Goal: Connect with others: Connect with others

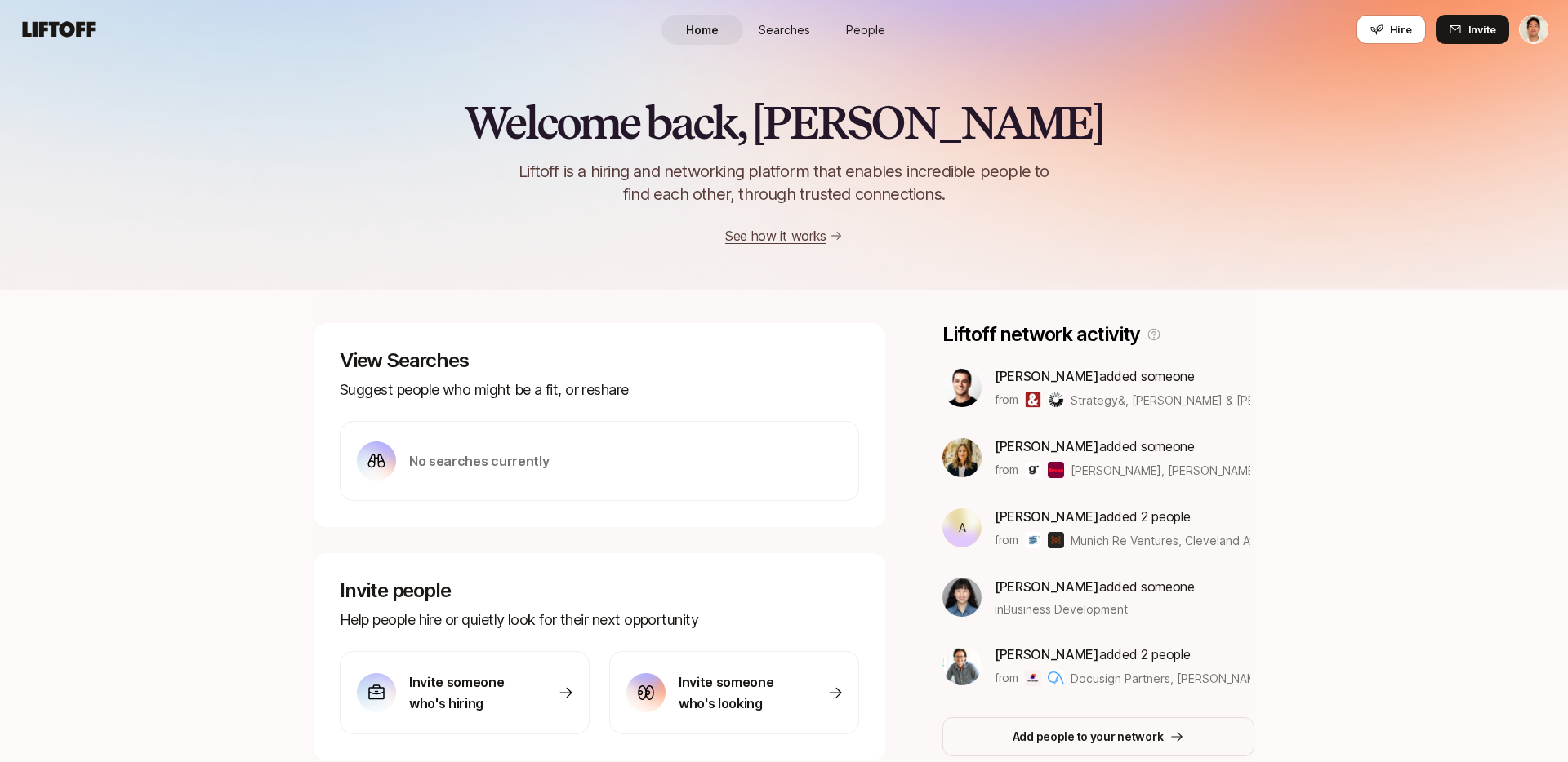
click at [861, 31] on span "People" at bounding box center [865, 30] width 39 height 17
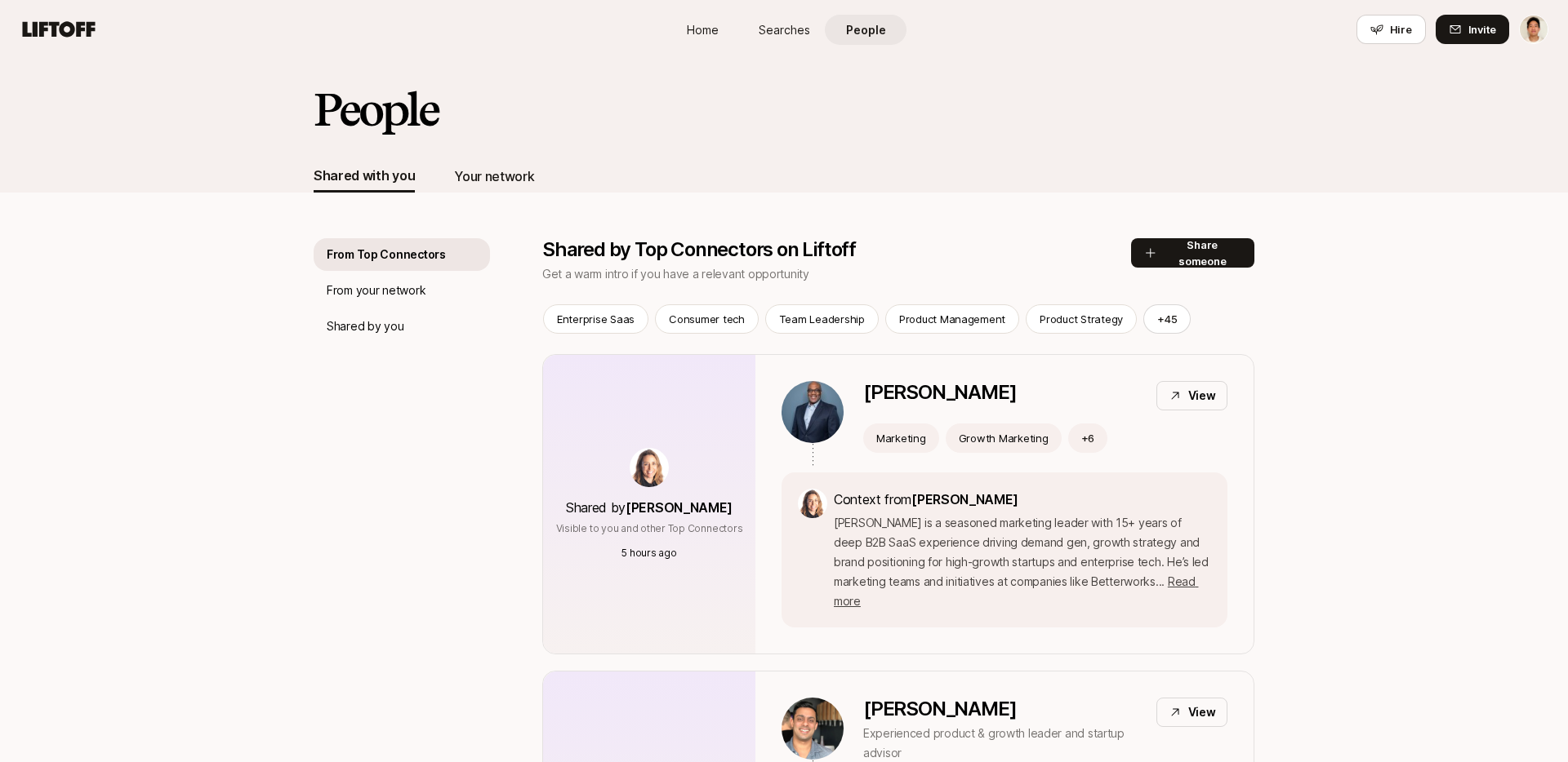
click at [483, 180] on div "Your network" at bounding box center [494, 176] width 80 height 21
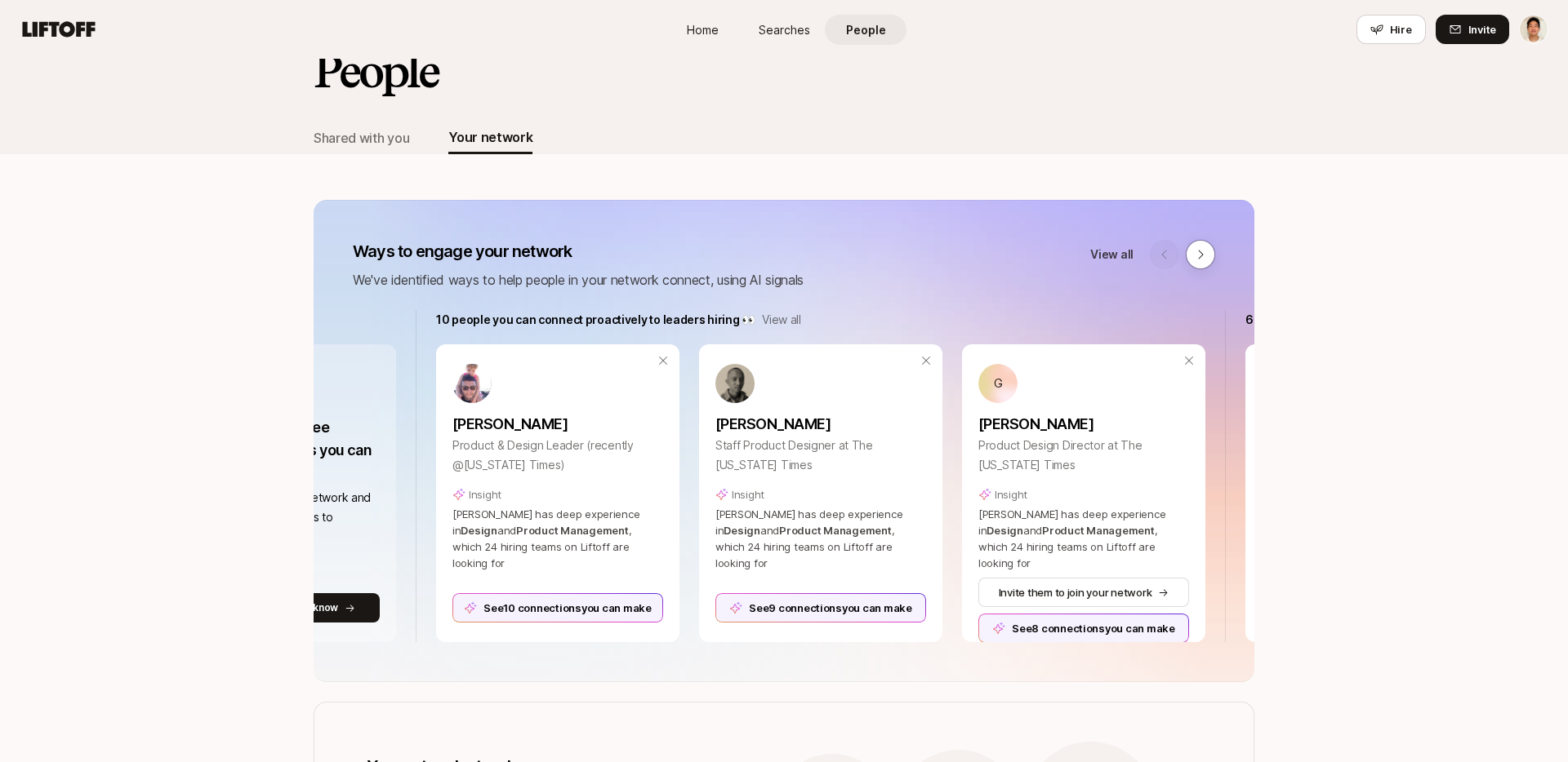
scroll to position [0, 202]
click at [554, 595] on div "See 10 connections you can make" at bounding box center [555, 608] width 211 height 30
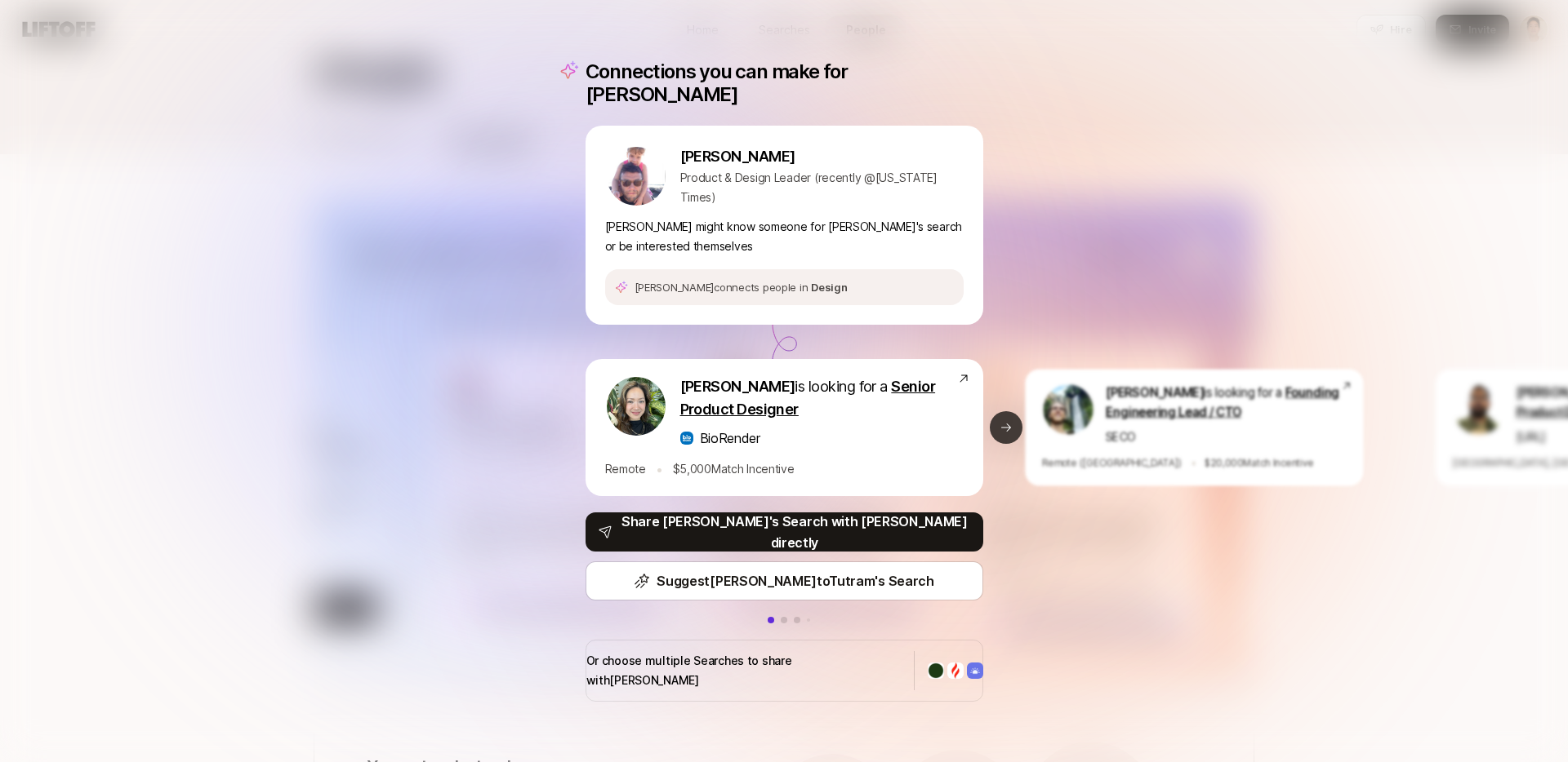
click at [1003, 430] on icon at bounding box center [1007, 428] width 13 height 13
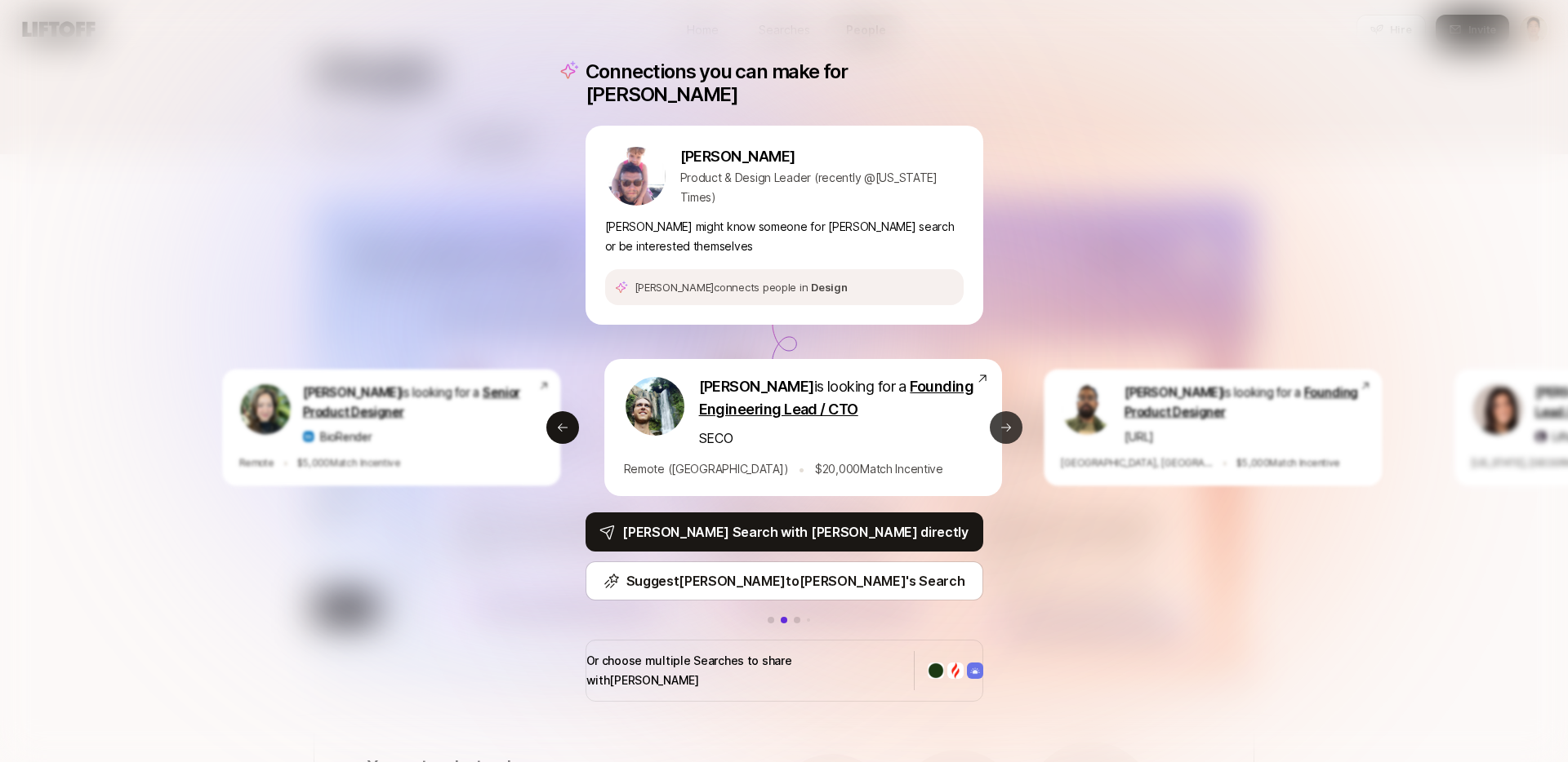
click at [1004, 430] on icon at bounding box center [1007, 428] width 13 height 13
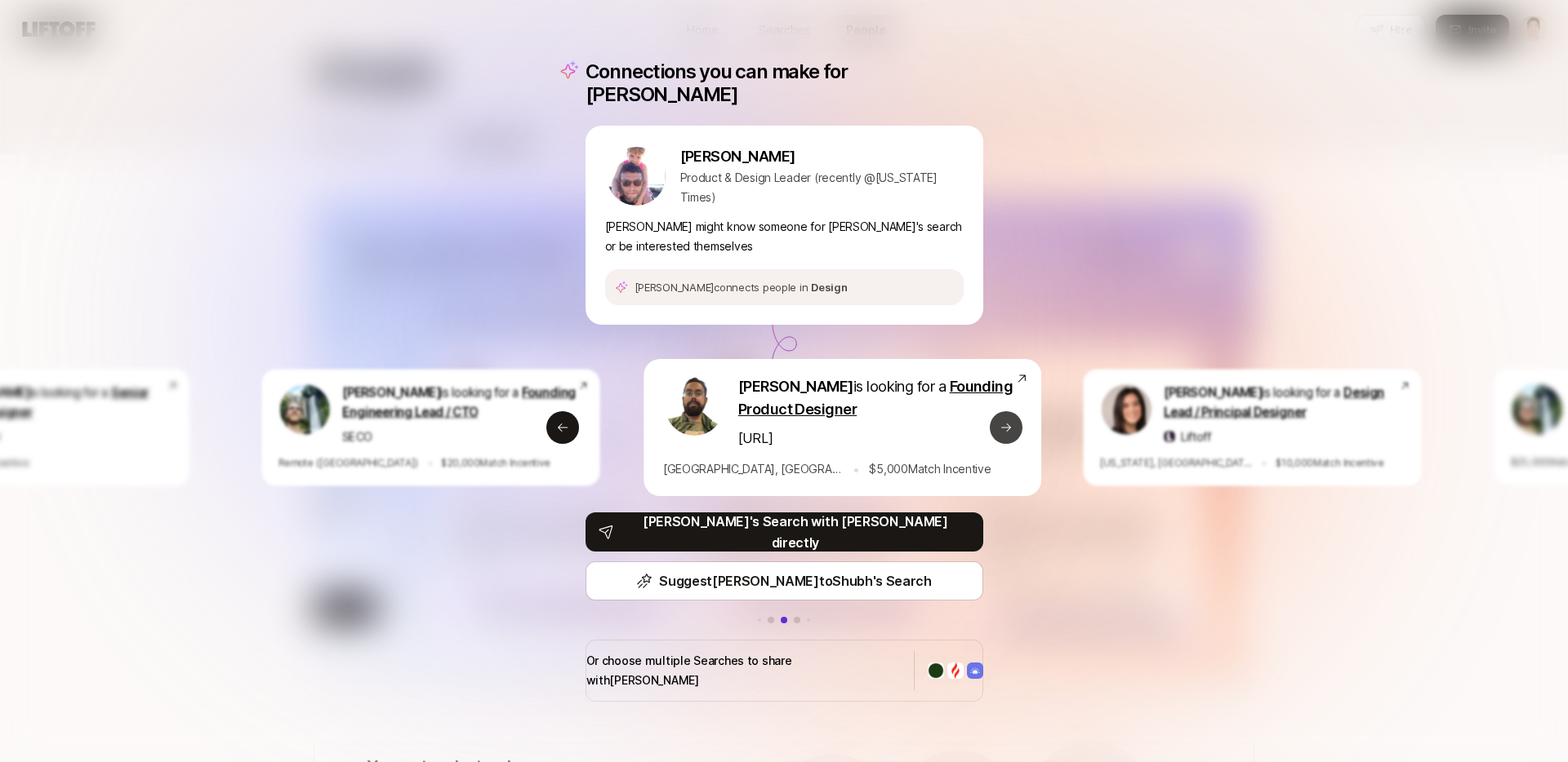
click at [1004, 430] on icon at bounding box center [1007, 428] width 13 height 13
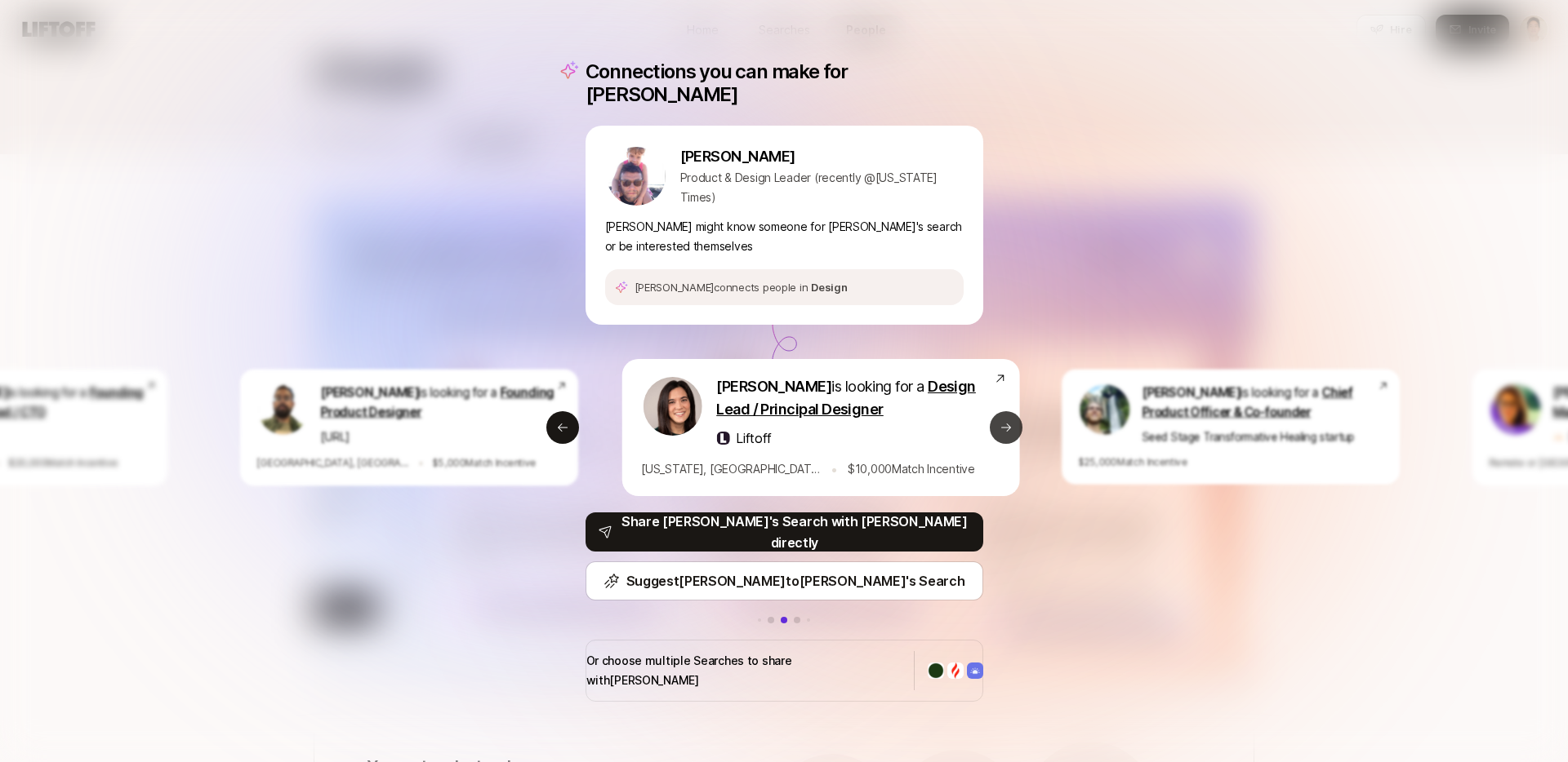
click at [1004, 430] on icon at bounding box center [1007, 428] width 13 height 13
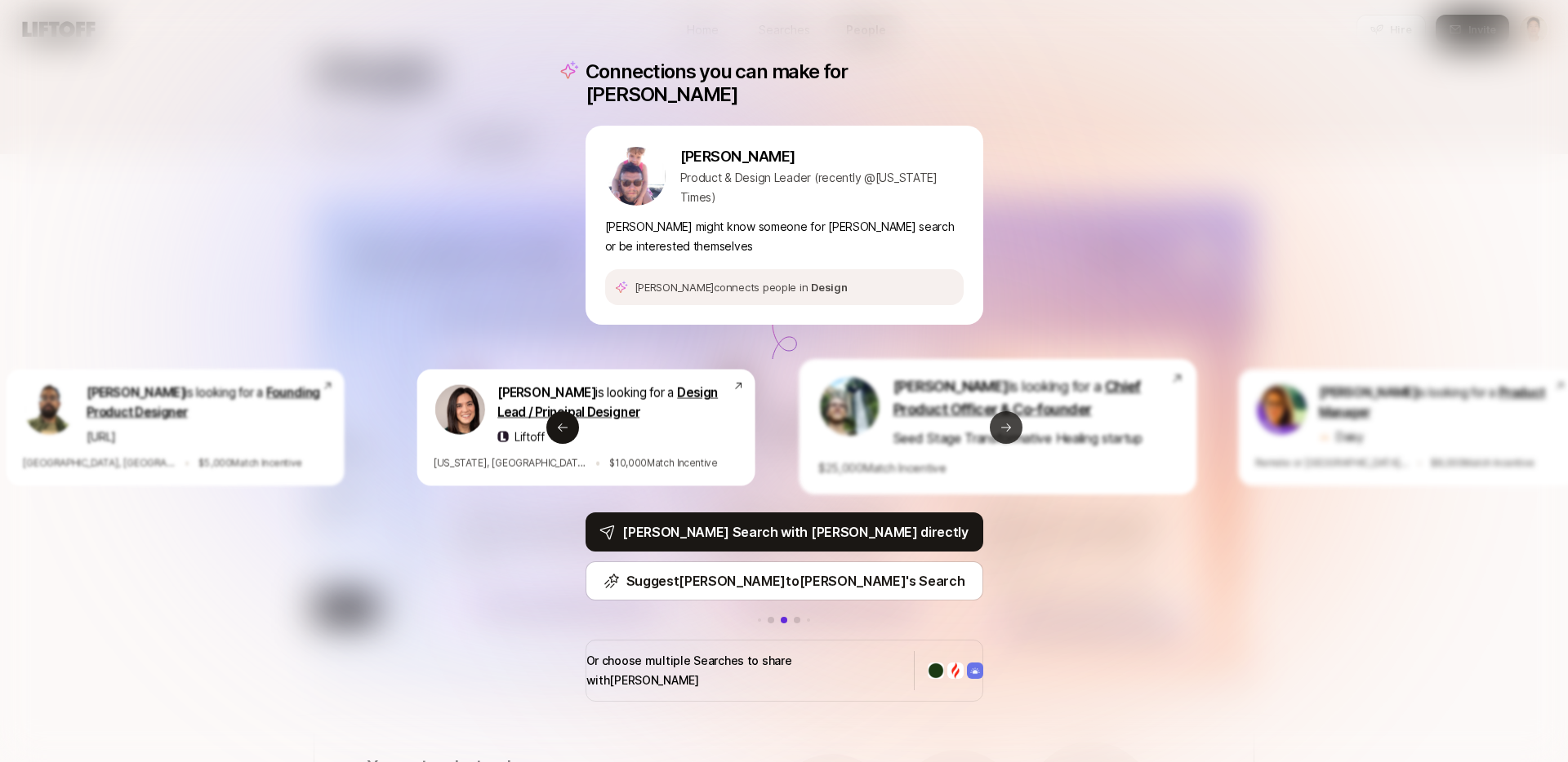
click at [1004, 430] on icon at bounding box center [1007, 428] width 13 height 13
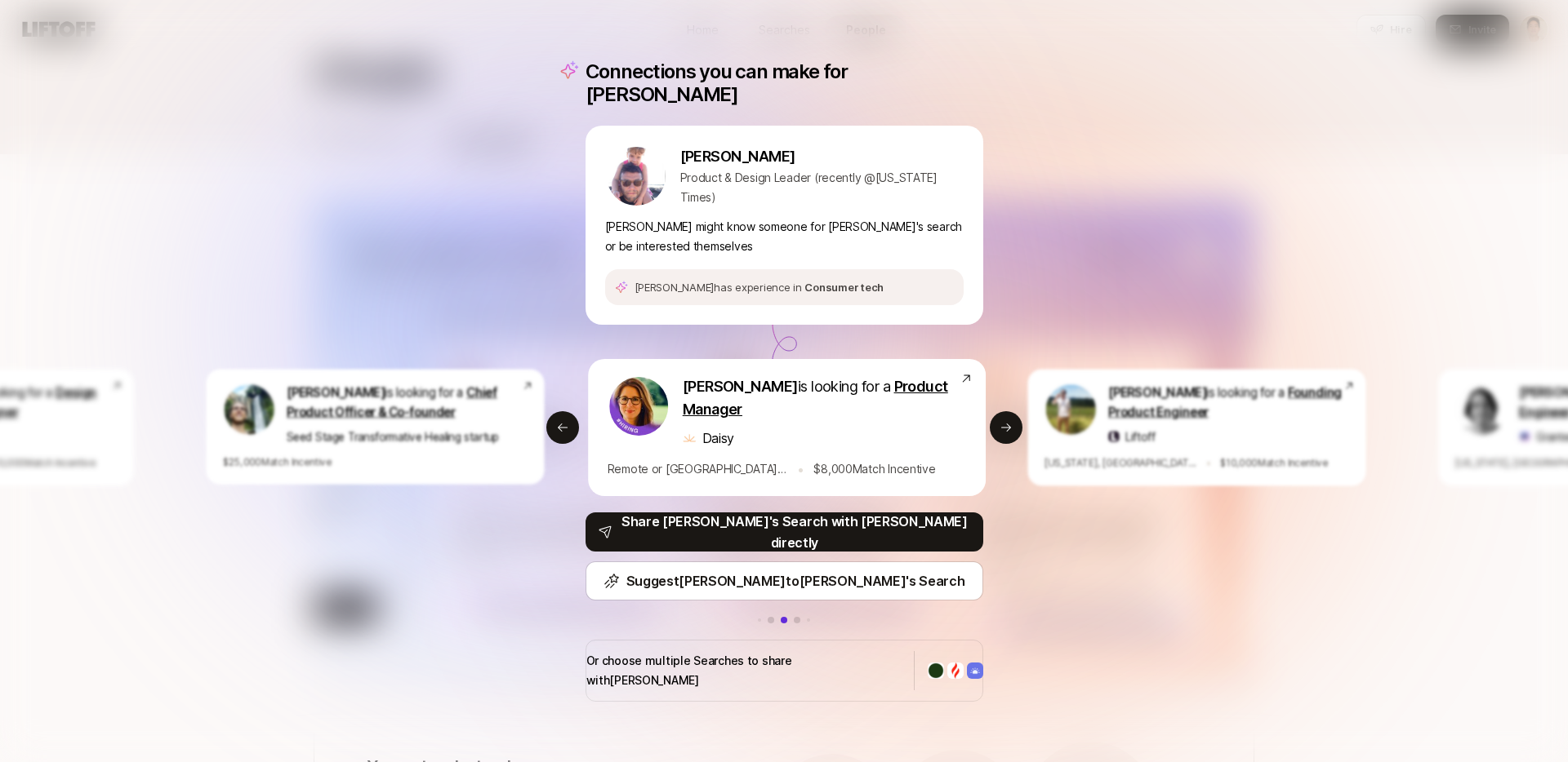
click at [1063, 586] on div "Connections you can make for Alex Alex Rainert Product & Design Leader (recentl…" at bounding box center [784, 381] width 1568 height 762
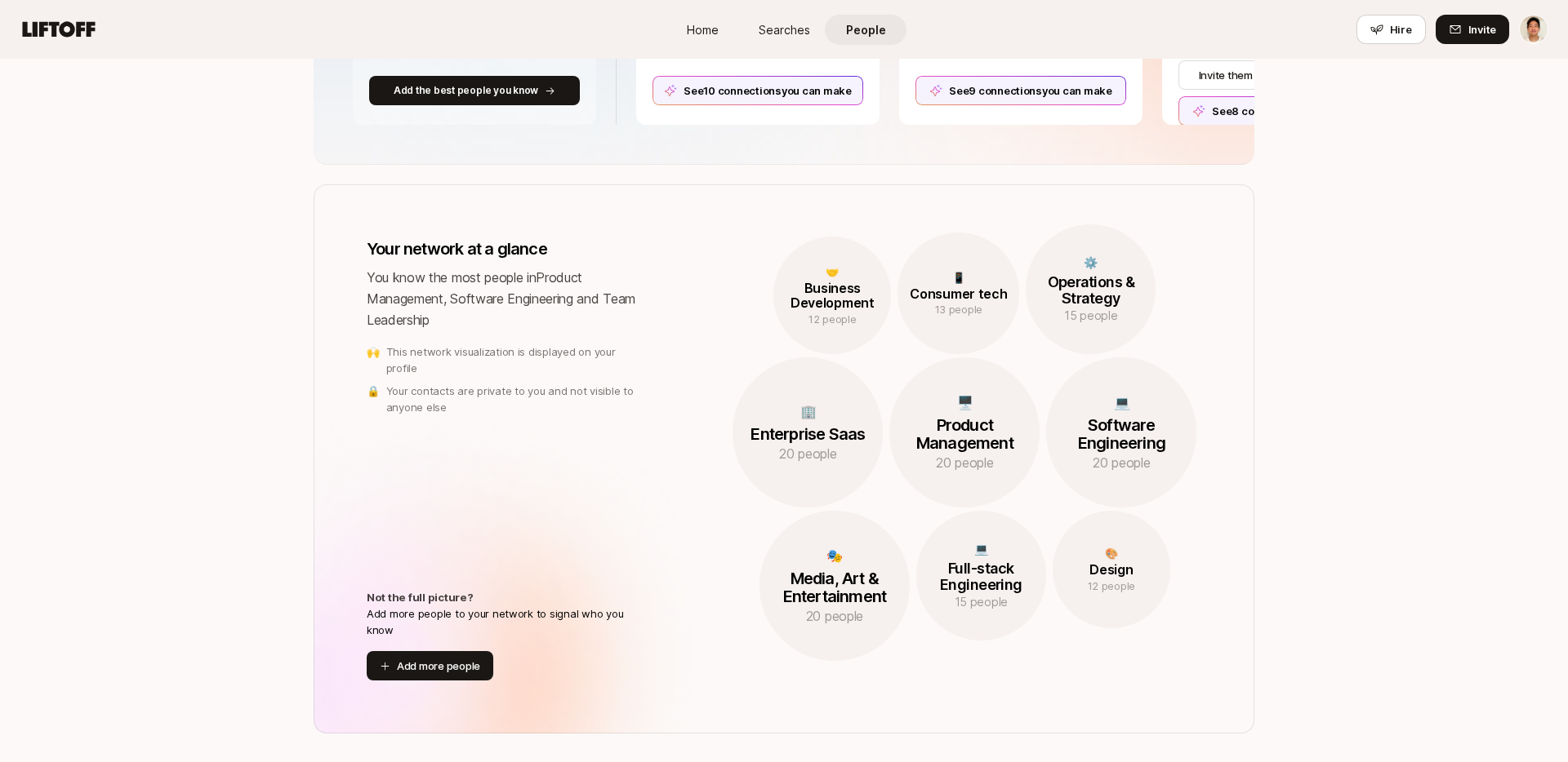
scroll to position [557, 0]
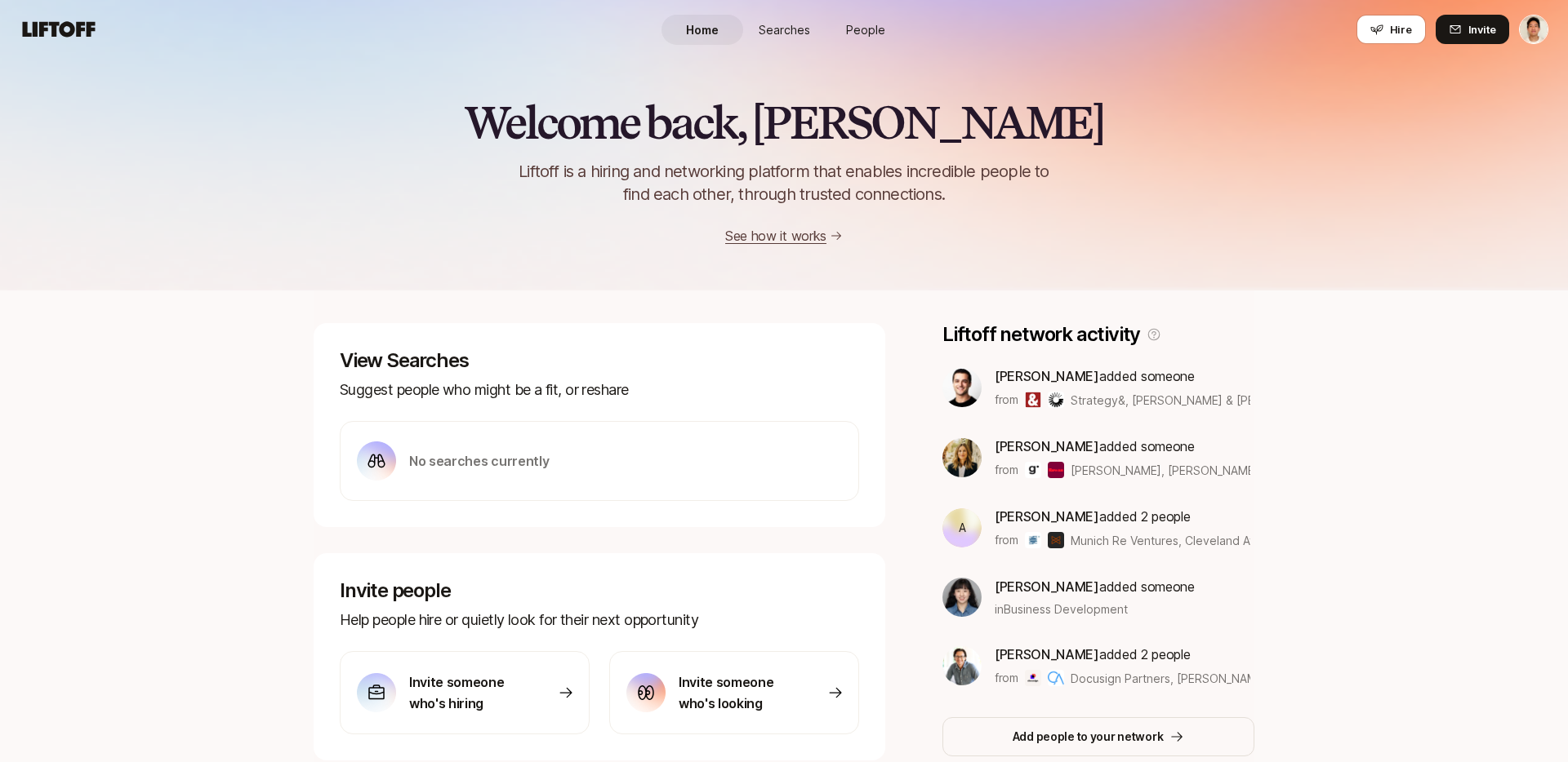
click at [866, 26] on span "People" at bounding box center [865, 30] width 39 height 17
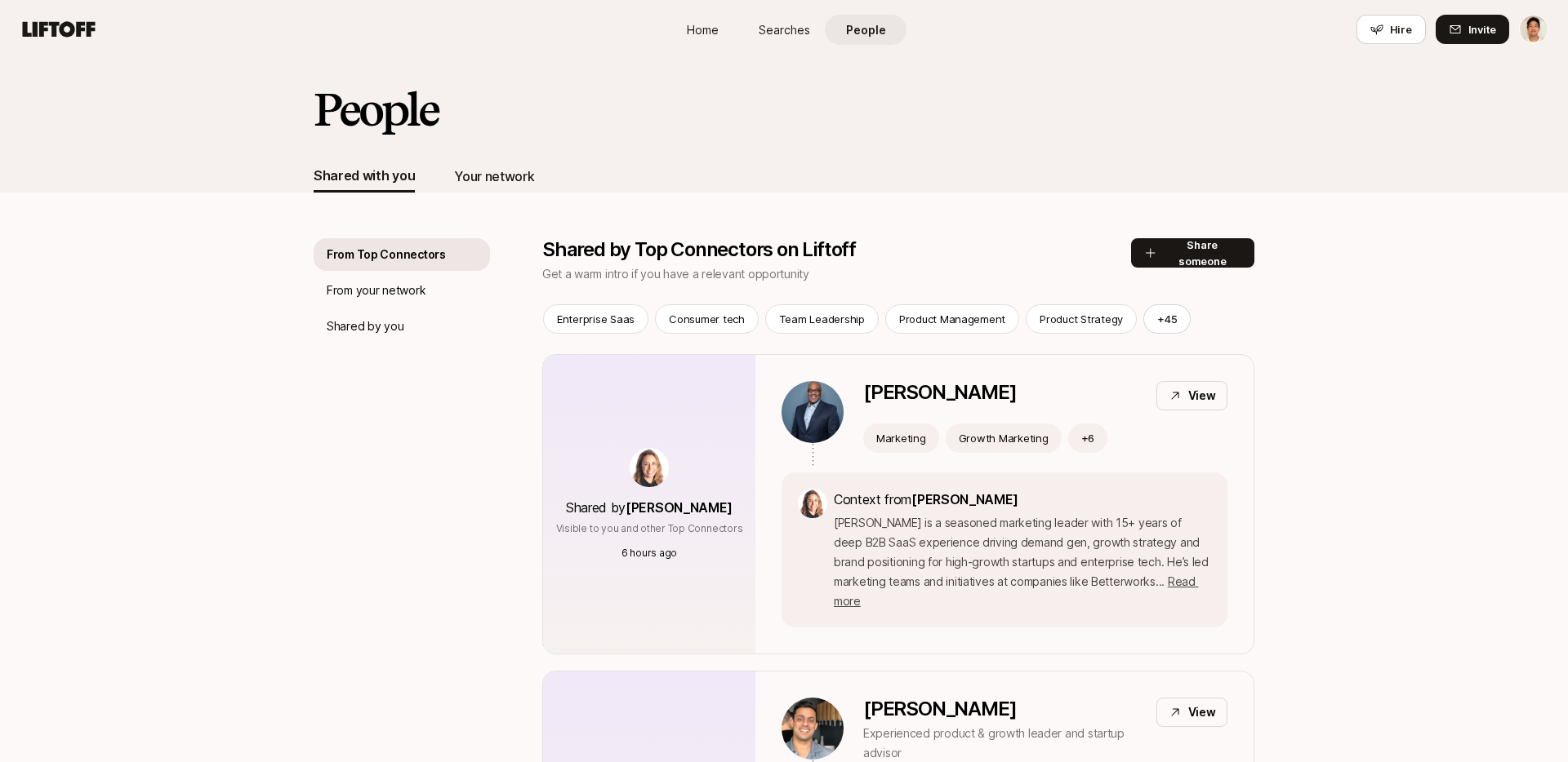
click at [491, 182] on div "Your network" at bounding box center [494, 176] width 80 height 21
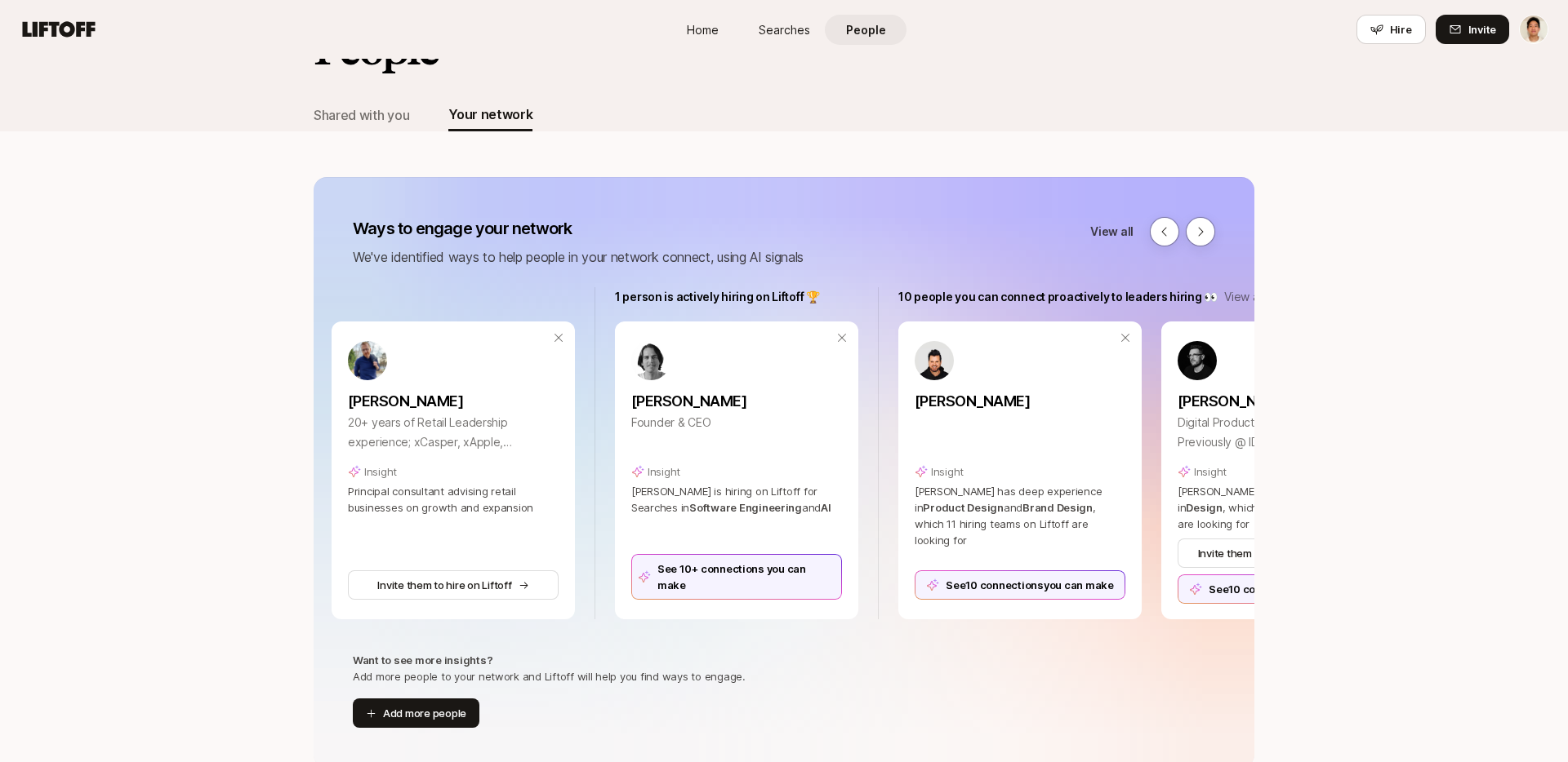
scroll to position [0, 554]
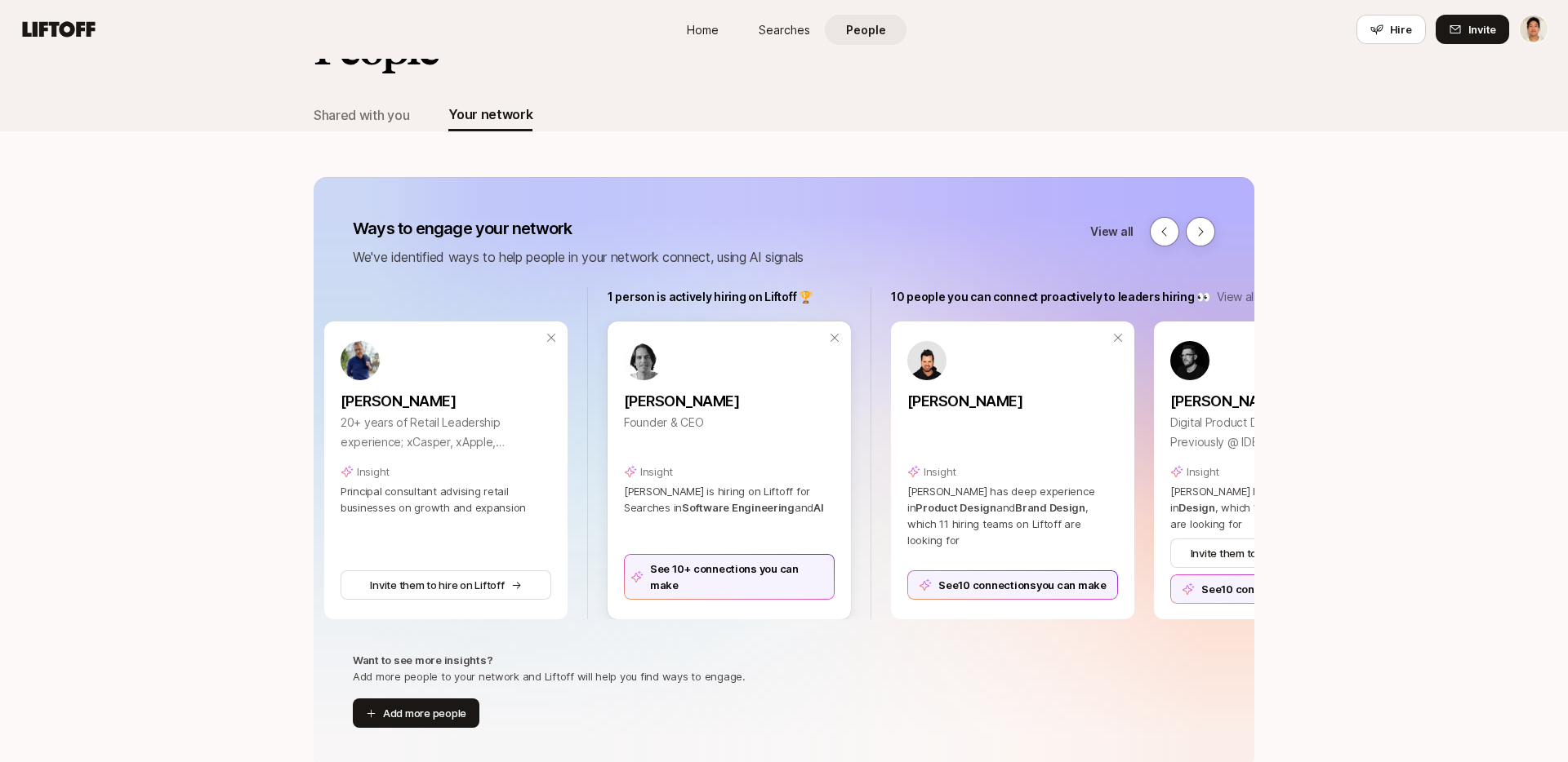
click at [713, 585] on div "See 10+ connections you can make" at bounding box center [729, 577] width 211 height 46
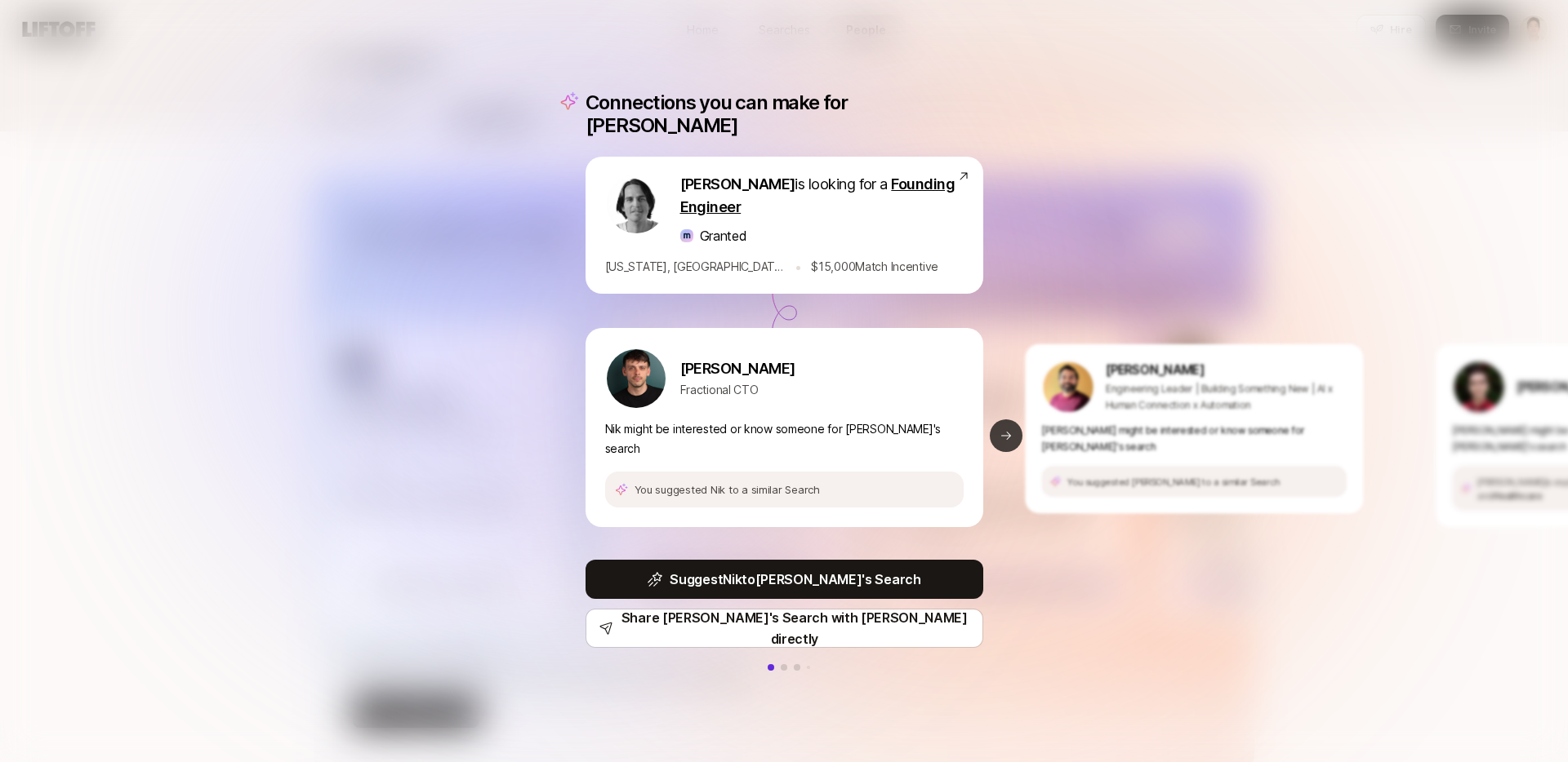
click at [995, 432] on button "Next slide" at bounding box center [1006, 436] width 33 height 33
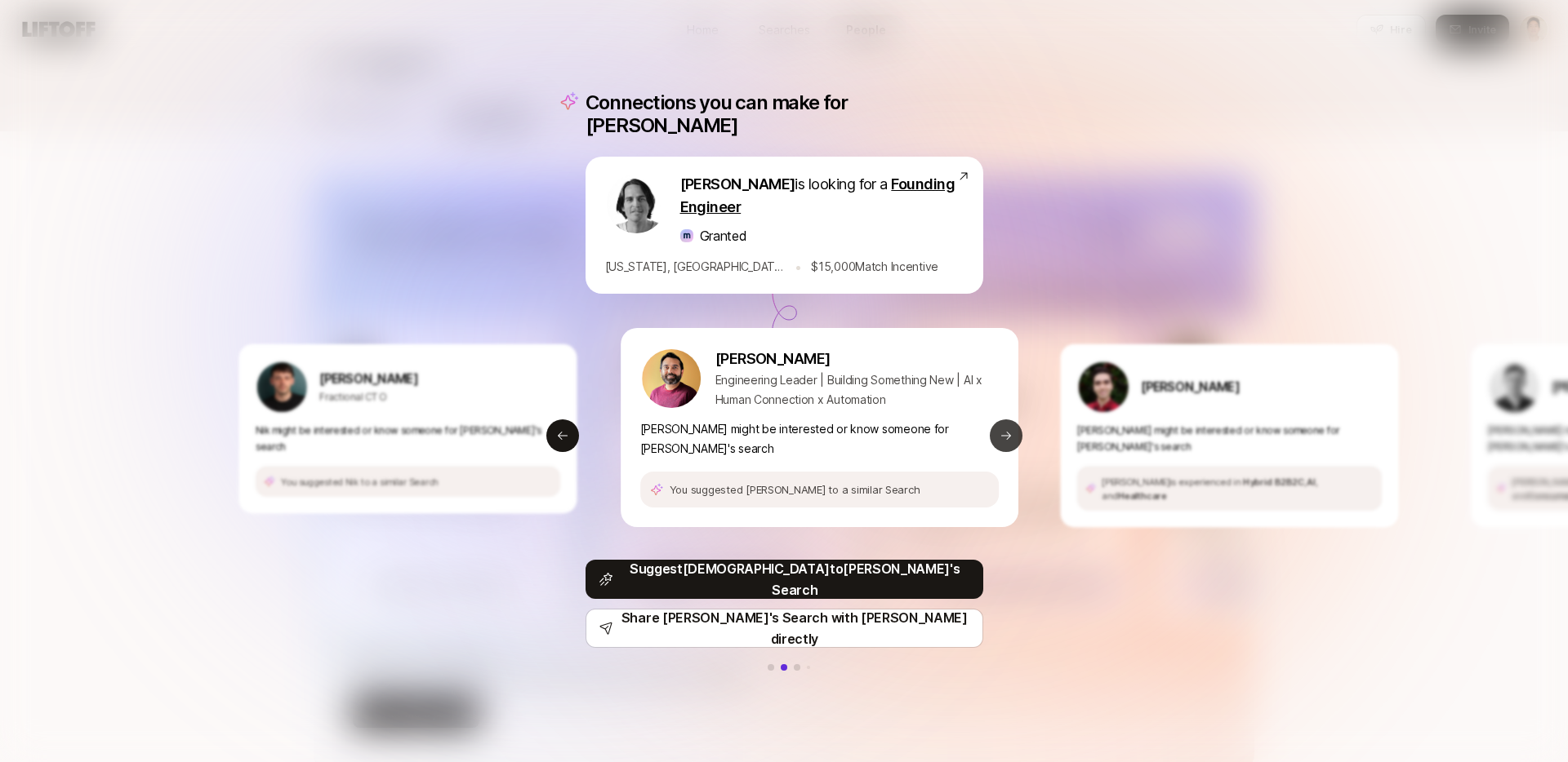
click at [1000, 429] on icon at bounding box center [1007, 436] width 13 height 13
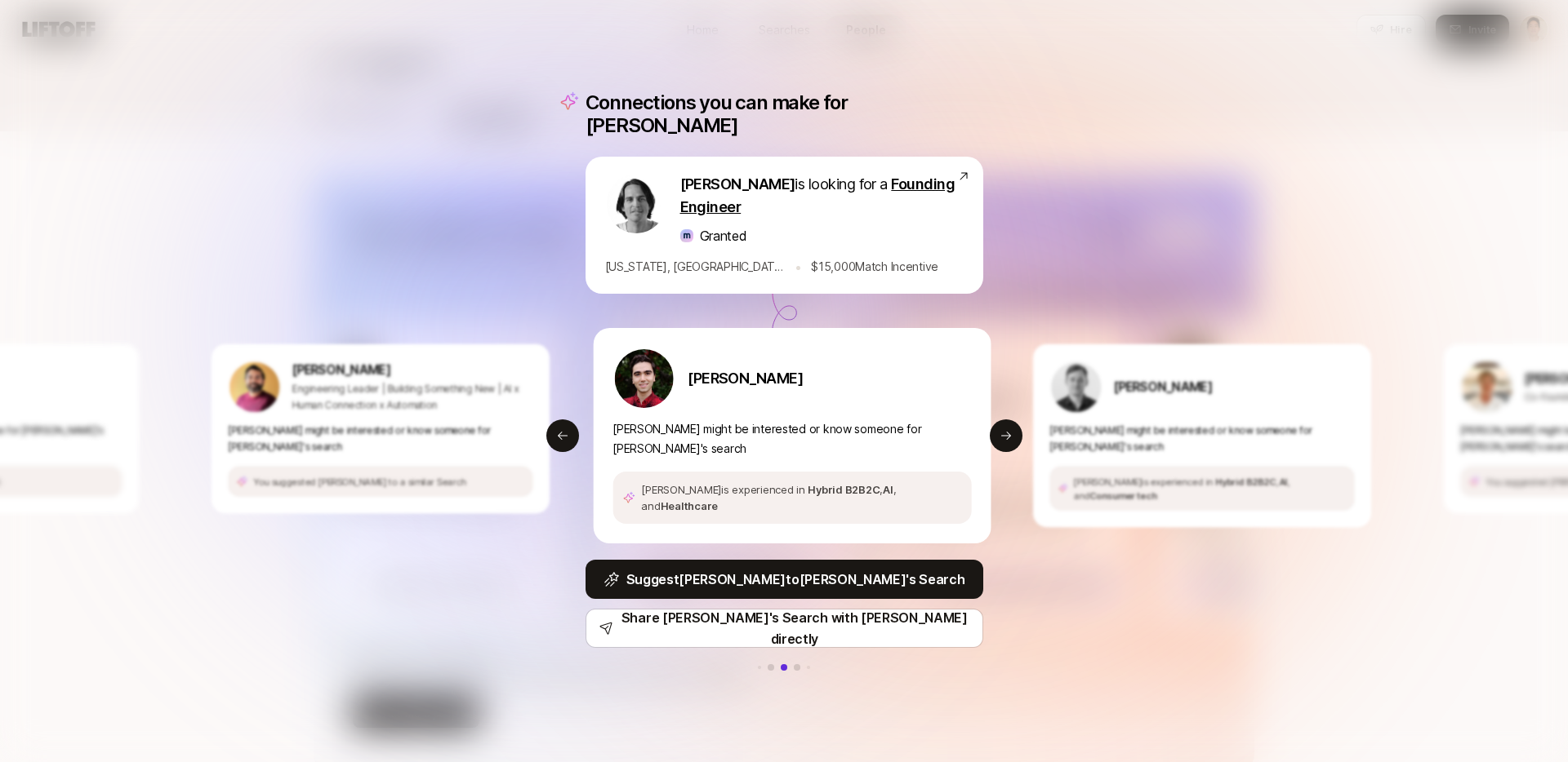
click at [1075, 536] on div "Connections you can make for Julien Julien Nakache is looking for a Founding En…" at bounding box center [784, 381] width 1568 height 762
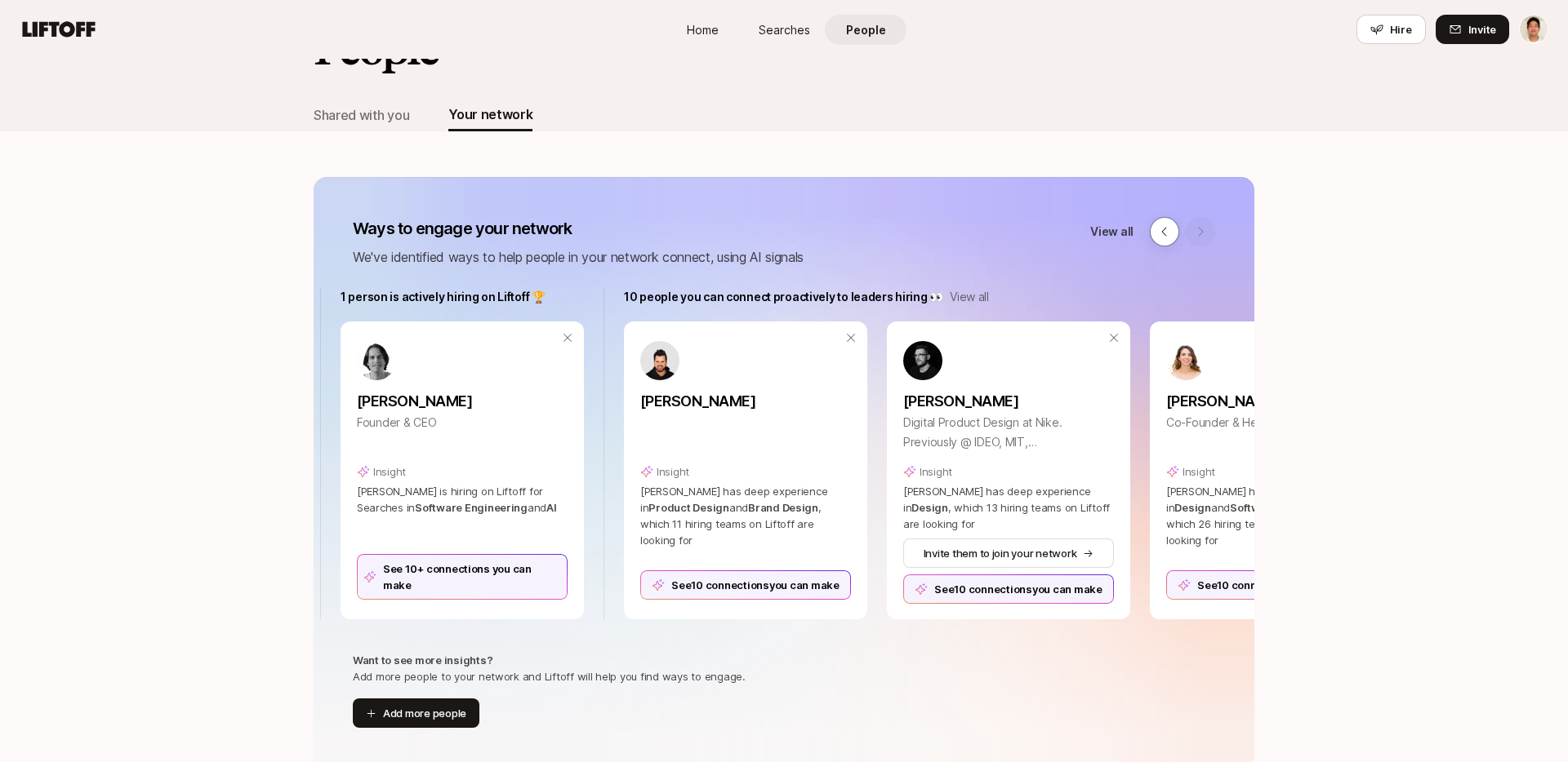
scroll to position [0, 856]
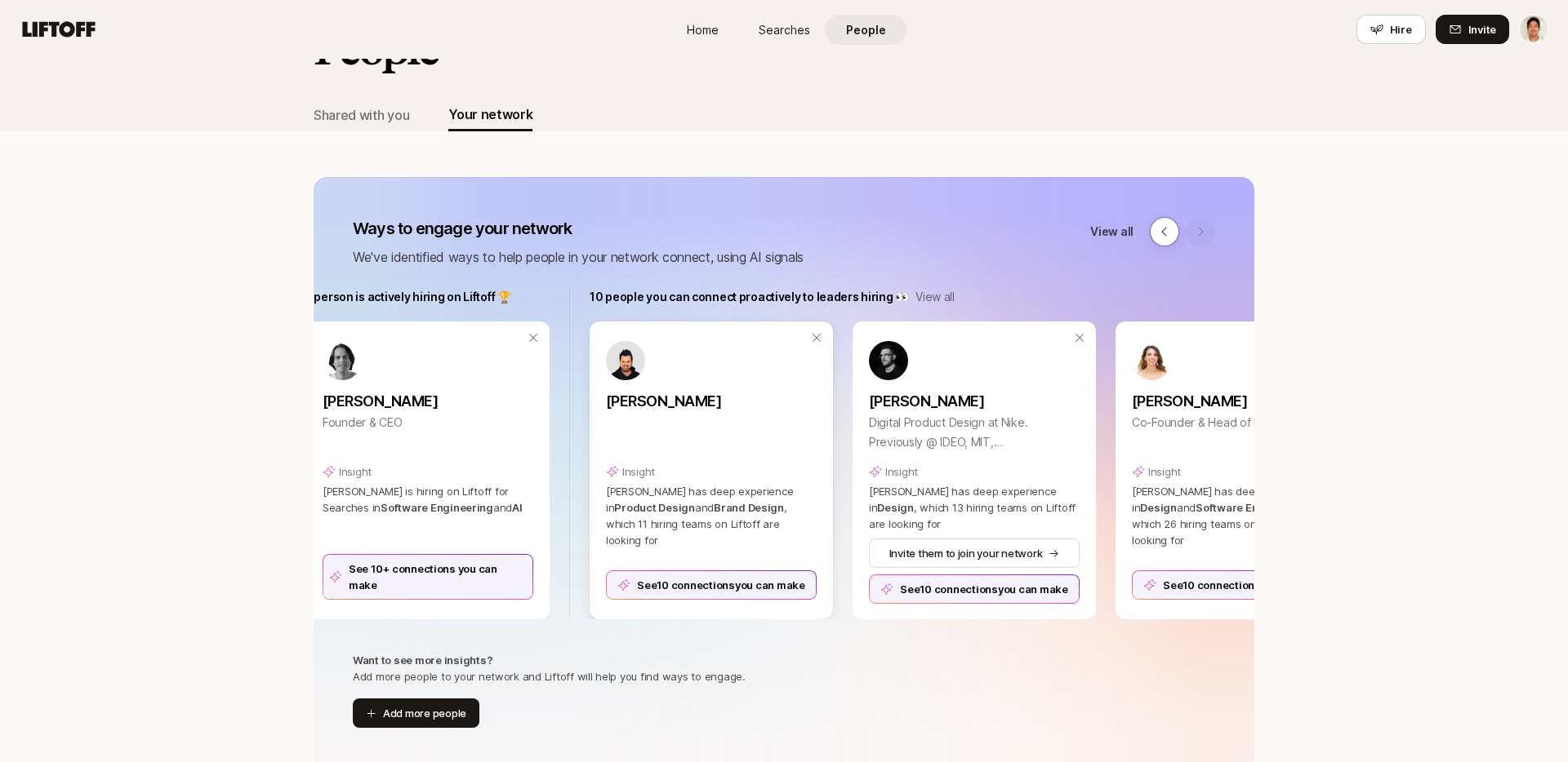
click at [779, 569] on div "See 10 connections you can make" at bounding box center [711, 581] width 211 height 36
click at [735, 585] on div "See 10 connections you can make" at bounding box center [711, 585] width 211 height 30
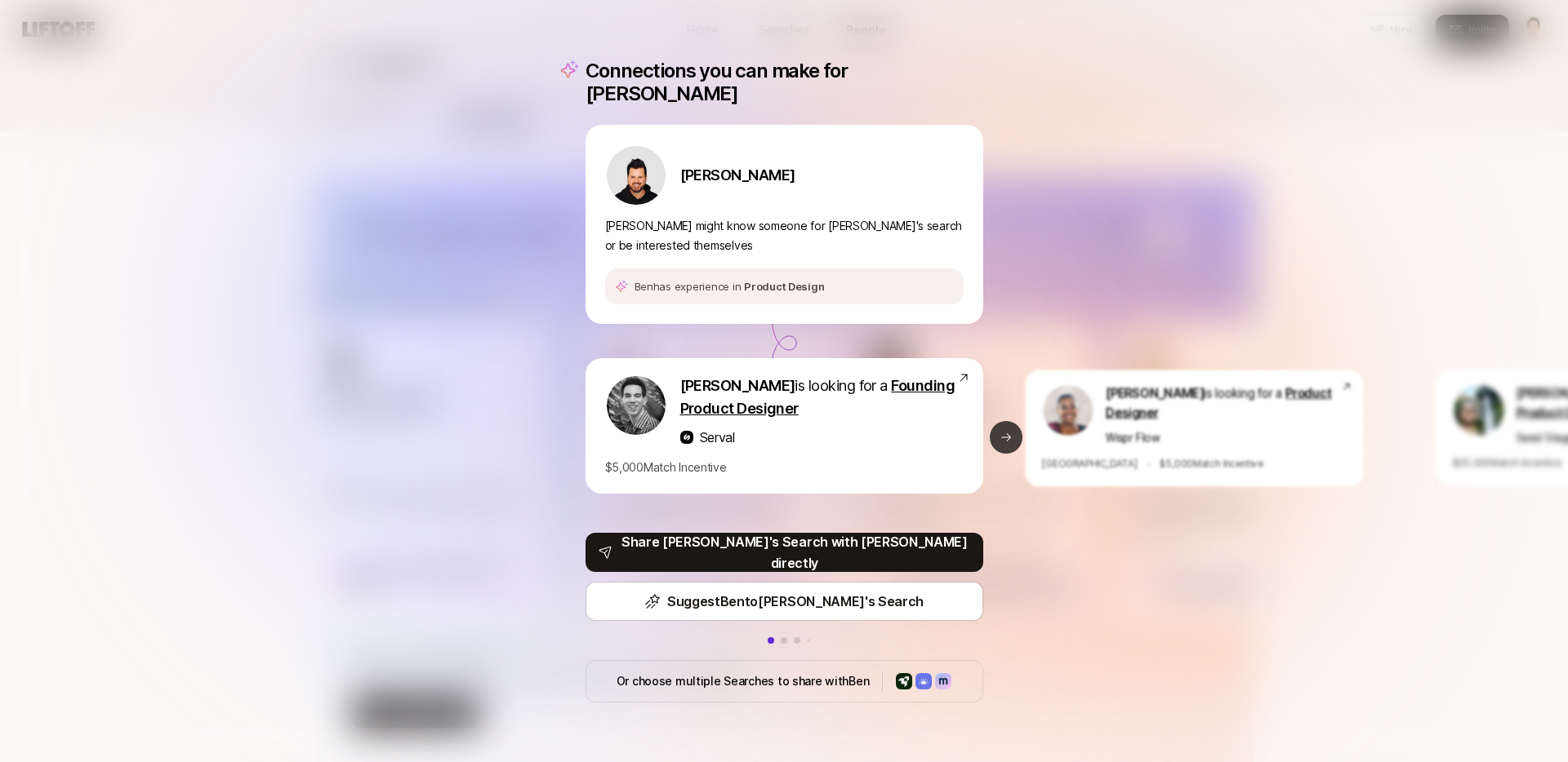
click at [1002, 431] on icon at bounding box center [1007, 438] width 13 height 13
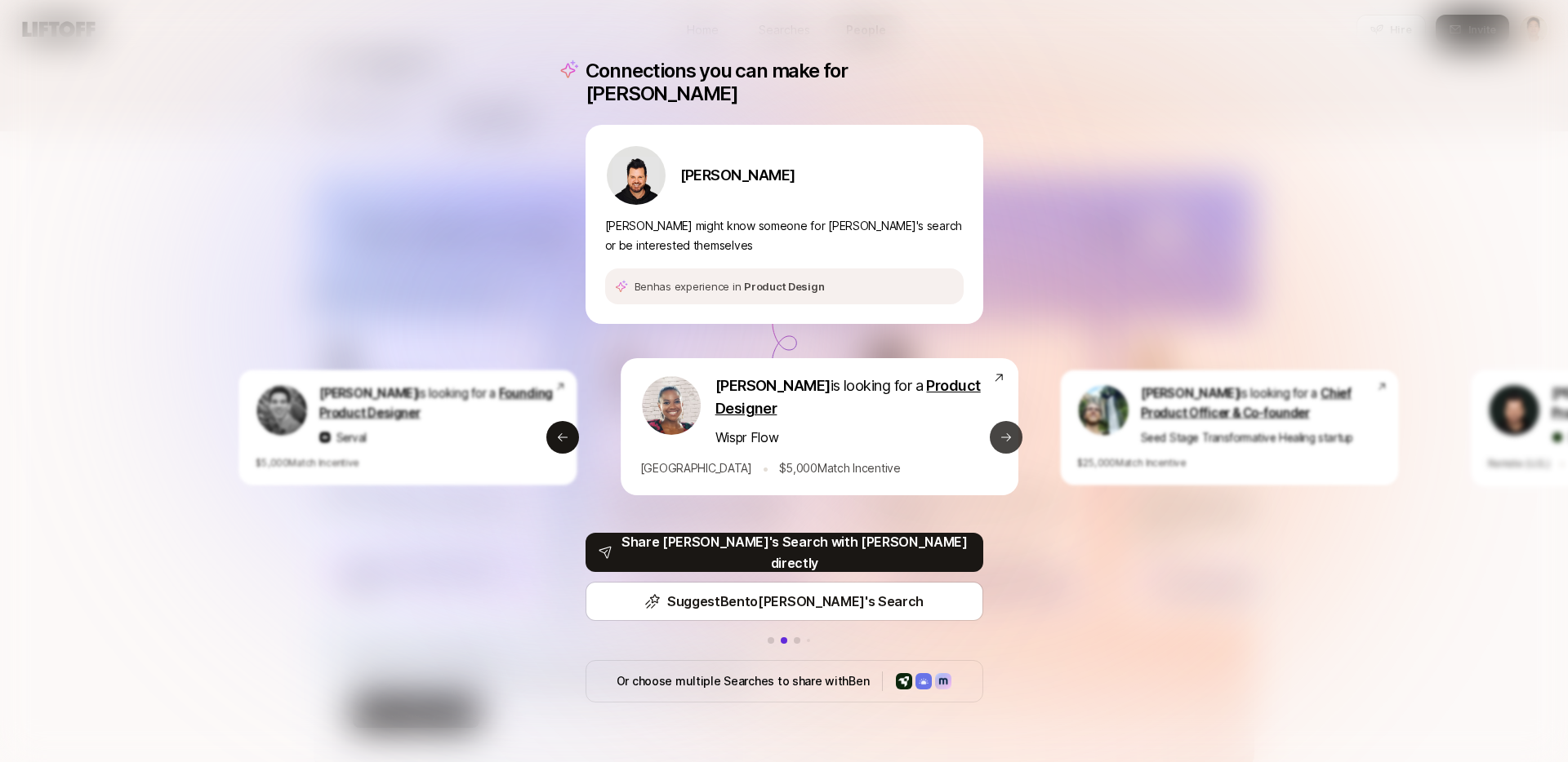
click at [1002, 431] on icon at bounding box center [1007, 438] width 13 height 13
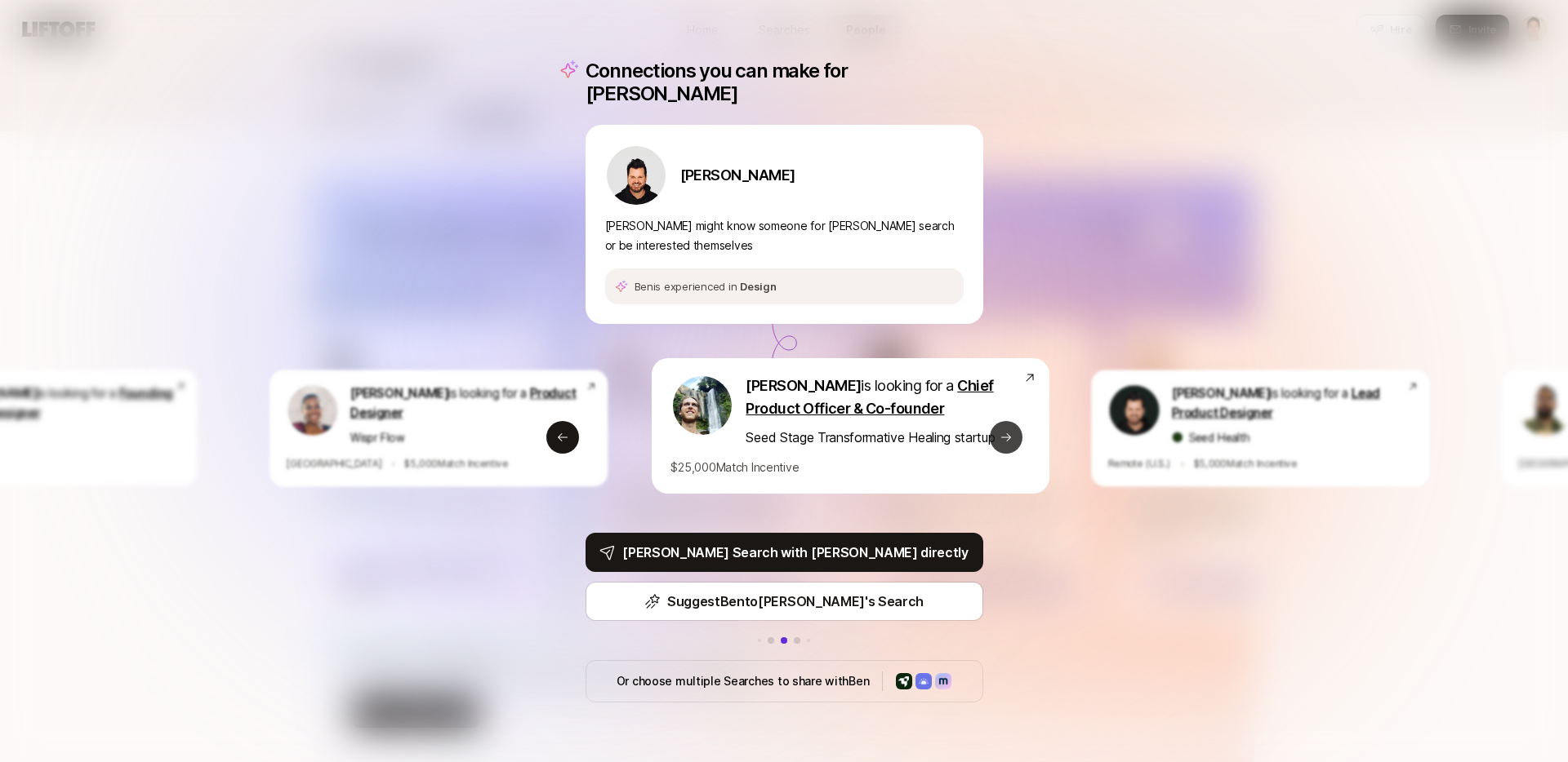
click at [1002, 431] on icon at bounding box center [1007, 438] width 13 height 13
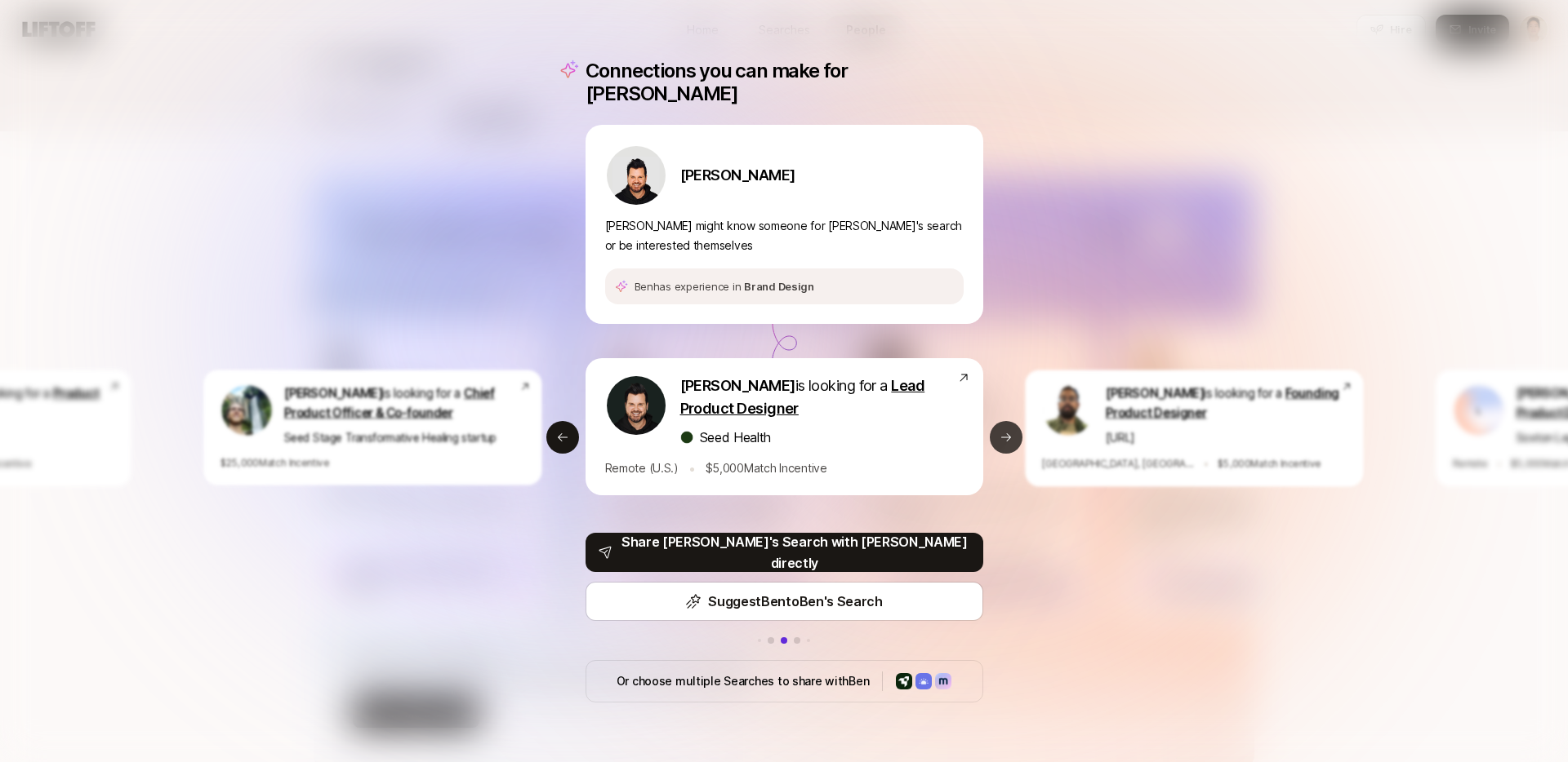
click at [1002, 431] on icon at bounding box center [1007, 438] width 13 height 13
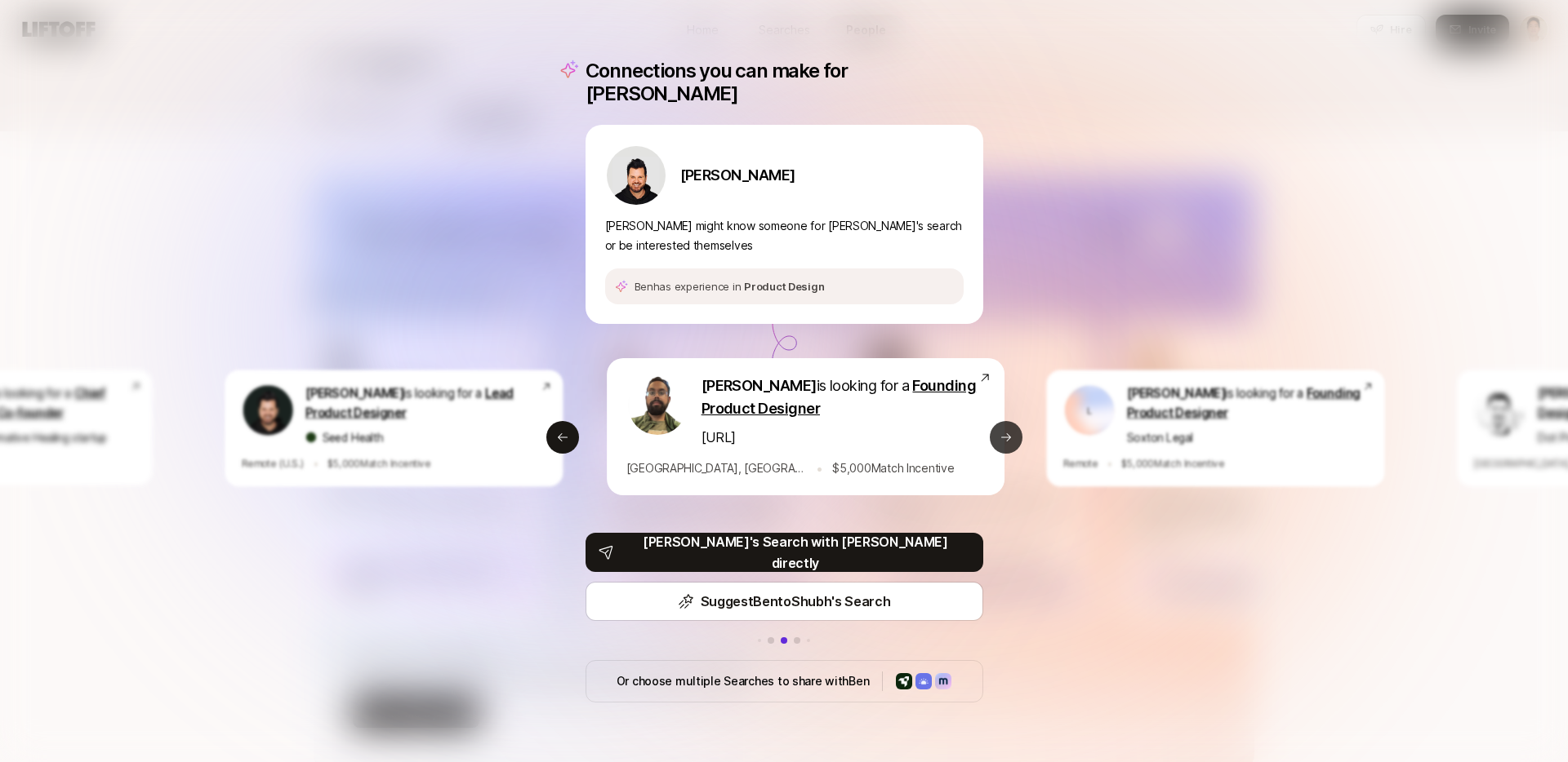
click at [1002, 431] on icon at bounding box center [1007, 438] width 13 height 13
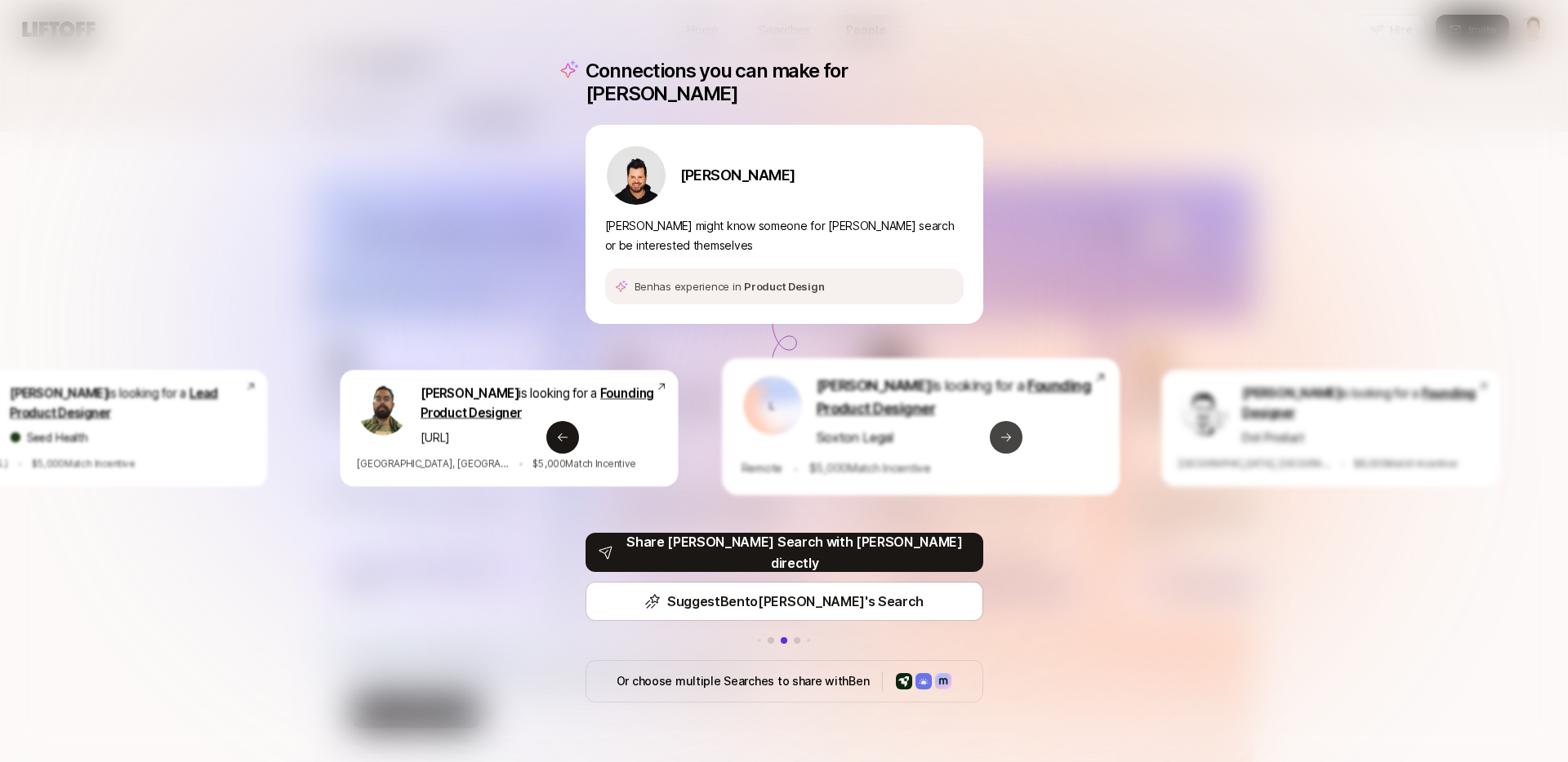
click at [1002, 431] on icon at bounding box center [1007, 438] width 13 height 13
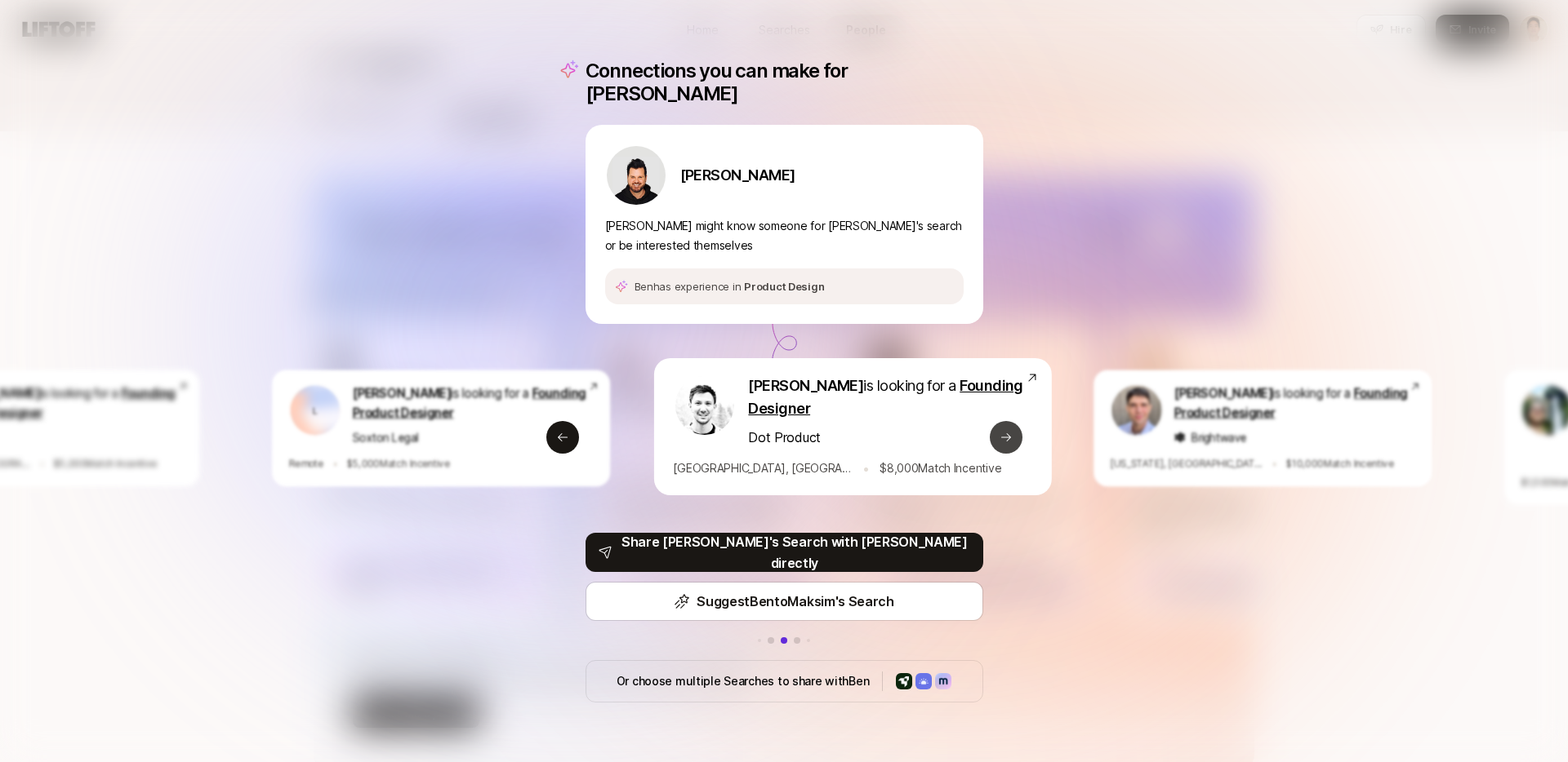
click at [1002, 431] on icon at bounding box center [1007, 438] width 13 height 13
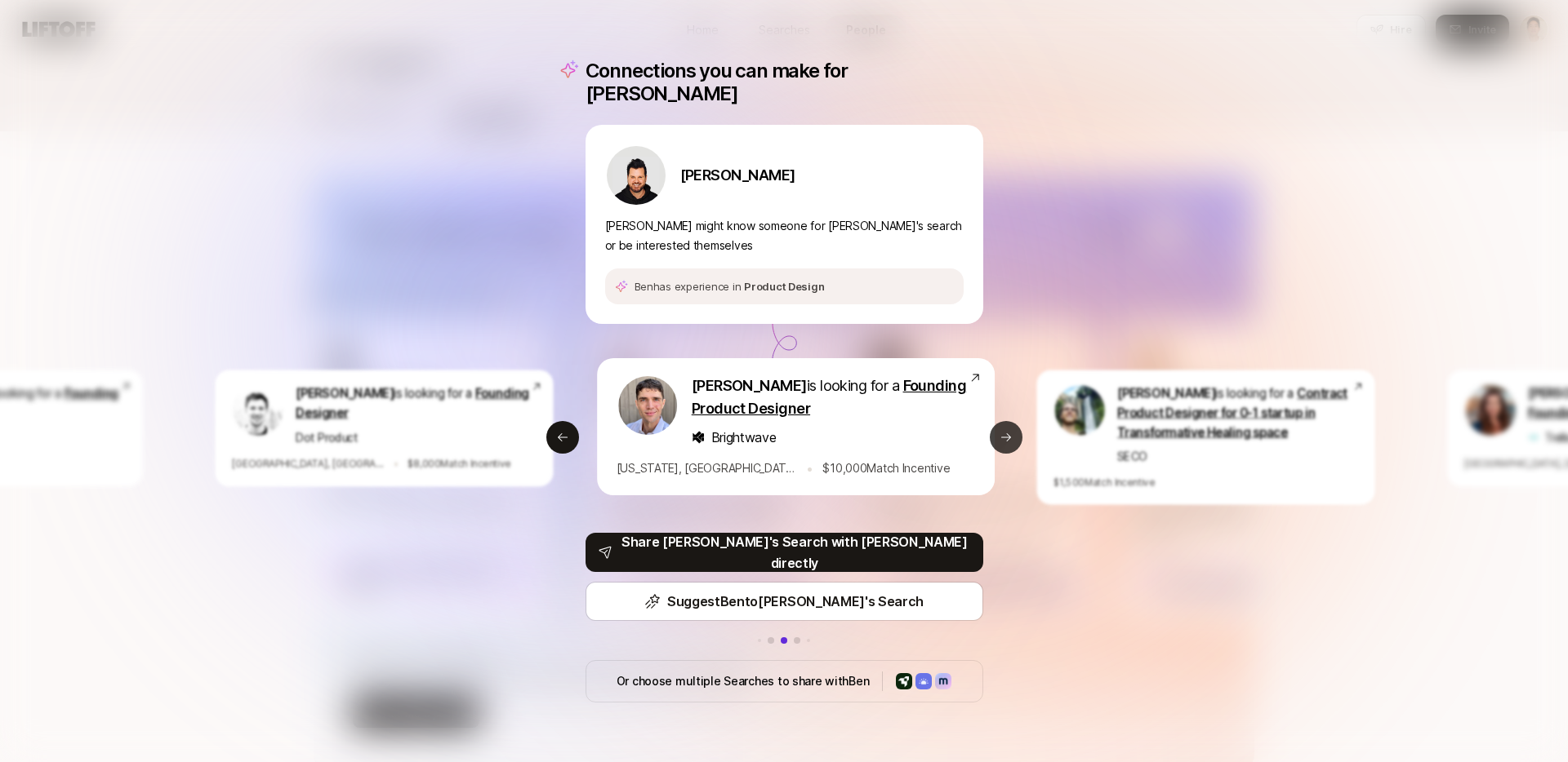
click at [1002, 431] on icon at bounding box center [1007, 438] width 13 height 13
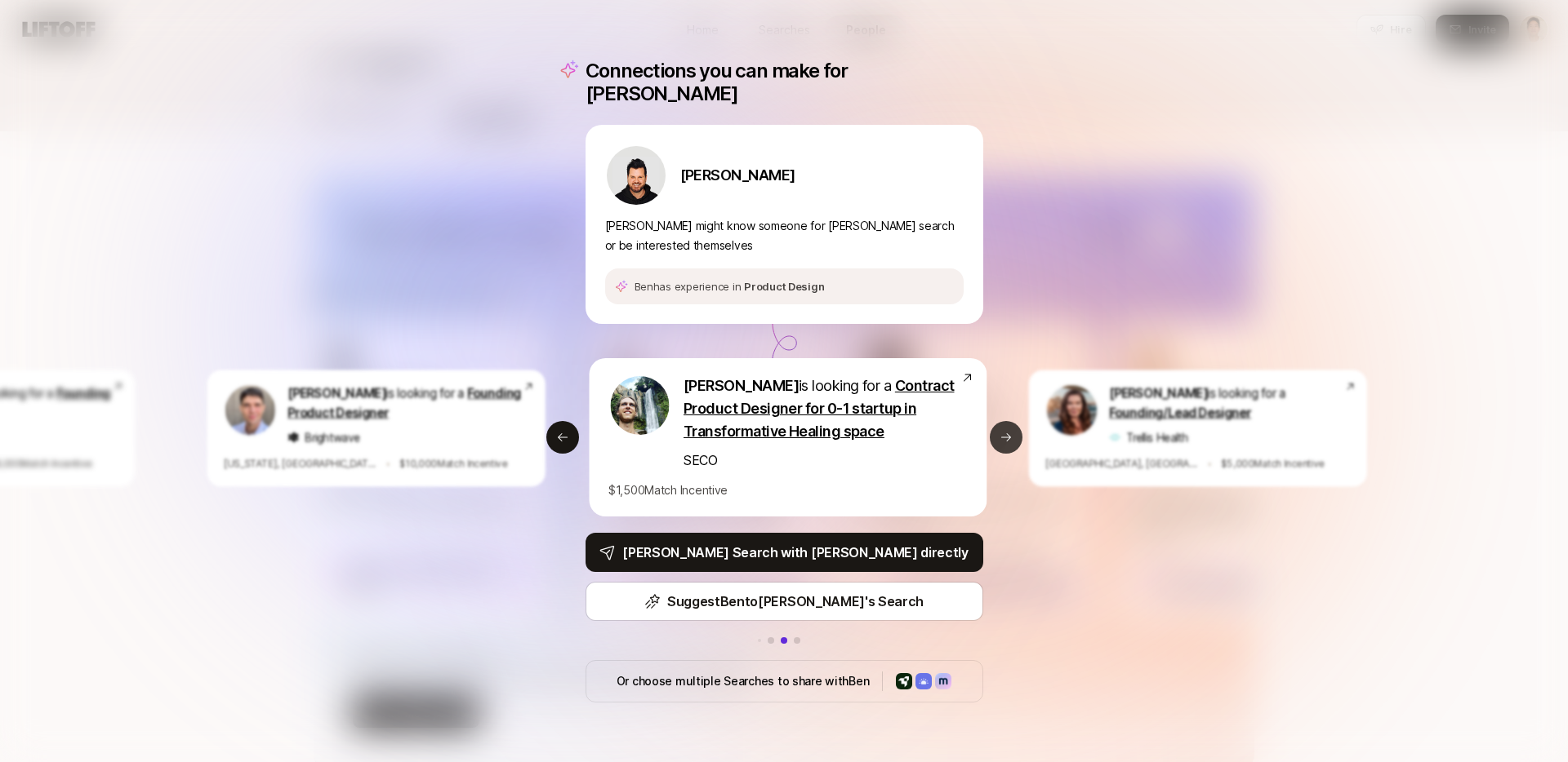
click at [1002, 431] on icon at bounding box center [1007, 438] width 13 height 13
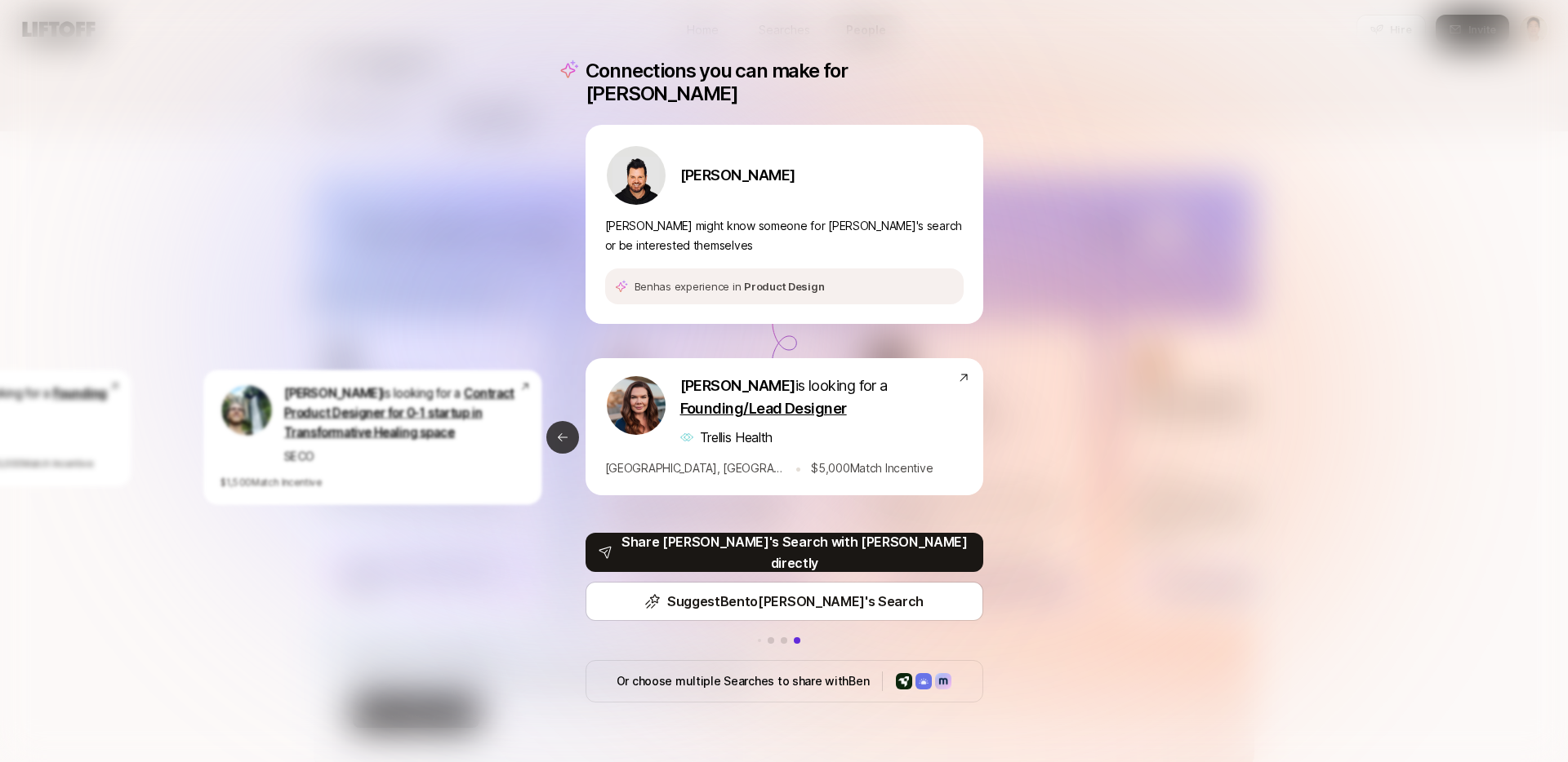
click at [572, 427] on button "Previous slide" at bounding box center [563, 438] width 33 height 33
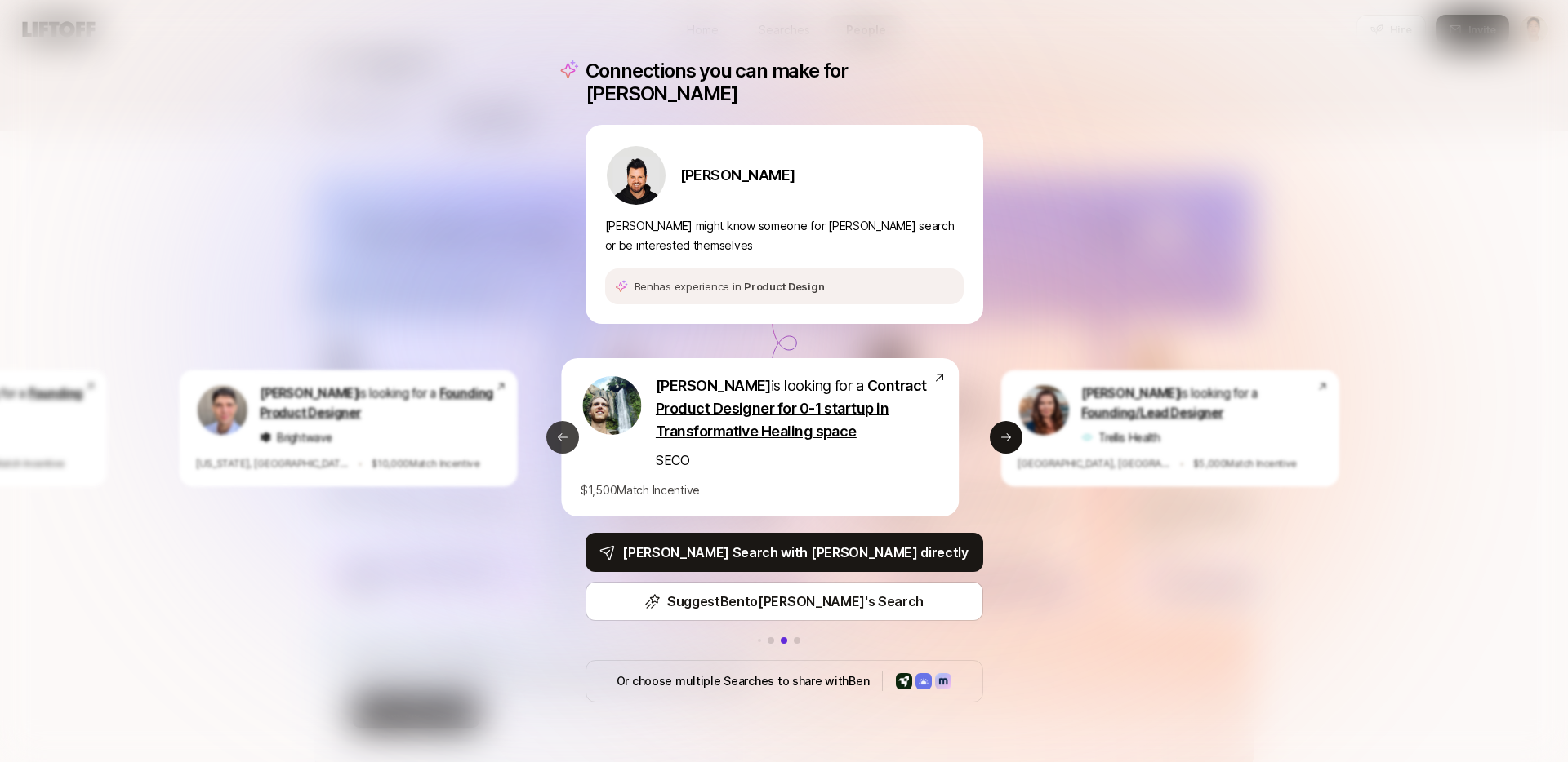
click at [572, 427] on button "Previous slide" at bounding box center [563, 438] width 33 height 33
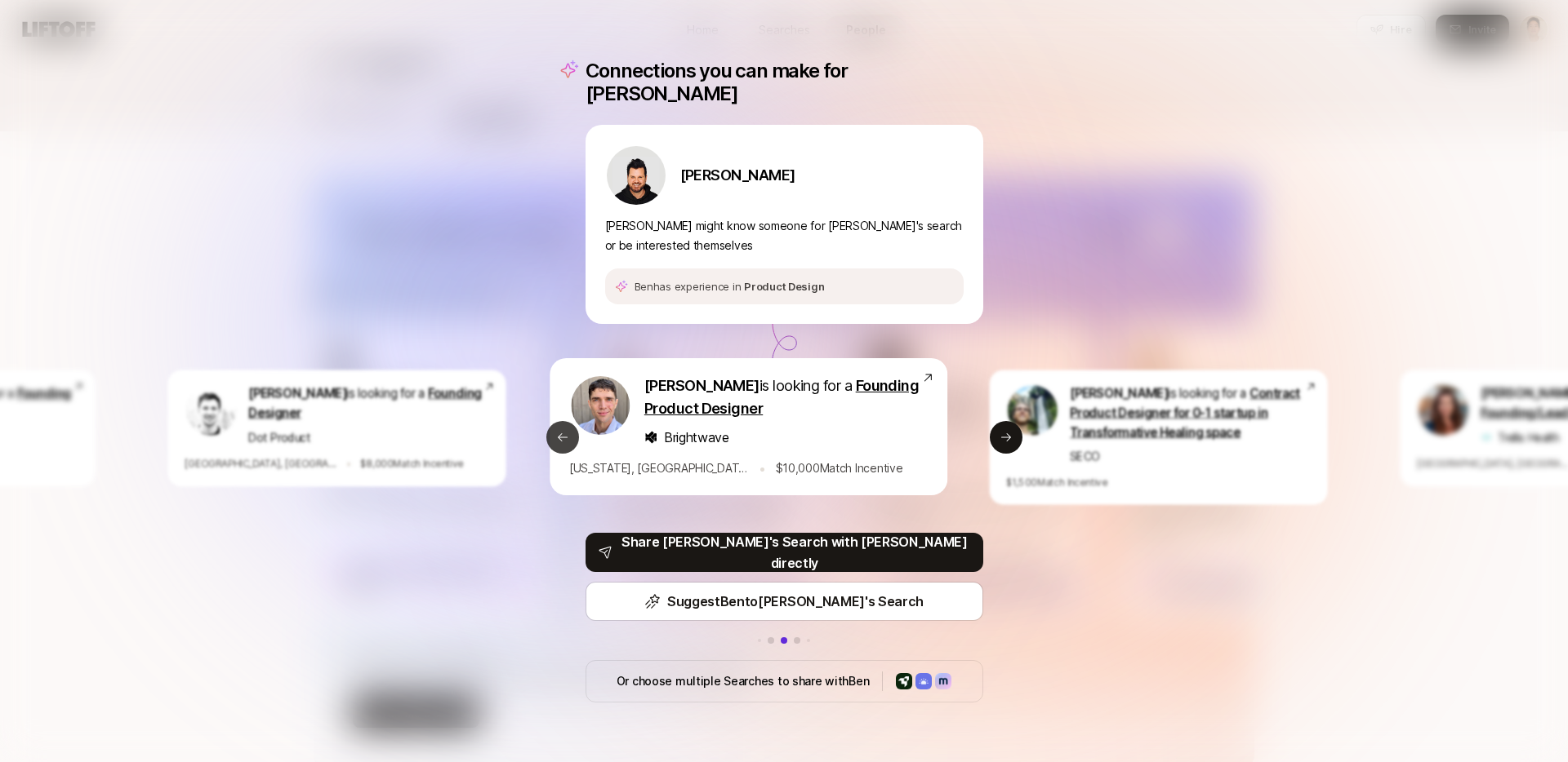
click at [572, 427] on button "Previous slide" at bounding box center [563, 438] width 33 height 33
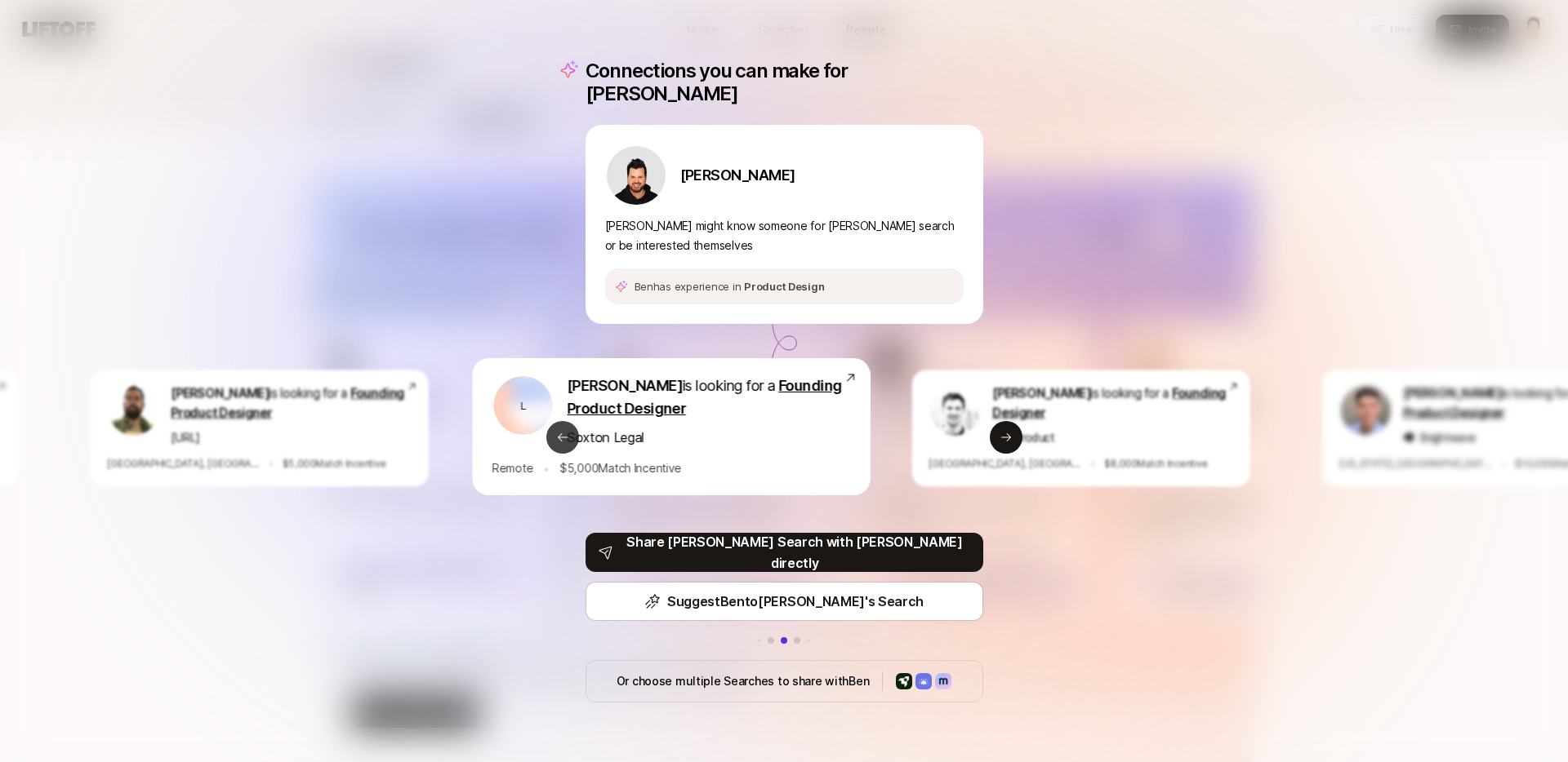
click at [572, 427] on button "Previous slide" at bounding box center [563, 438] width 33 height 33
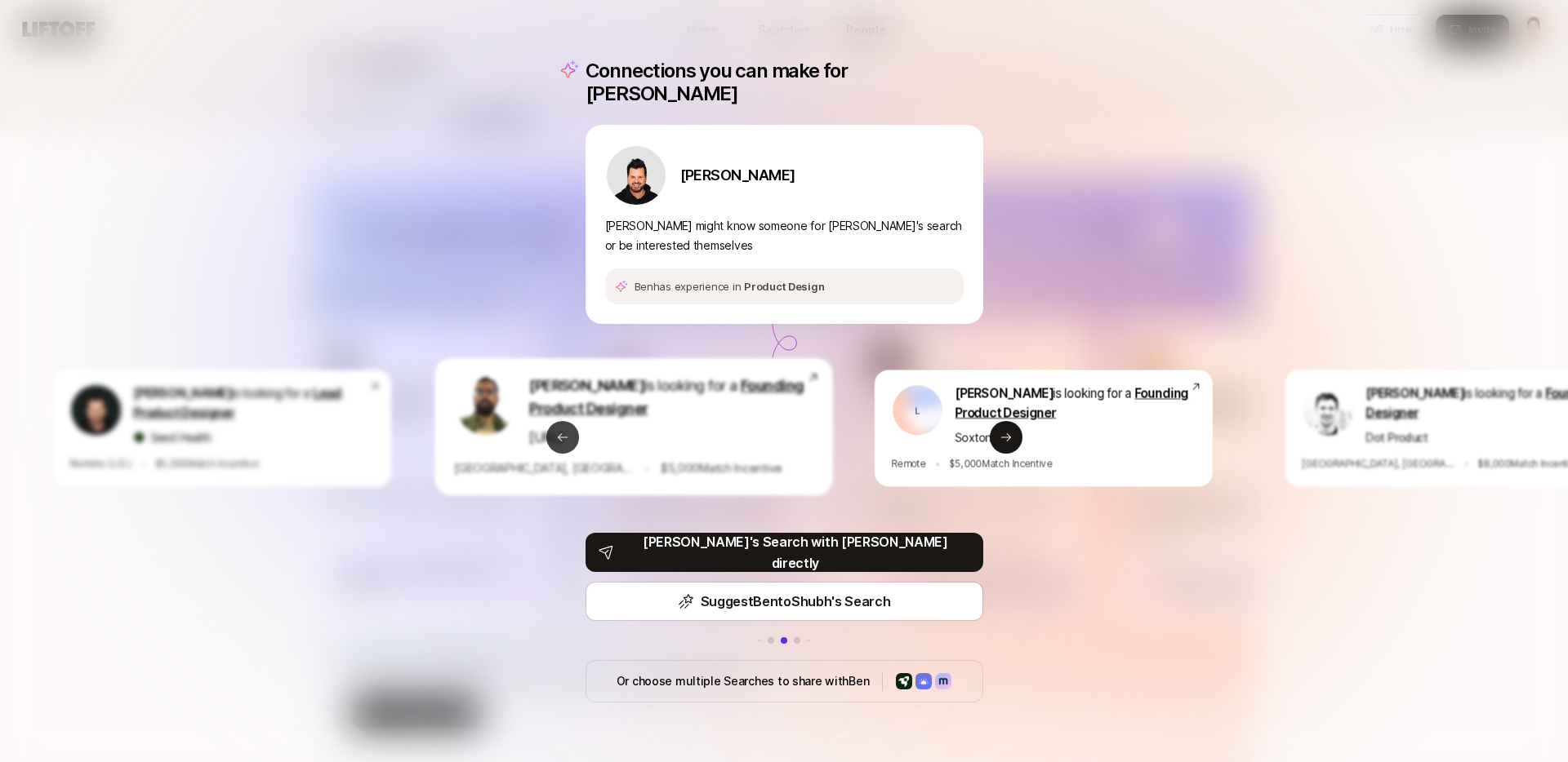
click at [572, 427] on button "Previous slide" at bounding box center [563, 438] width 33 height 33
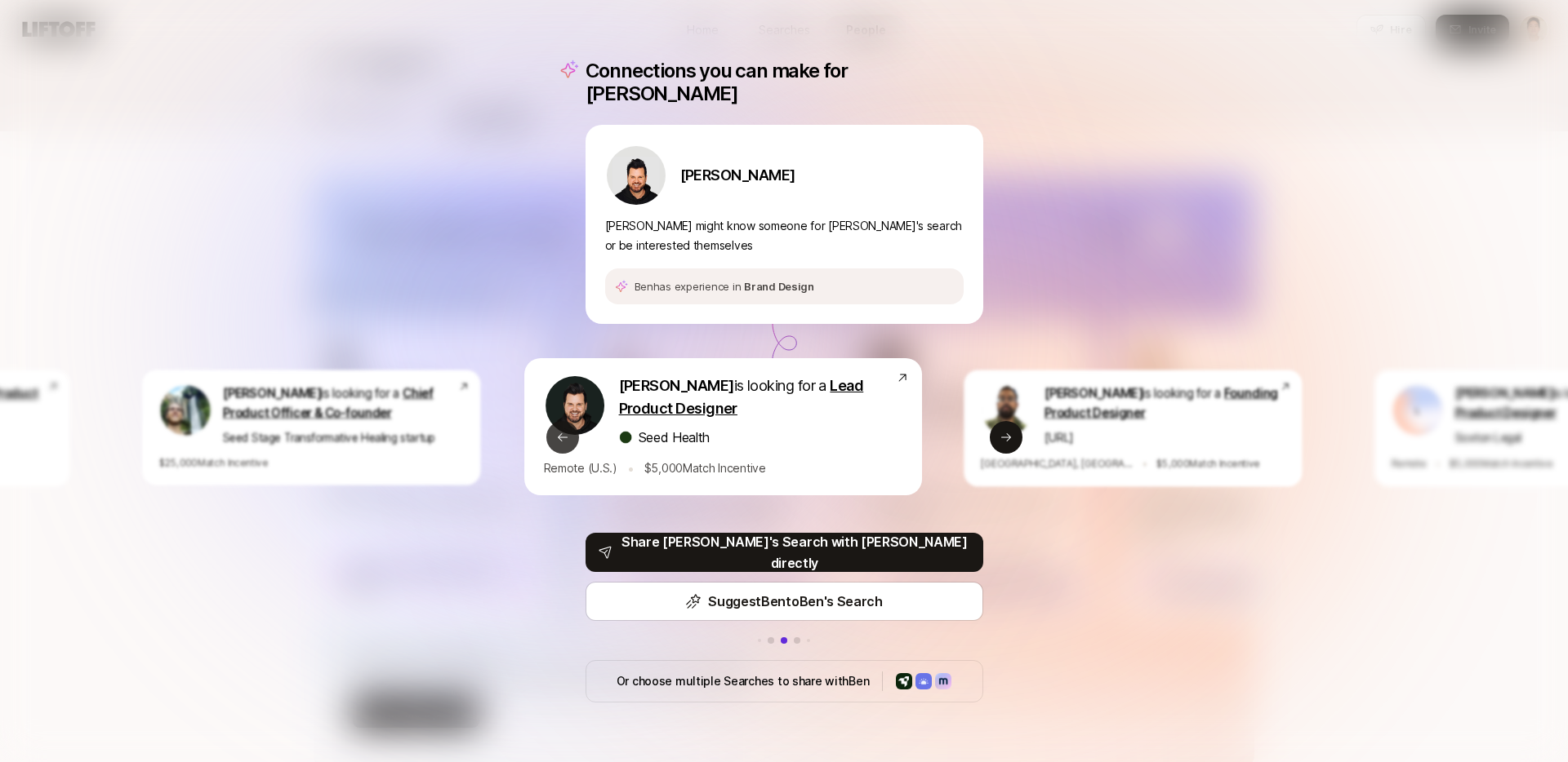
click at [572, 427] on button "Previous slide" at bounding box center [563, 438] width 33 height 33
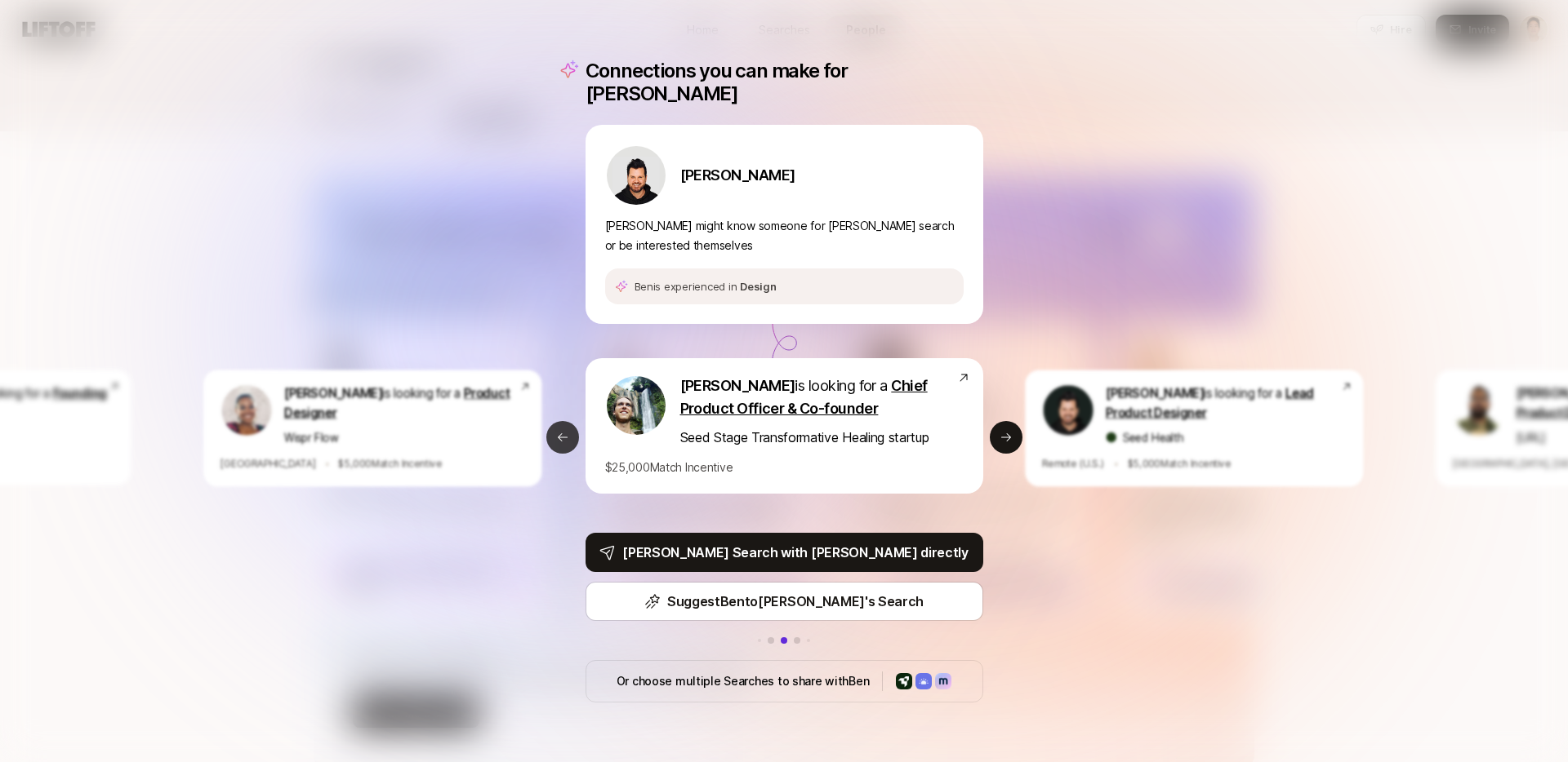
click at [558, 431] on icon at bounding box center [563, 438] width 13 height 13
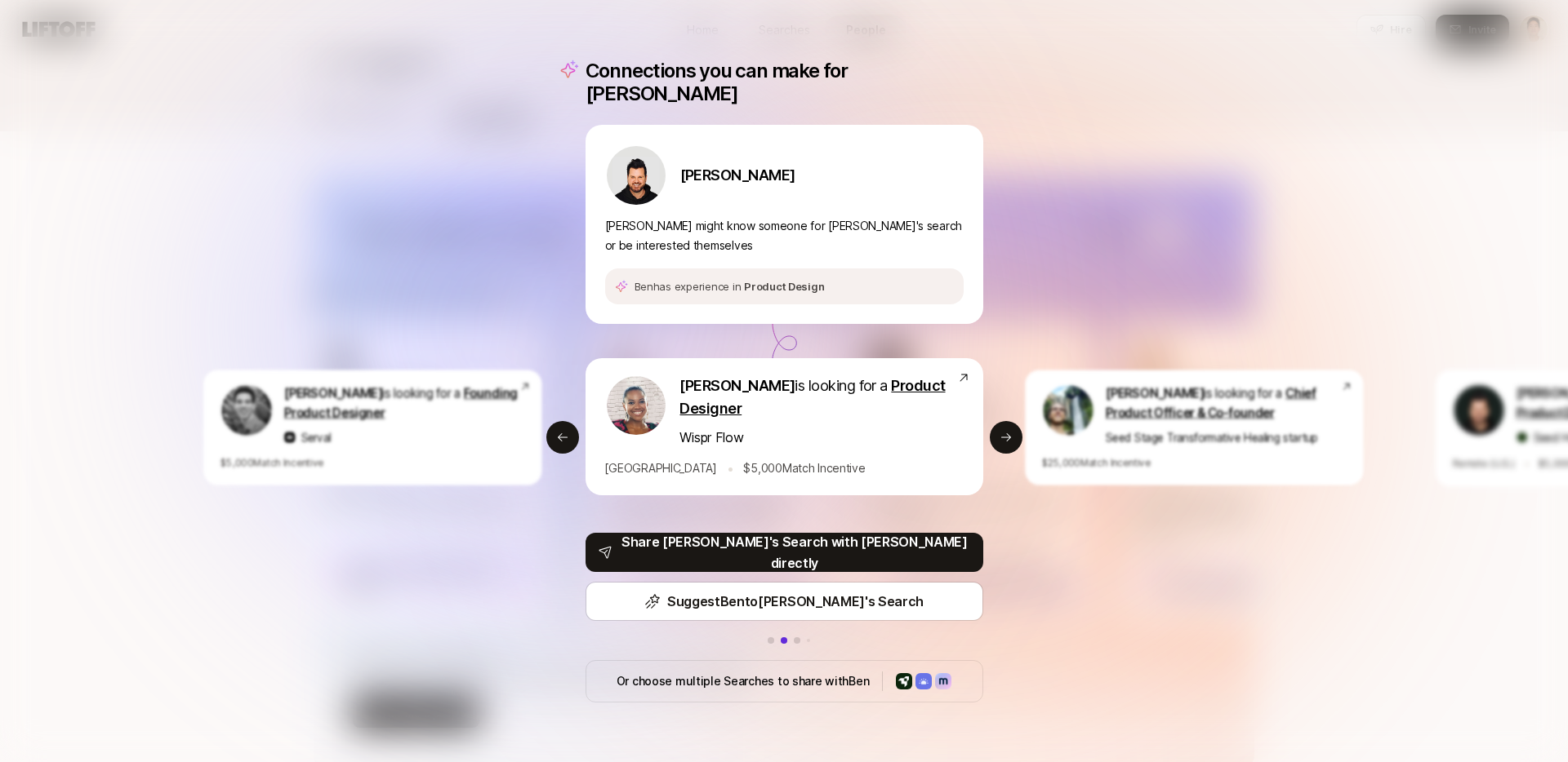
click at [1160, 564] on div "Connections you can make for Ben Ben Grove Ben might know someone for Janelle's…" at bounding box center [784, 381] width 1568 height 762
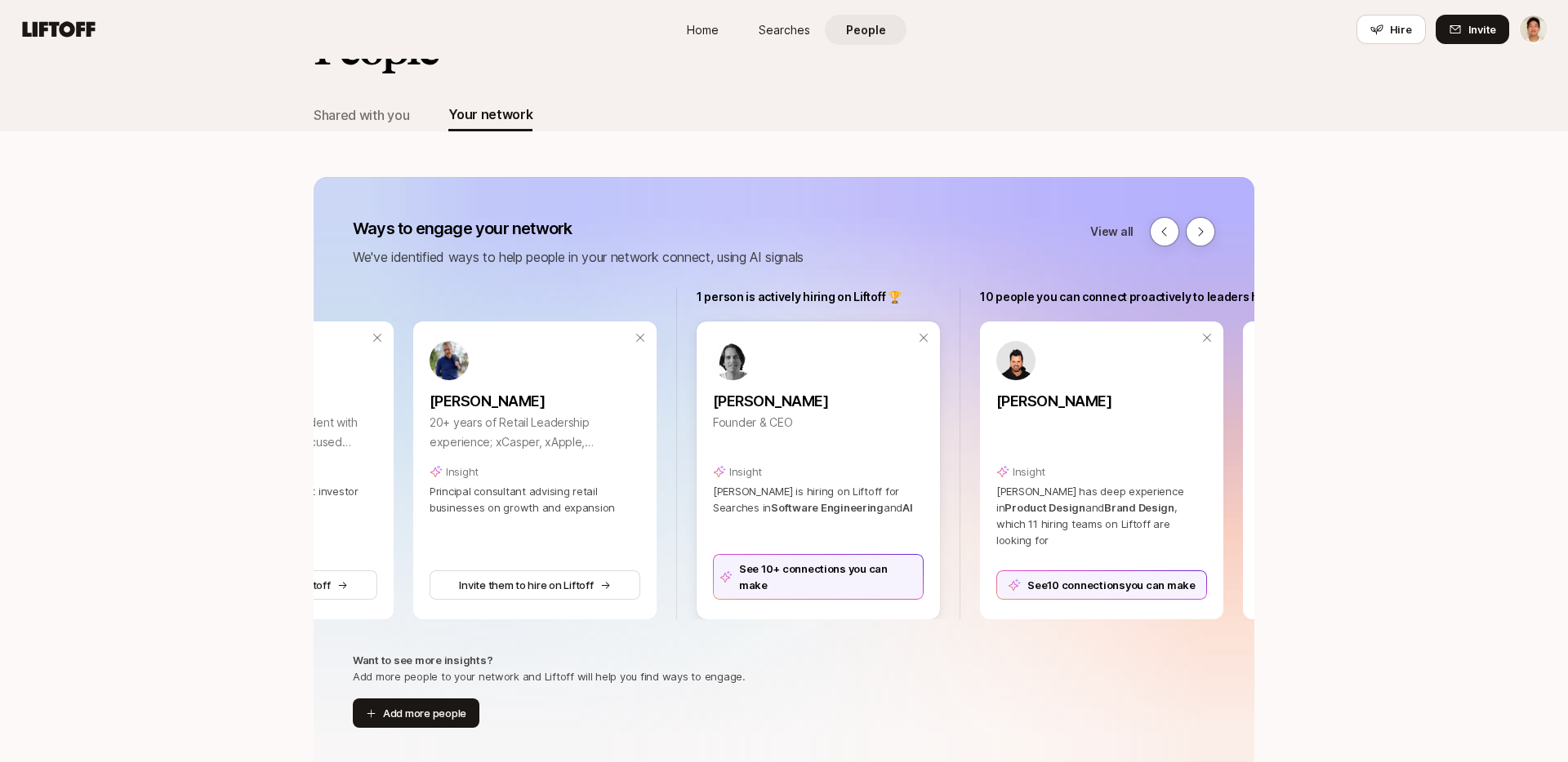
scroll to position [0, 758]
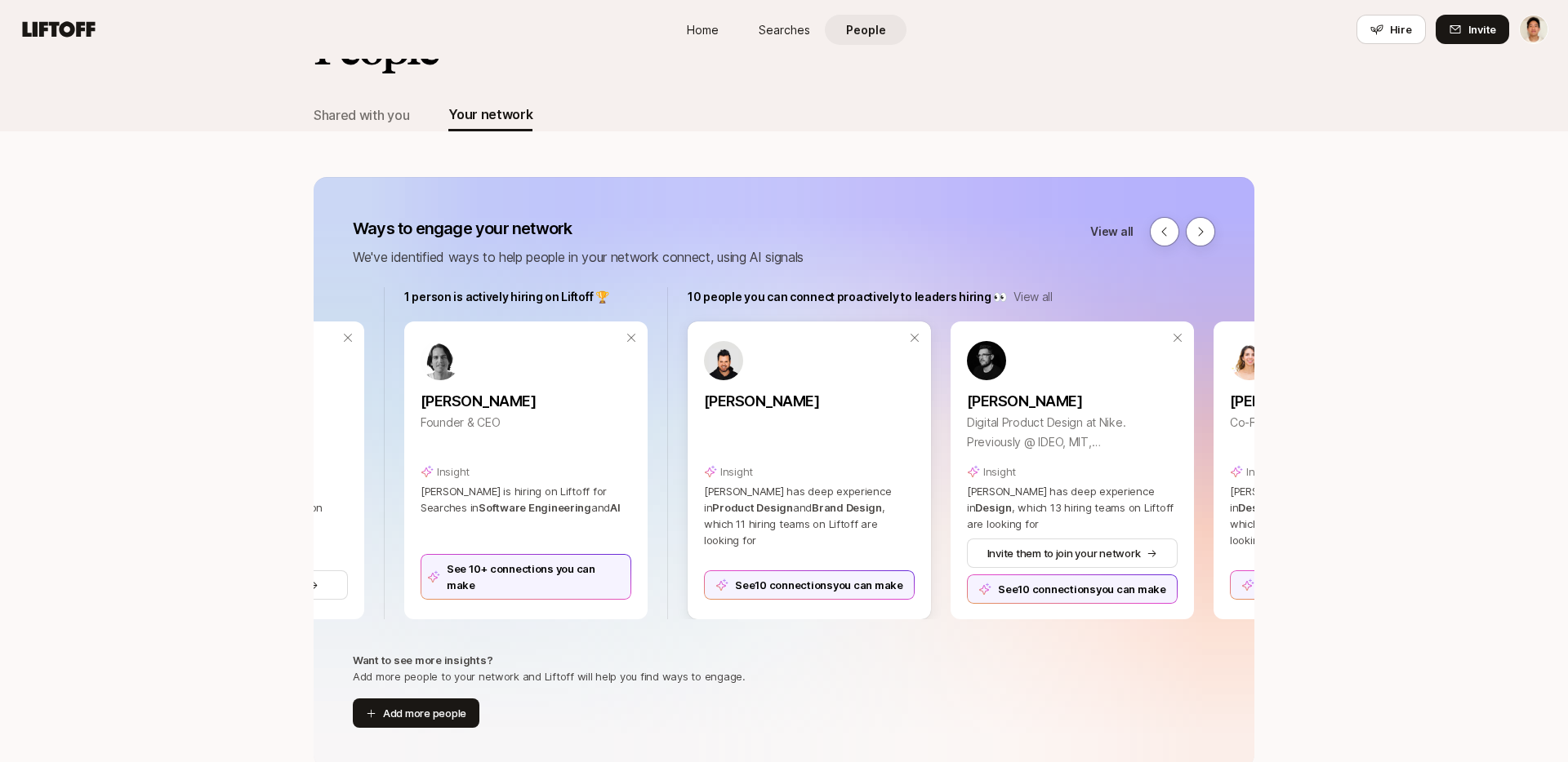
click at [838, 585] on div "See 10 connections you can make" at bounding box center [809, 585] width 211 height 30
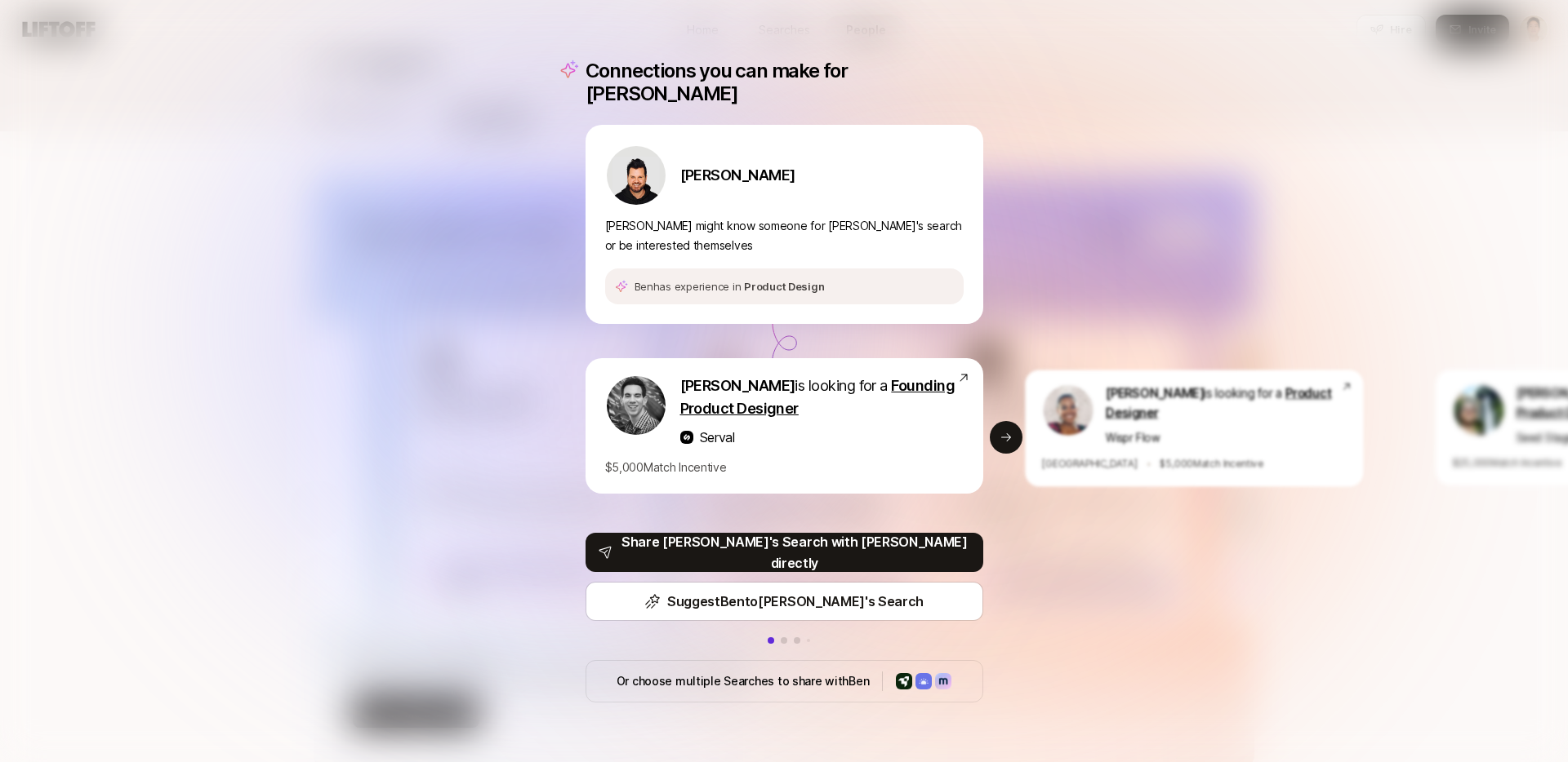
click at [1126, 557] on div "Connections you can make for Ben Ben Grove Ben might know someone for Jake's se…" at bounding box center [784, 381] width 1568 height 762
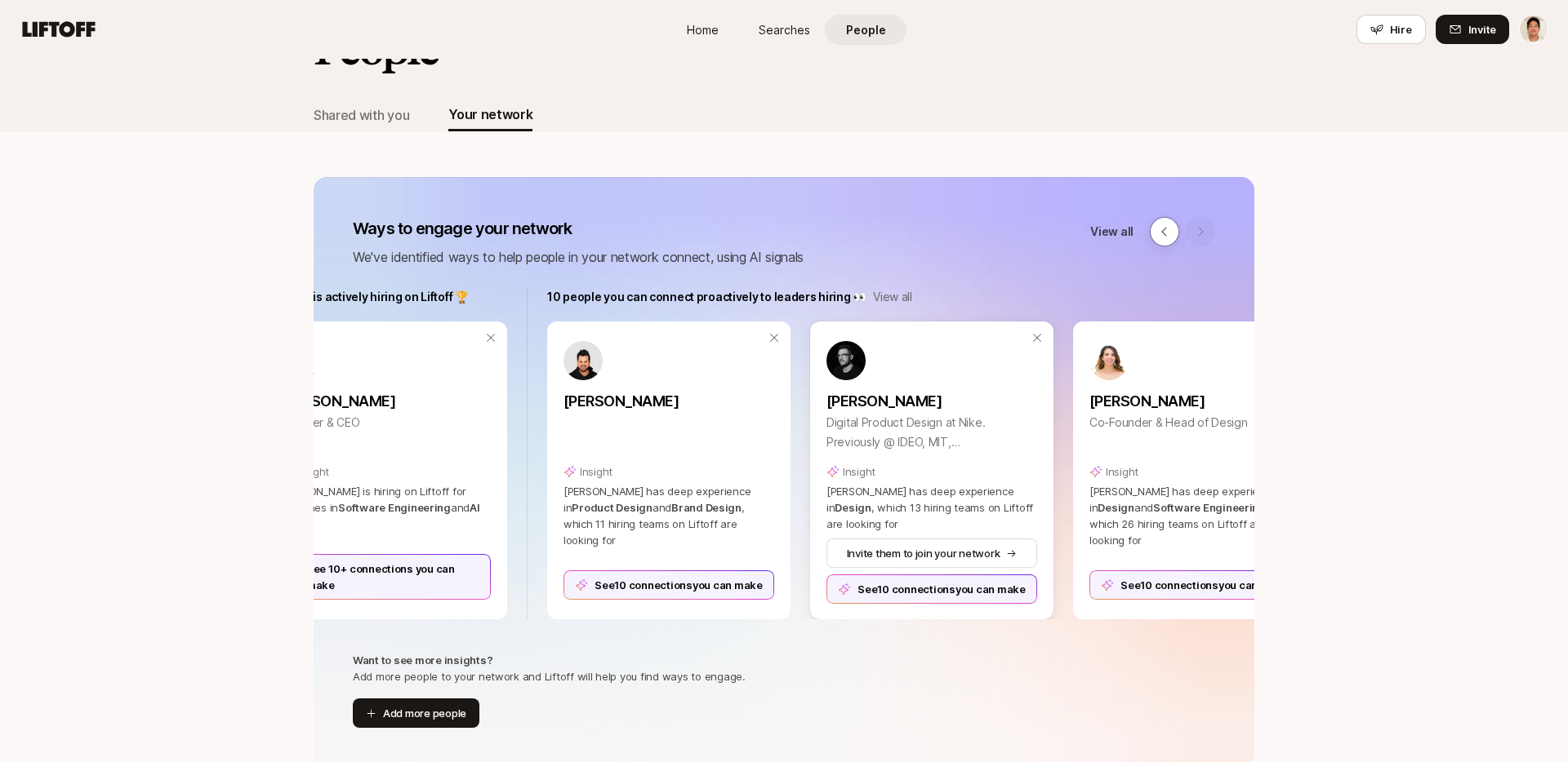
scroll to position [0, 1000]
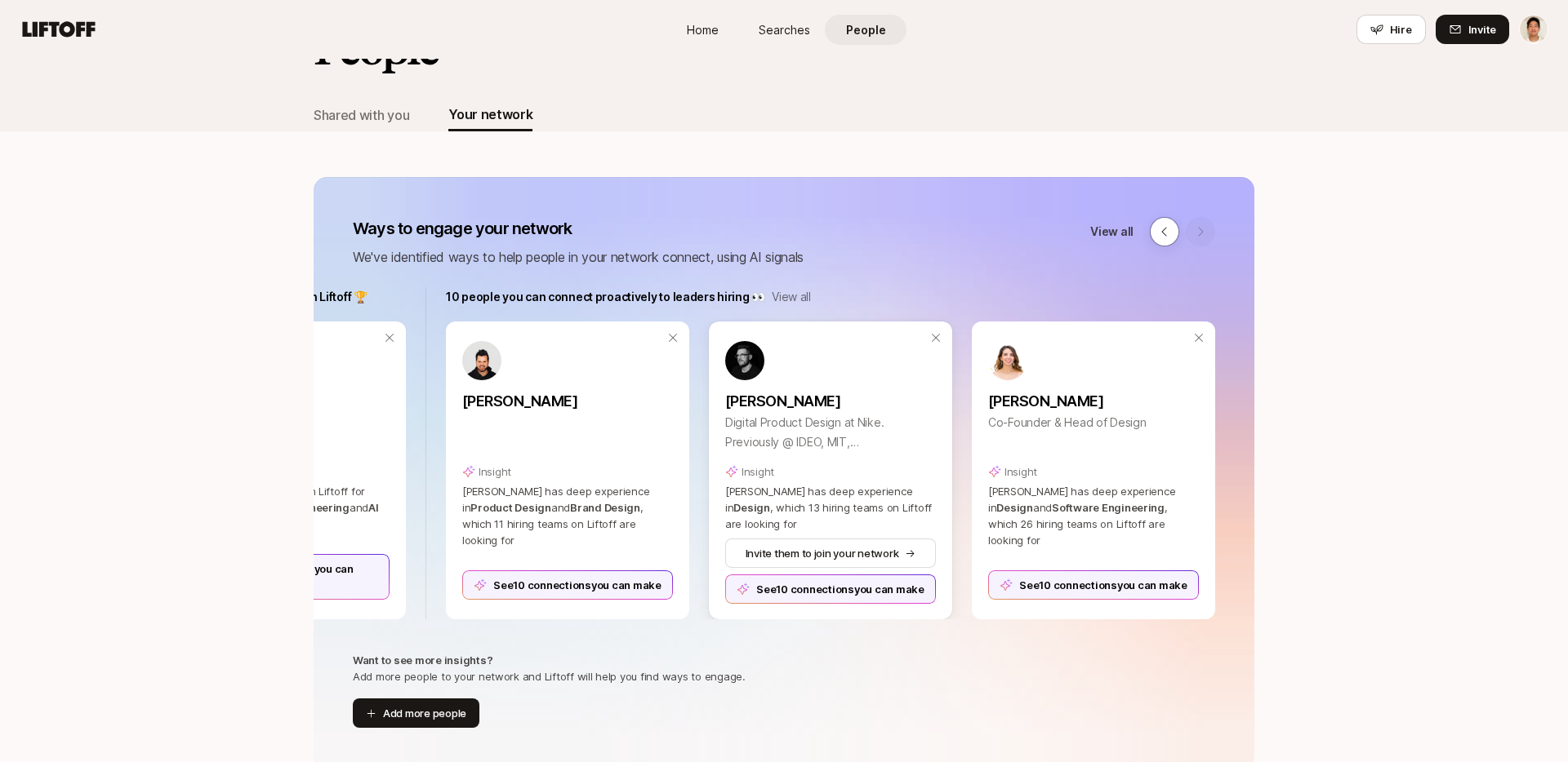
click at [821, 587] on div "See 10 connections you can make" at bounding box center [830, 589] width 211 height 30
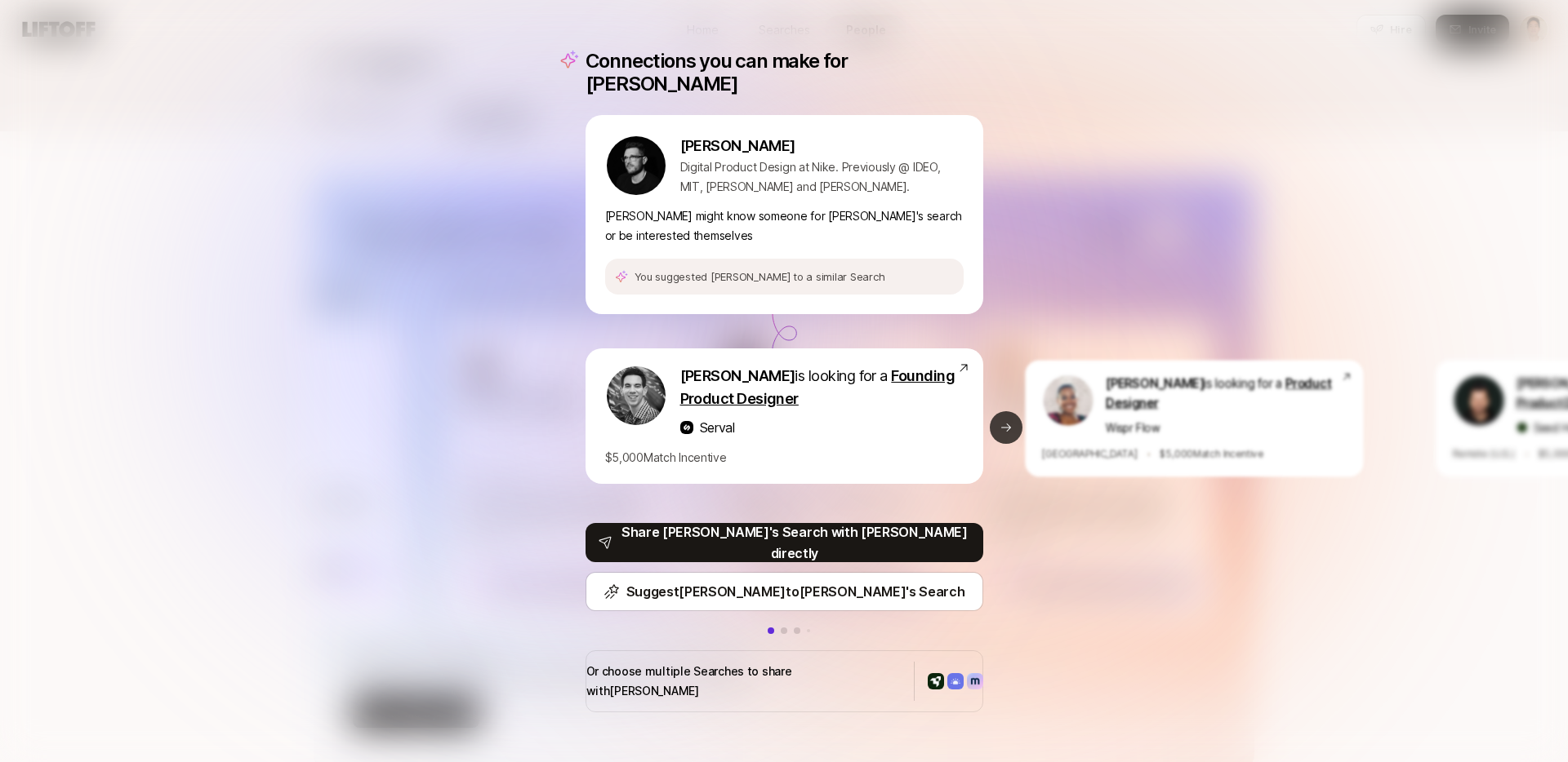
click at [999, 433] on button "Next slide" at bounding box center [1006, 428] width 33 height 33
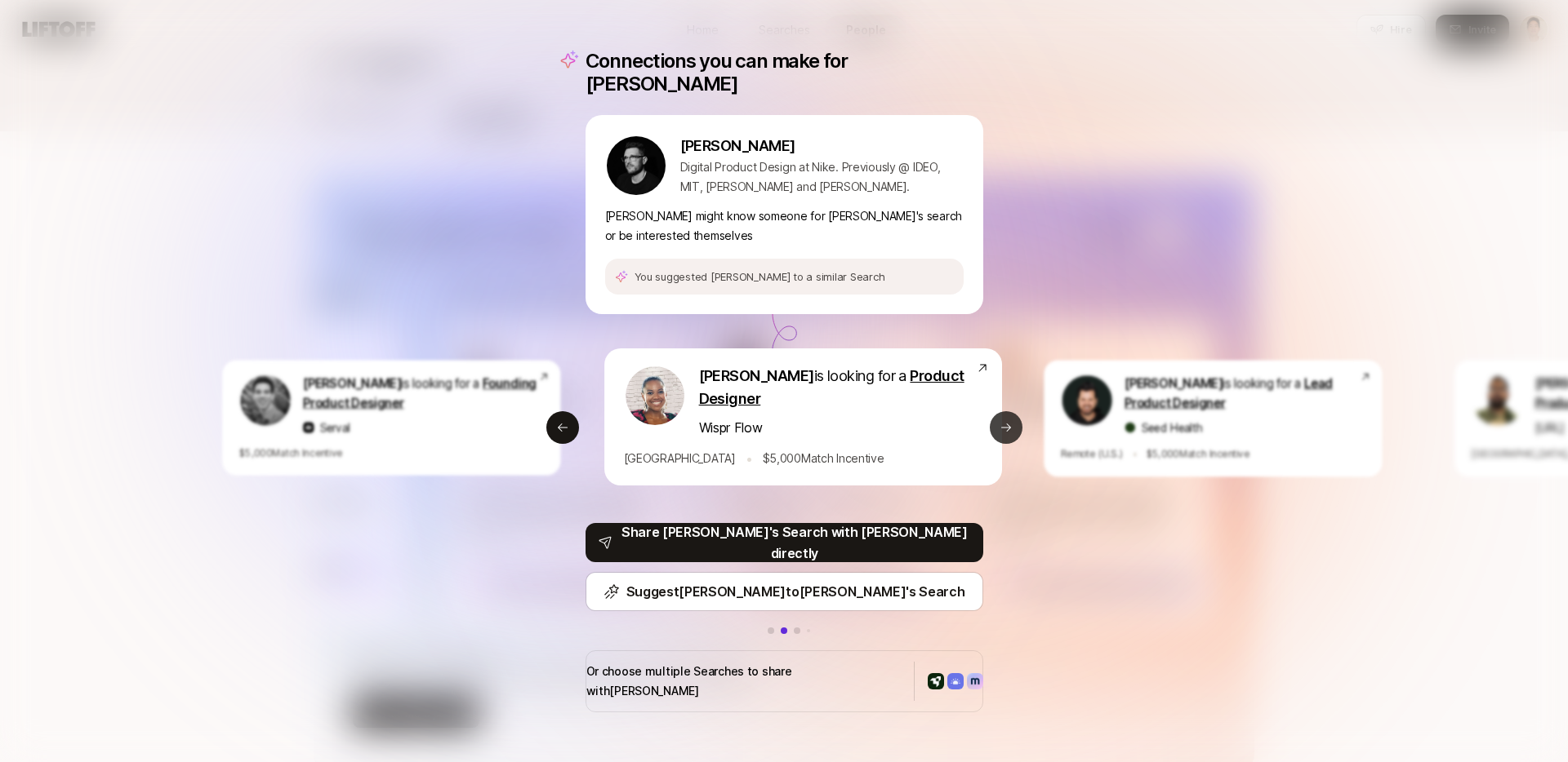
click at [999, 433] on button "Next slide" at bounding box center [1006, 428] width 33 height 33
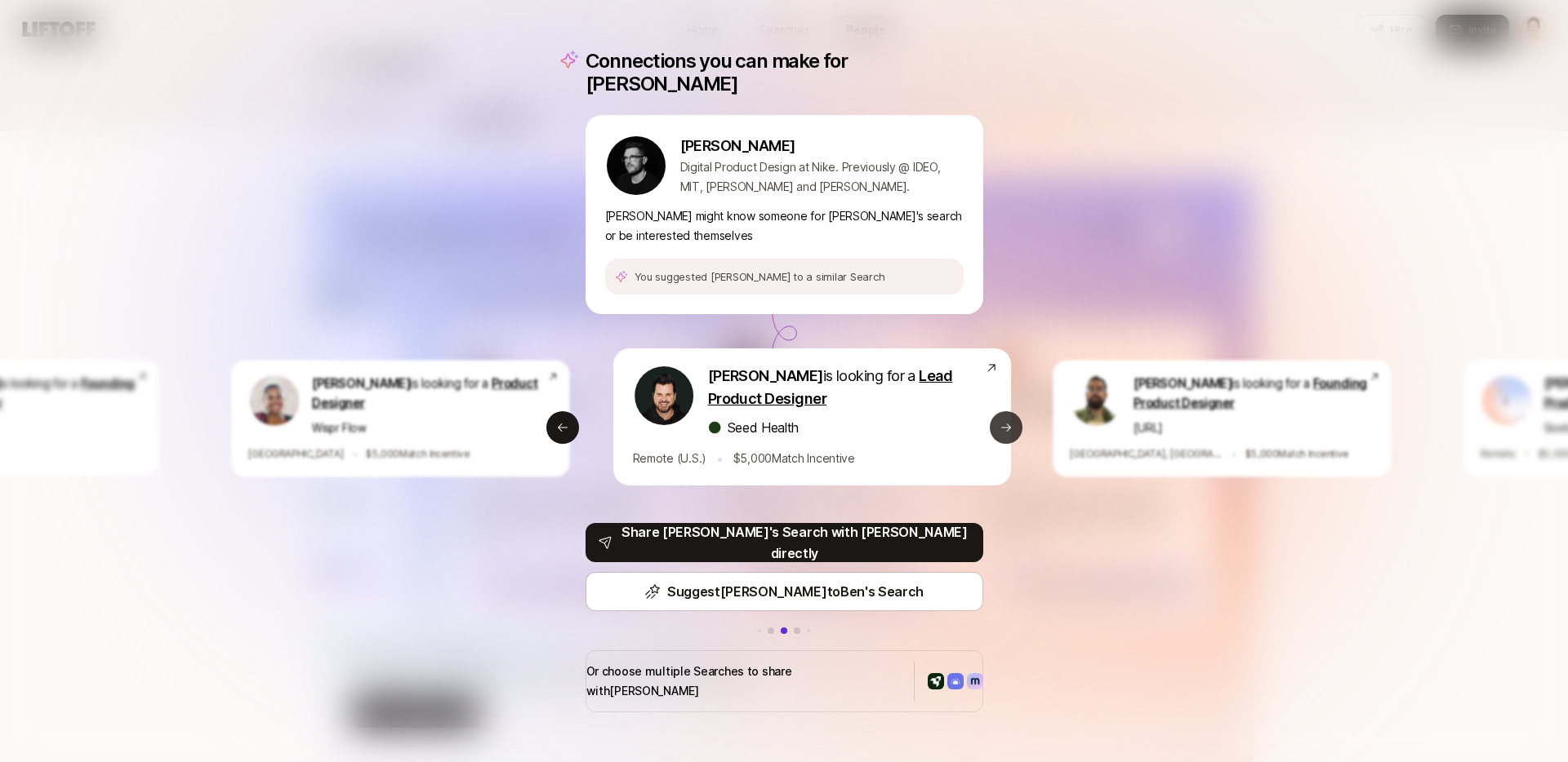
click at [999, 433] on button "Next slide" at bounding box center [1006, 428] width 33 height 33
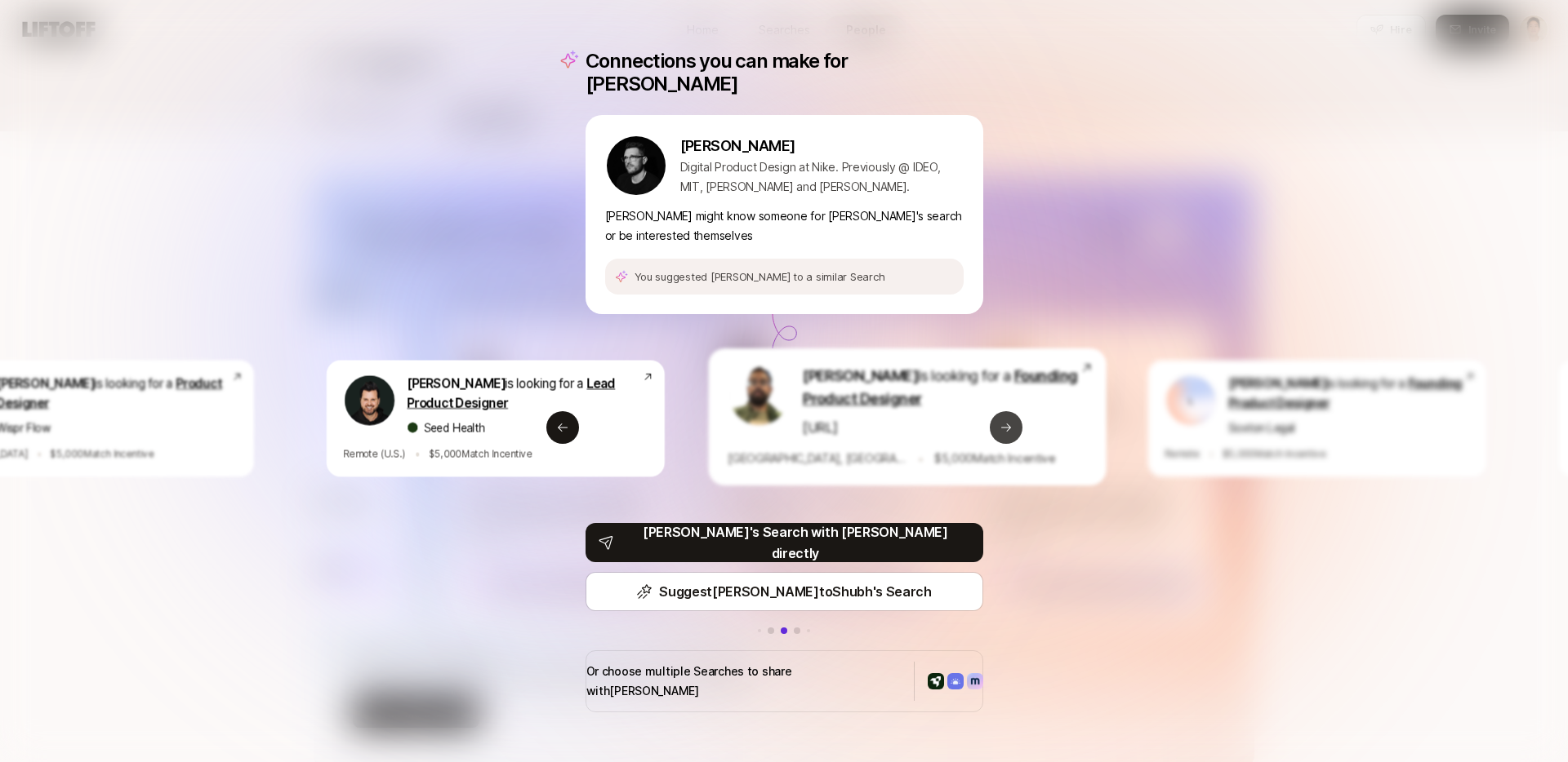
click at [999, 433] on button "Next slide" at bounding box center [1006, 428] width 33 height 33
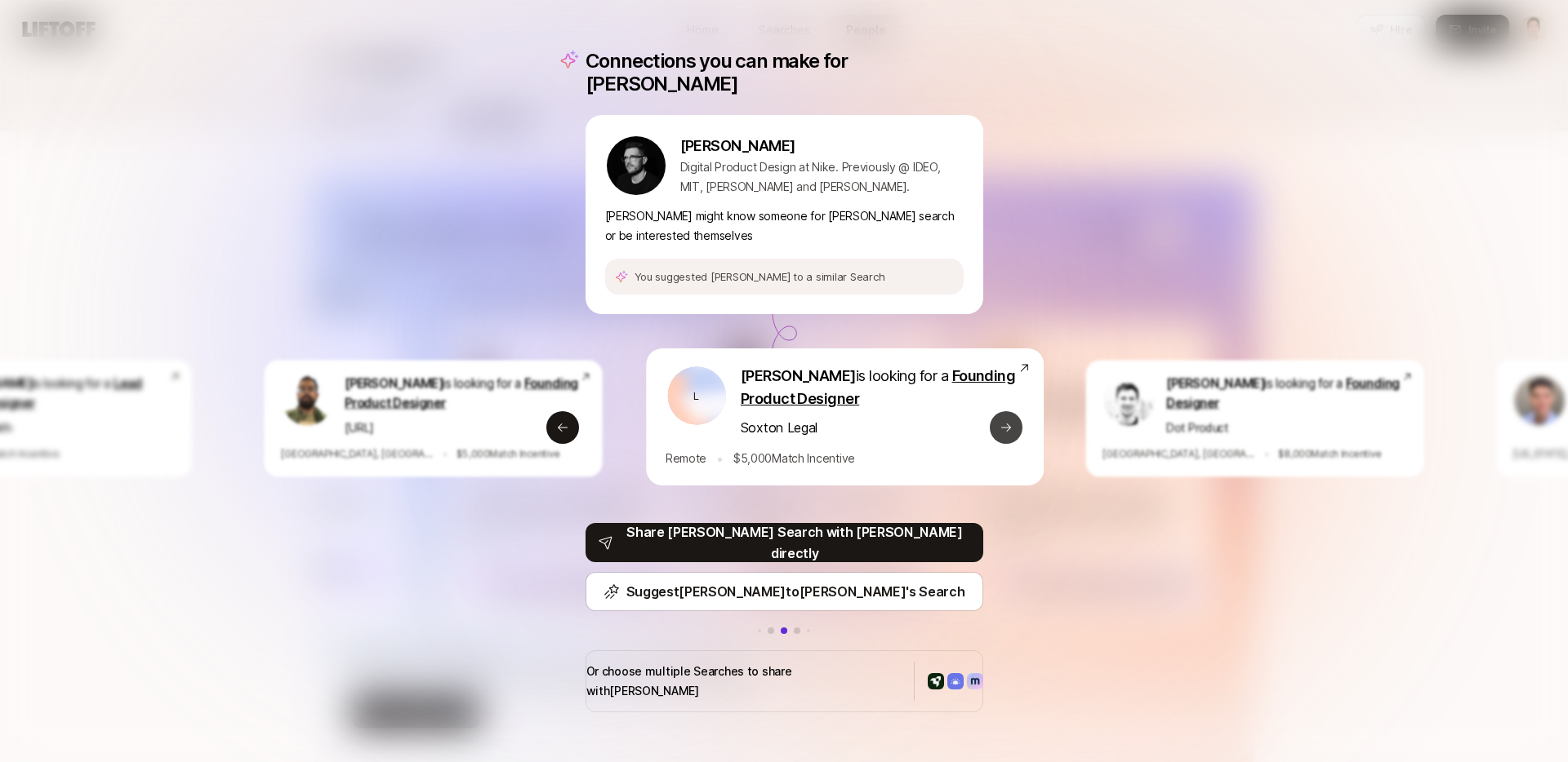
click at [999, 433] on button "Next slide" at bounding box center [1006, 428] width 33 height 33
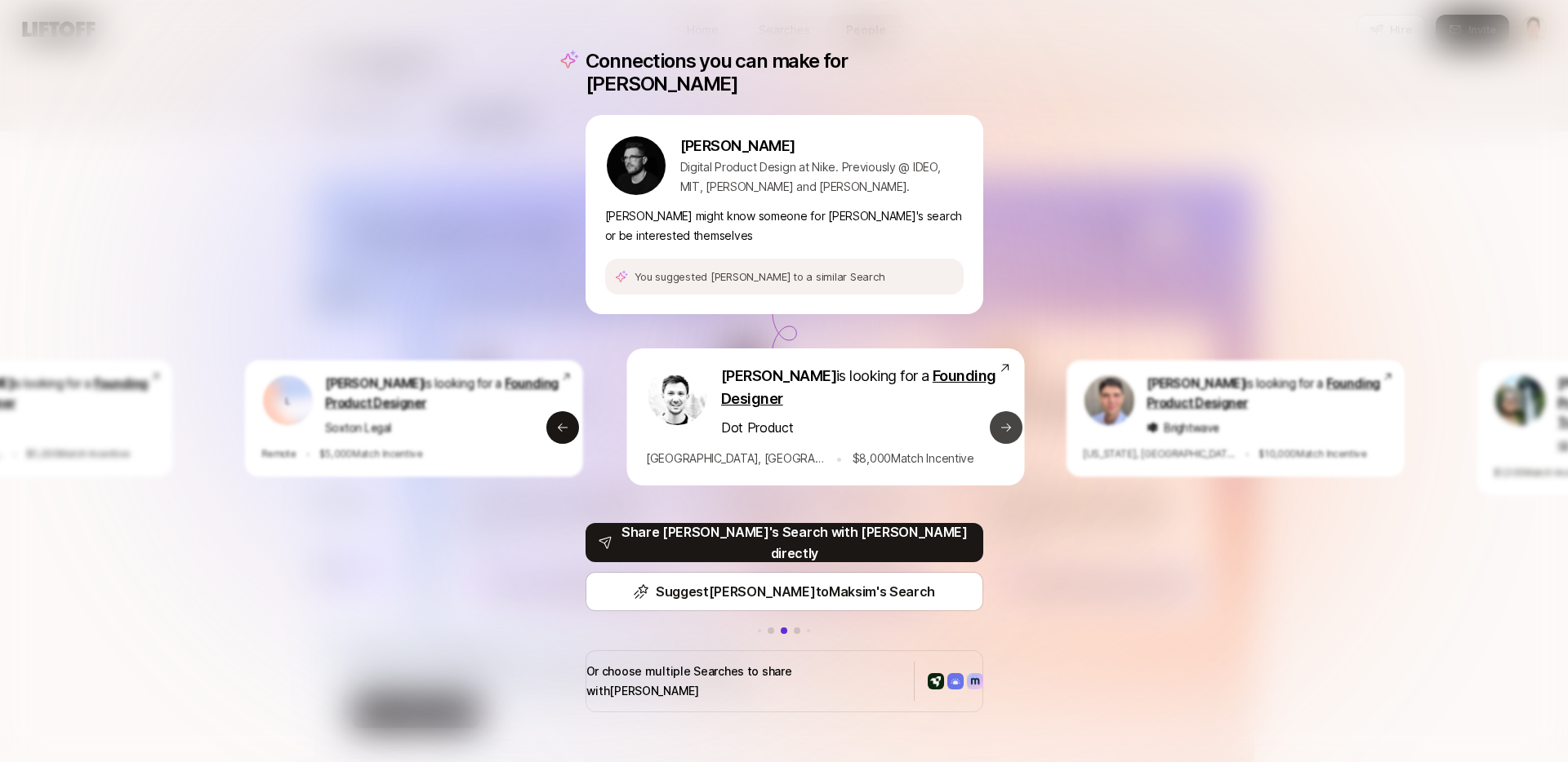
click at [999, 433] on button "Next slide" at bounding box center [1006, 428] width 33 height 33
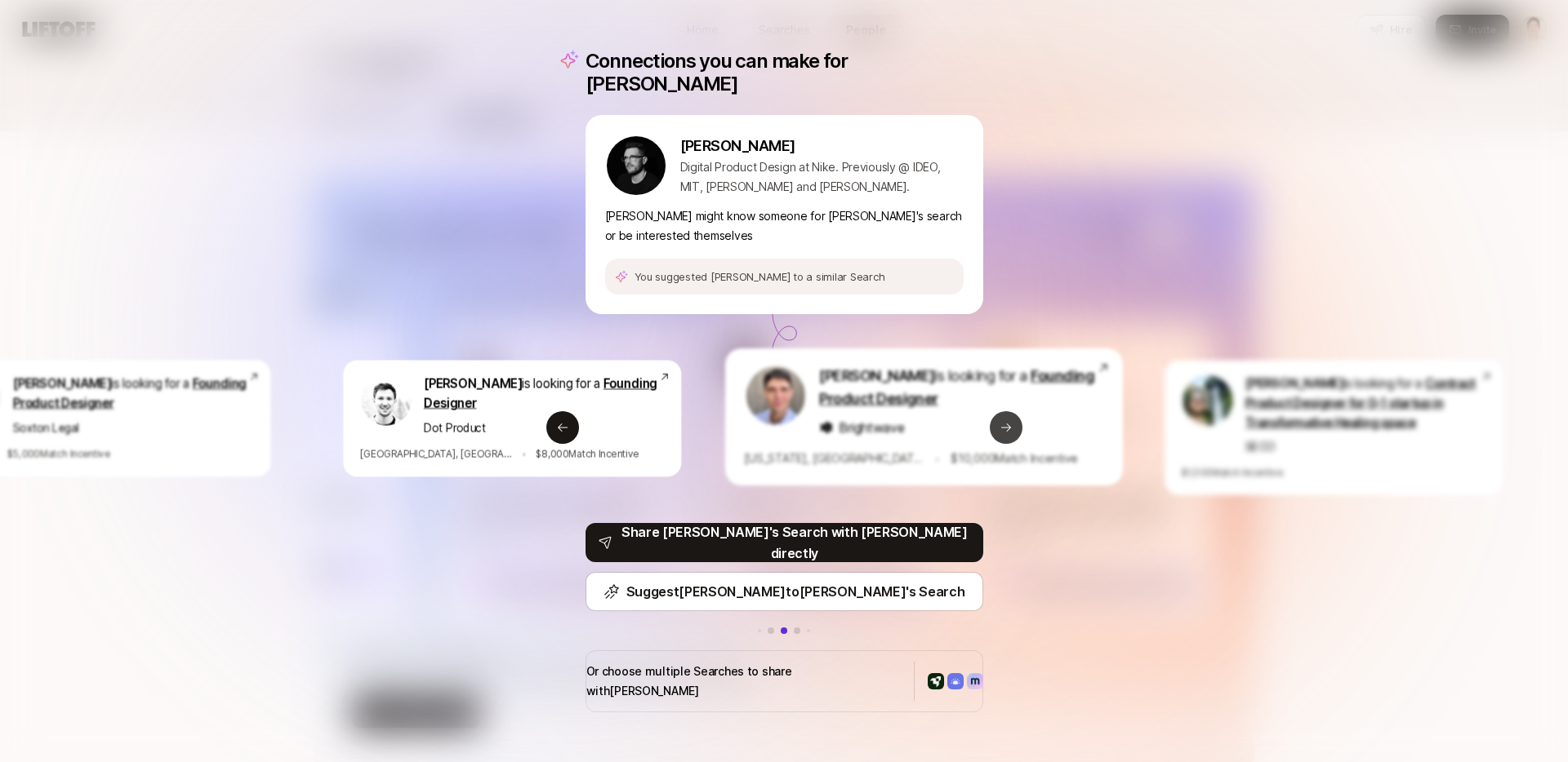
click at [999, 433] on button "Next slide" at bounding box center [1006, 428] width 33 height 33
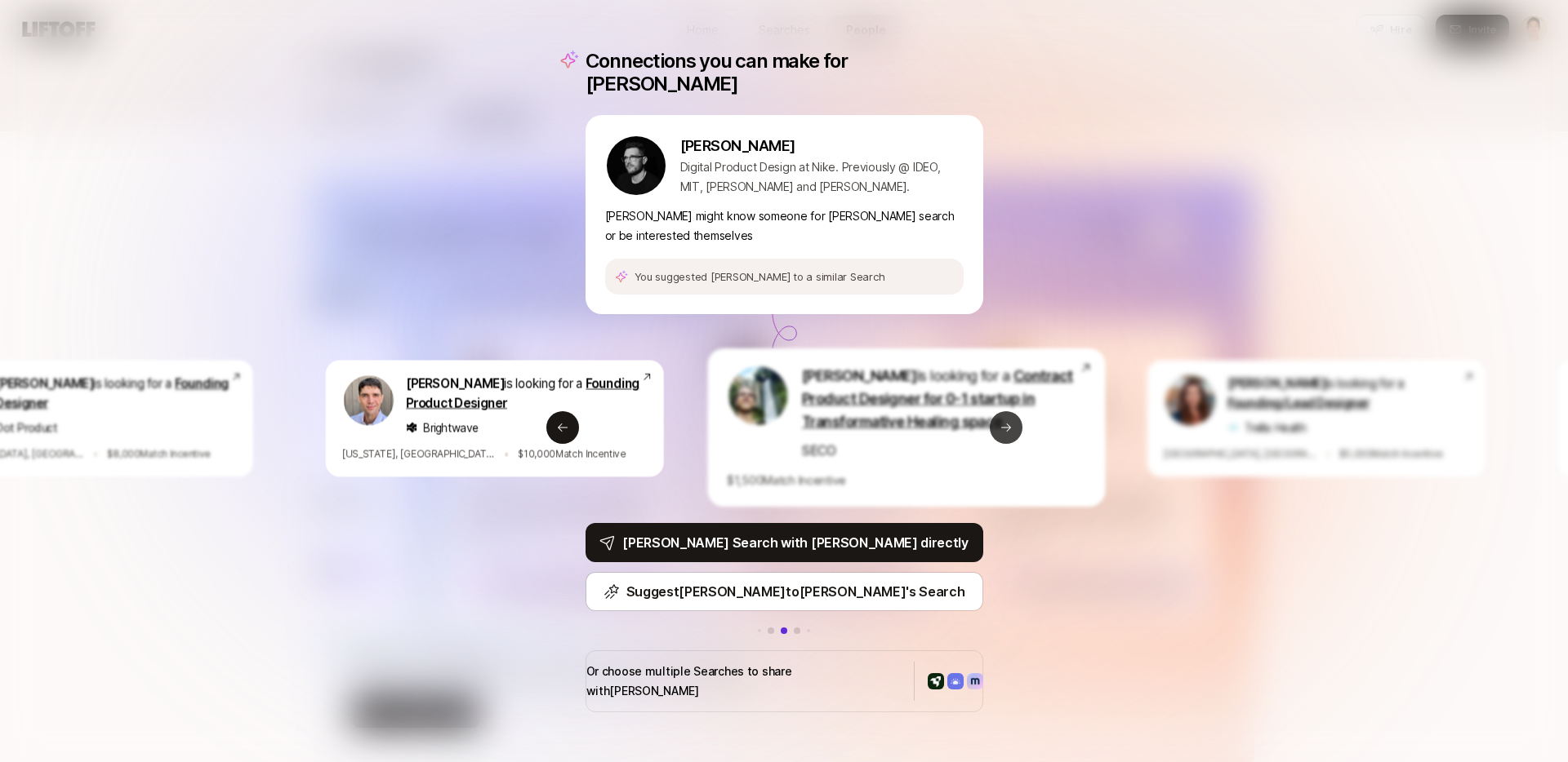
click at [999, 433] on button "Next slide" at bounding box center [1006, 428] width 33 height 33
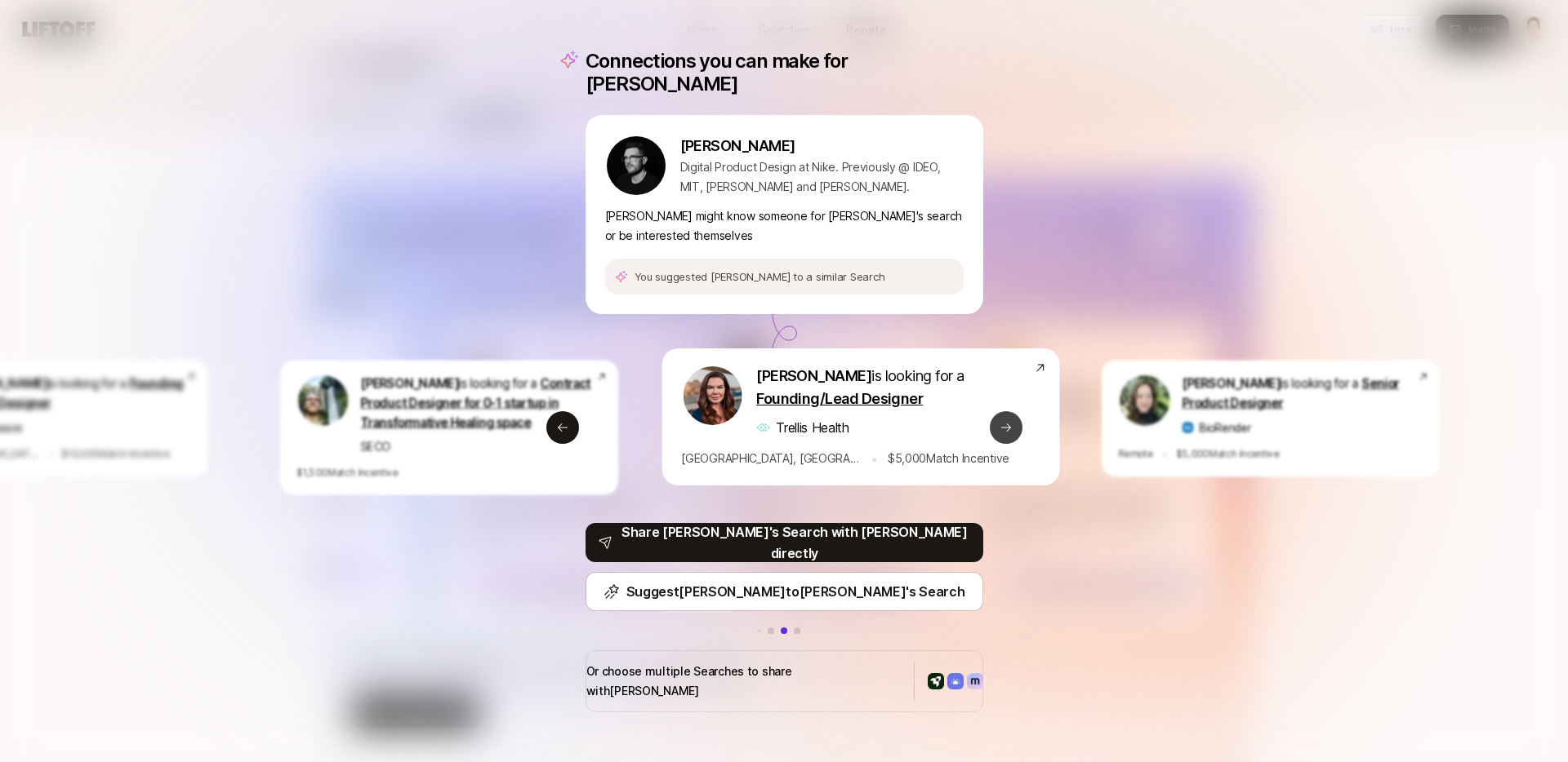
click at [999, 433] on button "Next slide" at bounding box center [1006, 428] width 33 height 33
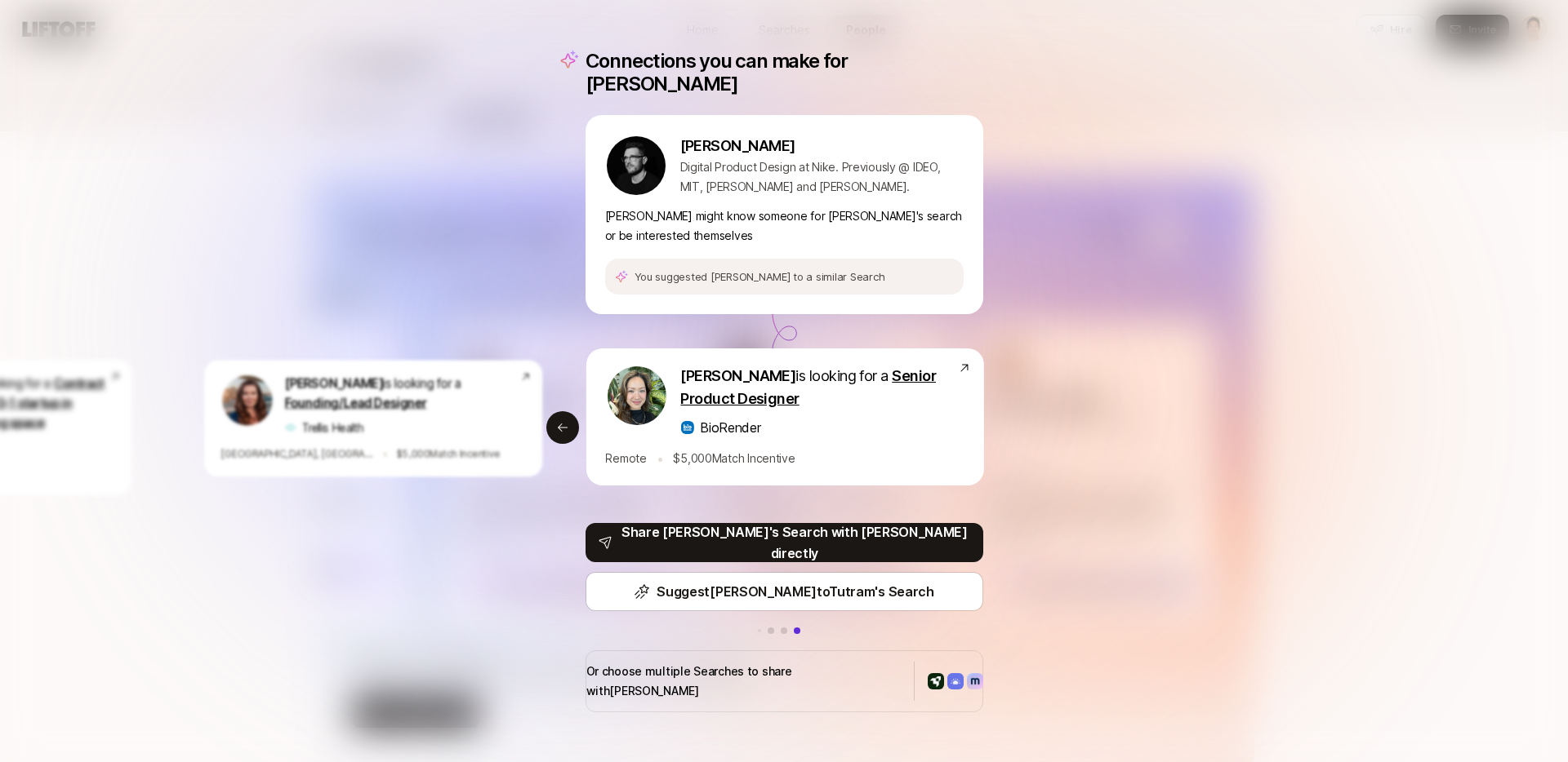
click at [1080, 537] on div "Connections you can make for Ryan Ryan Sievert Digital Product Design at Nike. …" at bounding box center [784, 381] width 1568 height 762
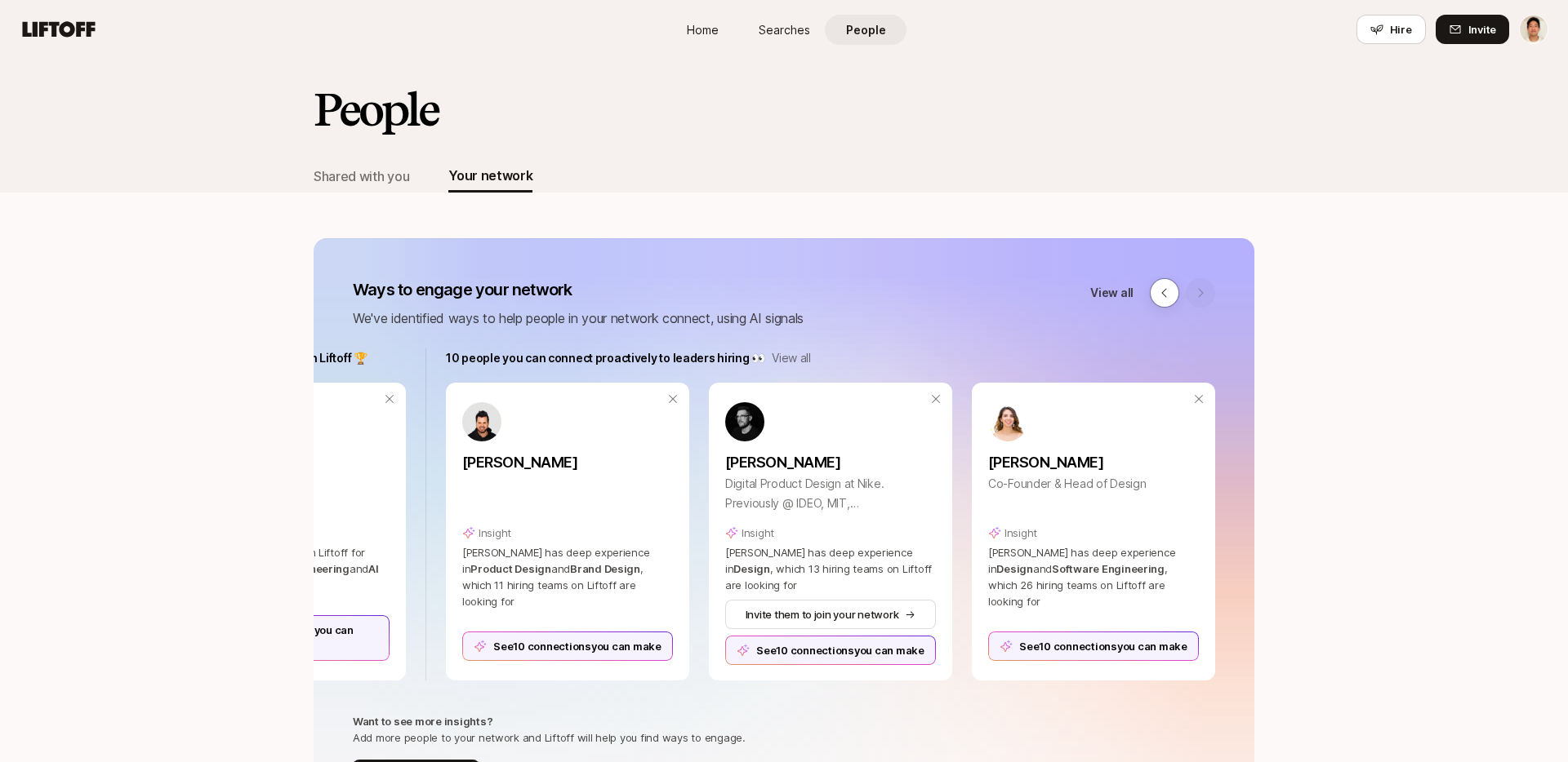
scroll to position [62, 0]
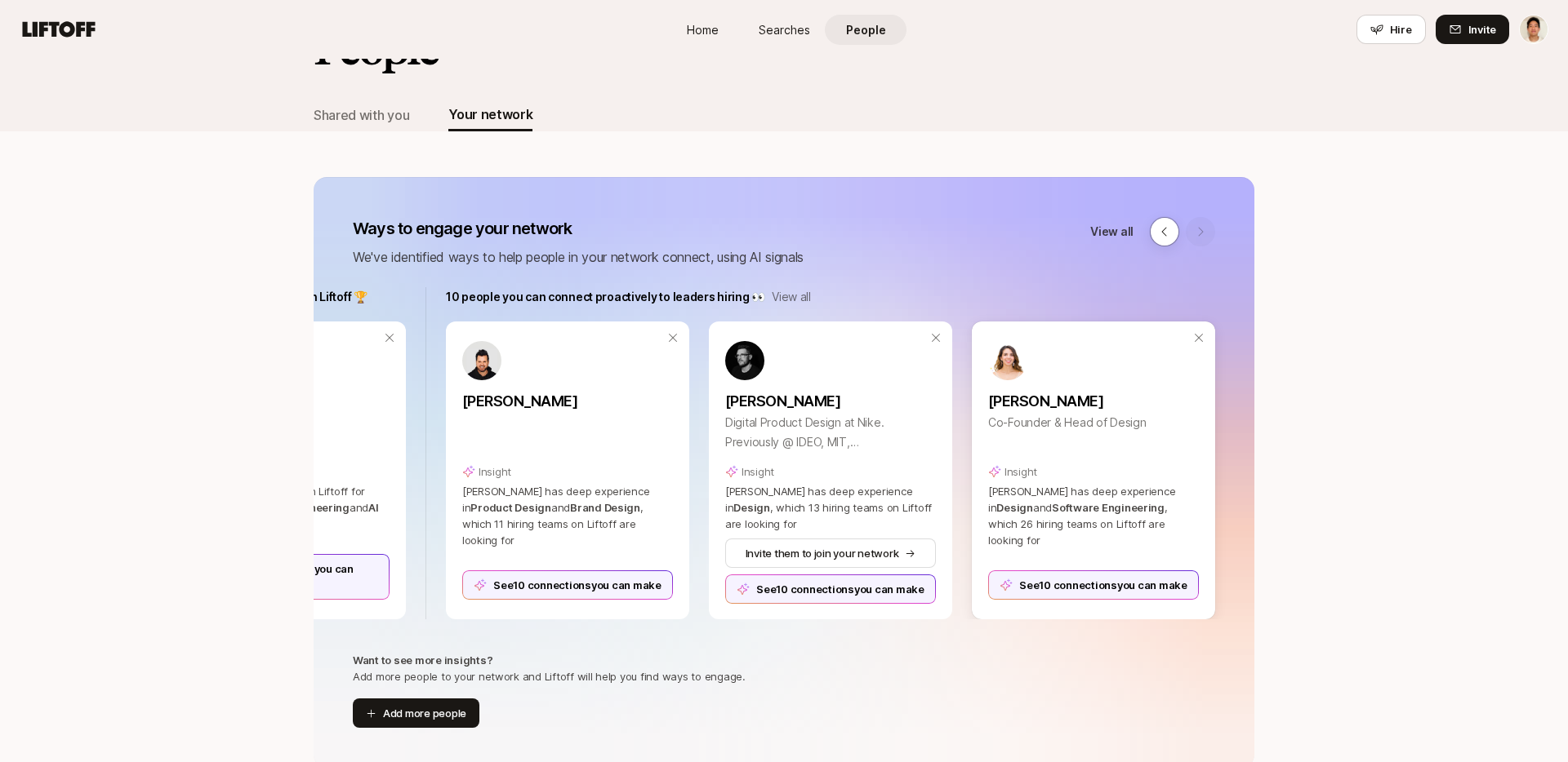
click at [1054, 584] on div "See 10 connections you can make" at bounding box center [1093, 585] width 211 height 30
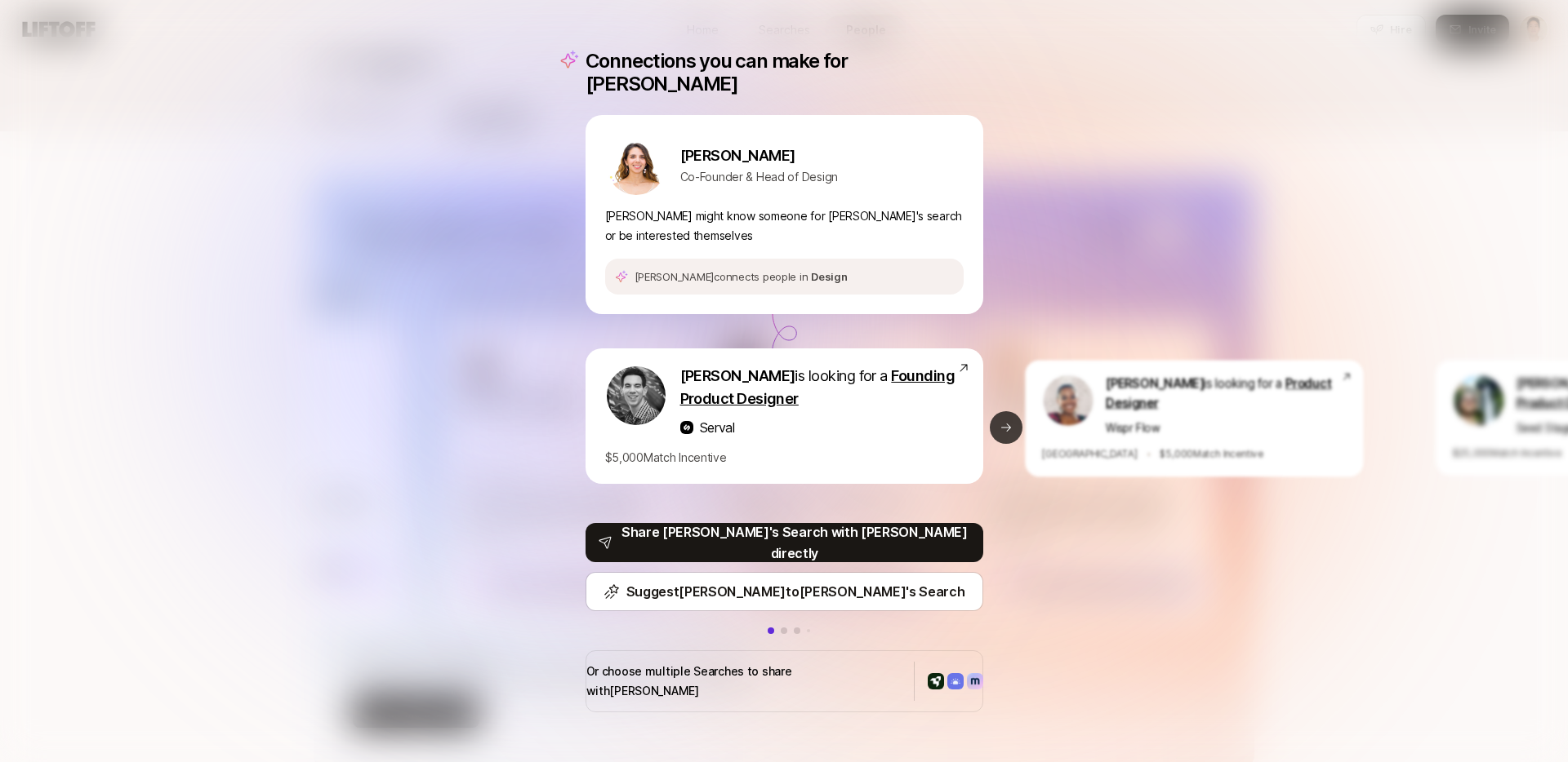
click at [1007, 423] on icon at bounding box center [1006, 427] width 10 height 8
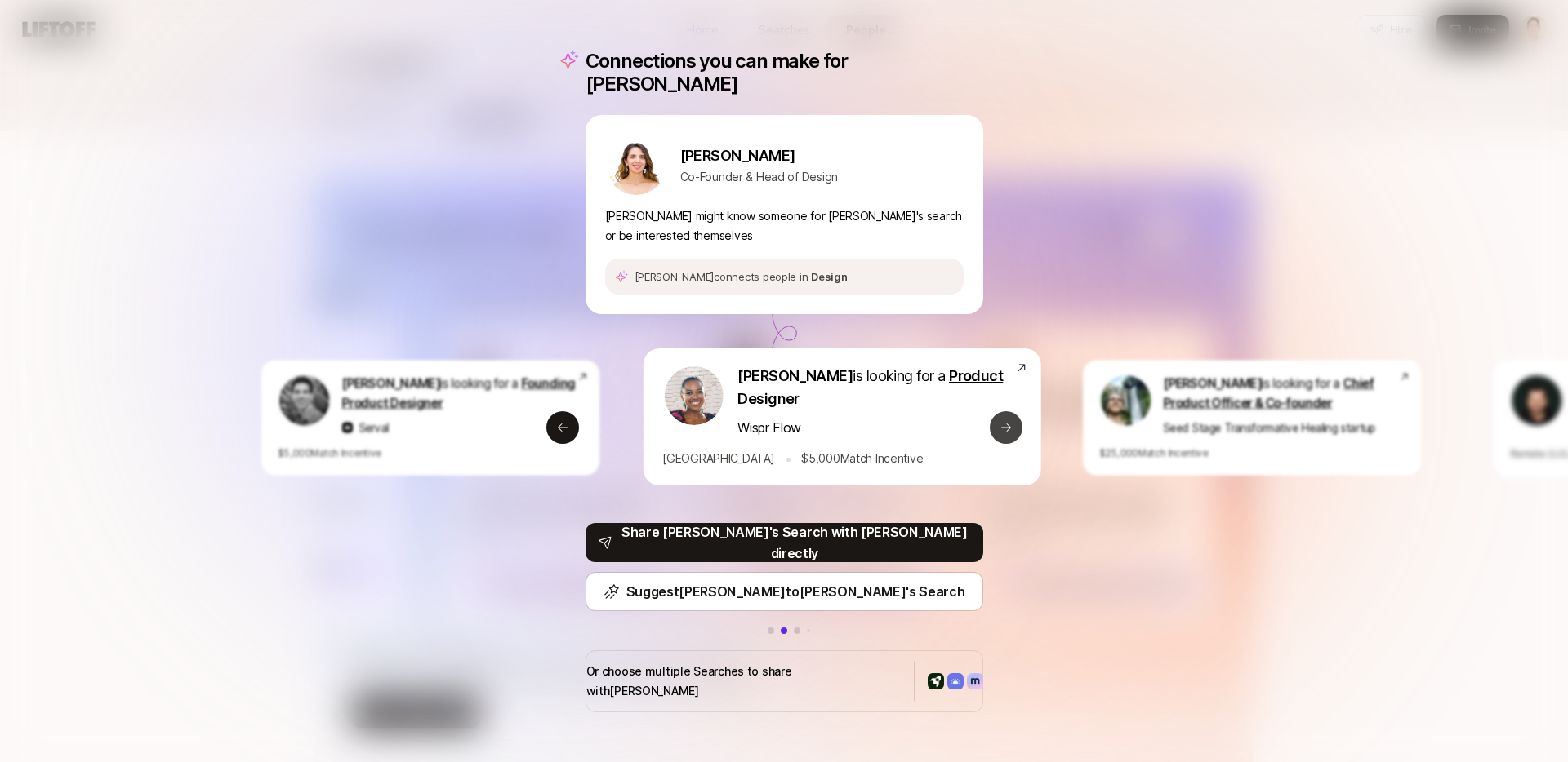
click at [1007, 423] on icon at bounding box center [1006, 427] width 10 height 8
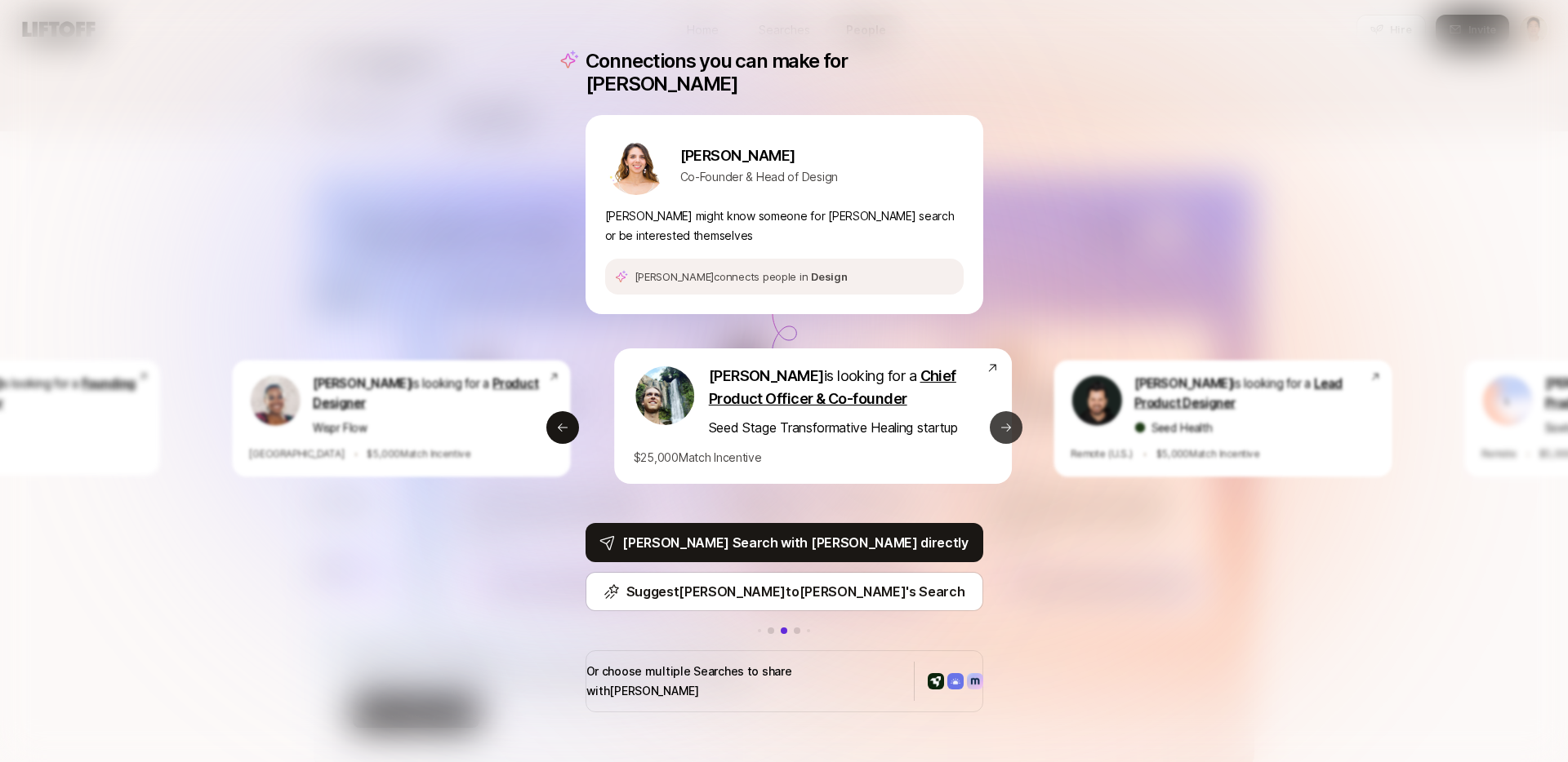
click at [1007, 423] on icon at bounding box center [1006, 427] width 10 height 8
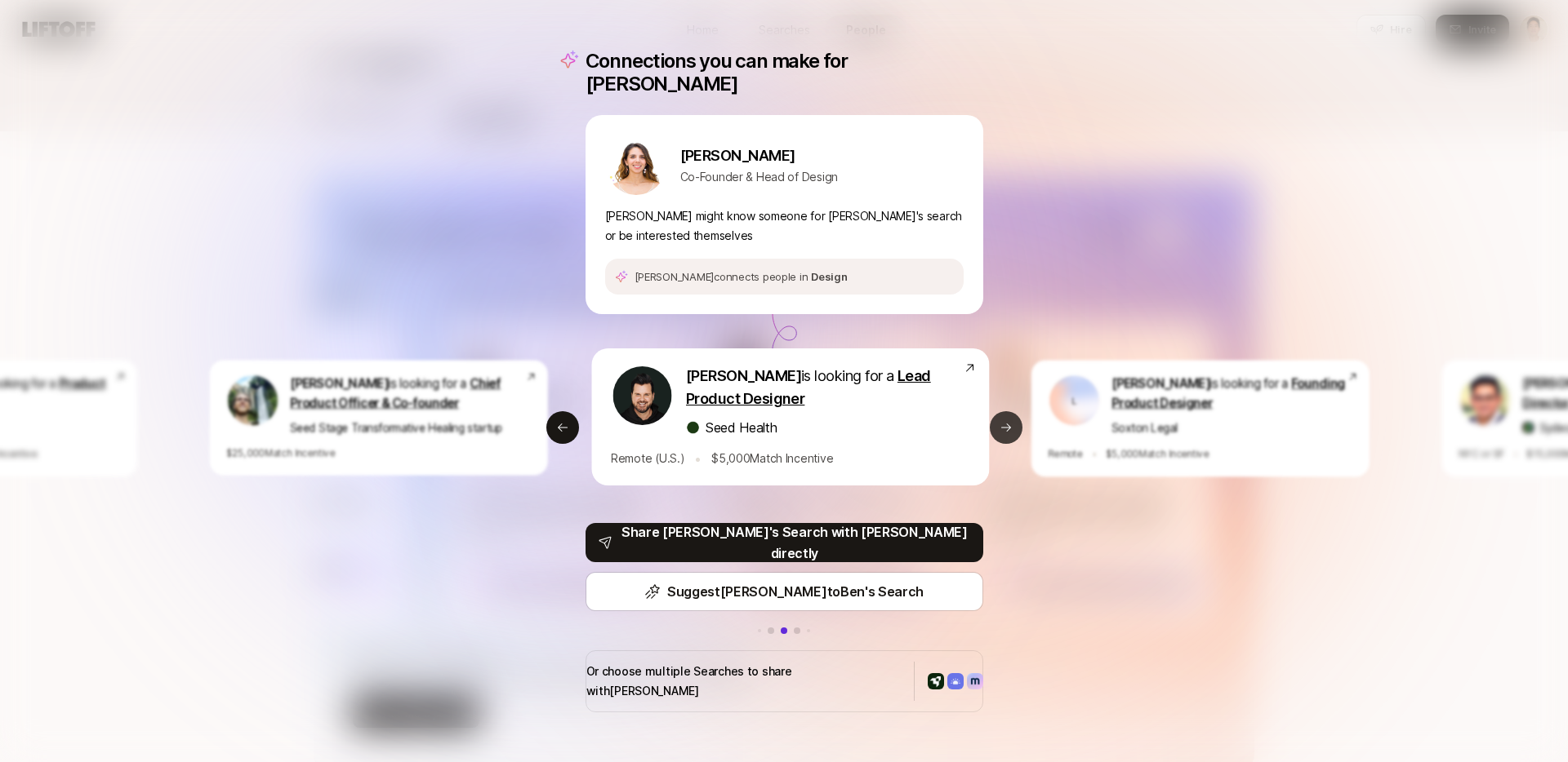
click at [1007, 423] on icon at bounding box center [1006, 427] width 10 height 8
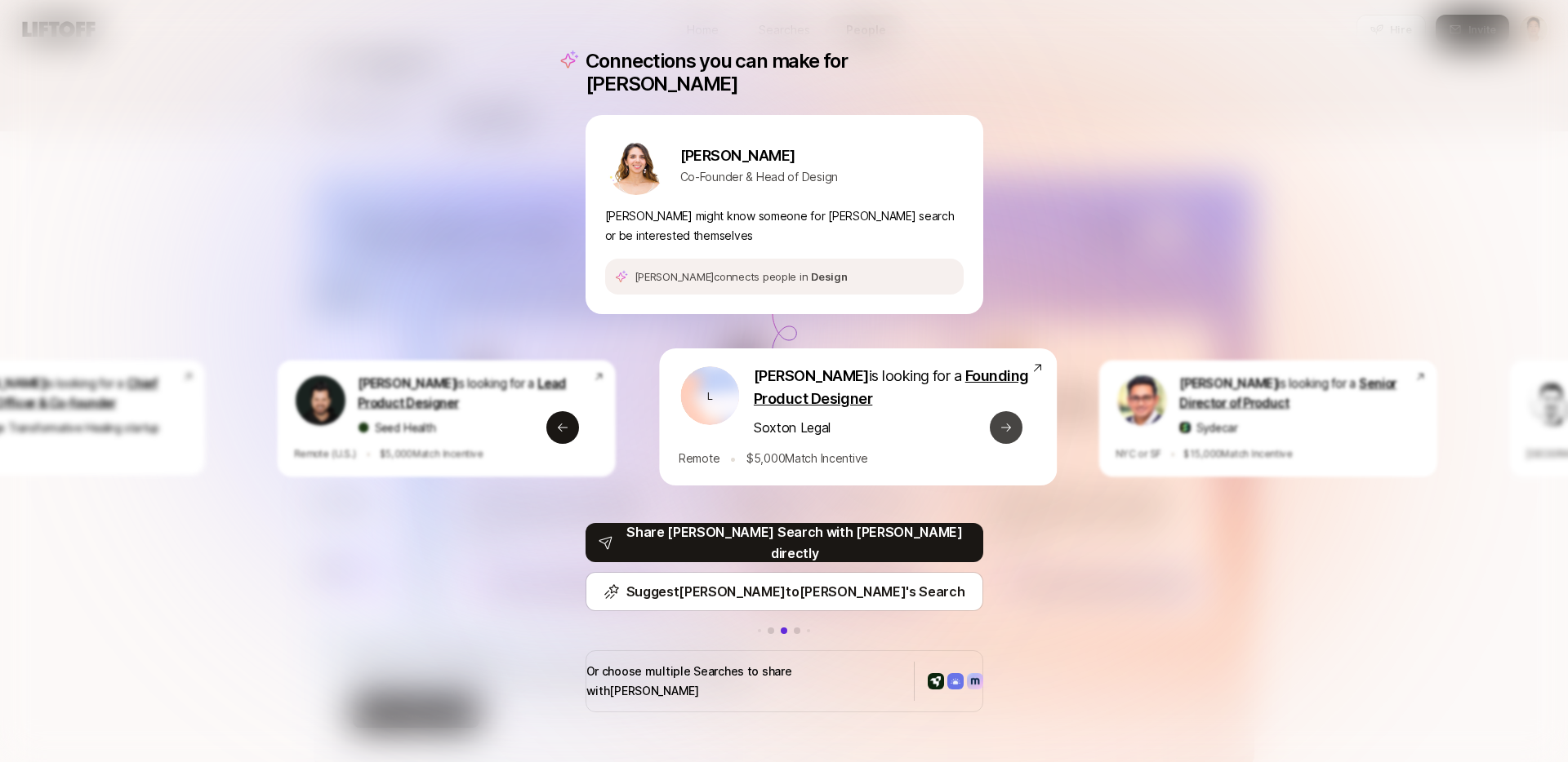
click at [1007, 423] on icon at bounding box center [1006, 427] width 10 height 8
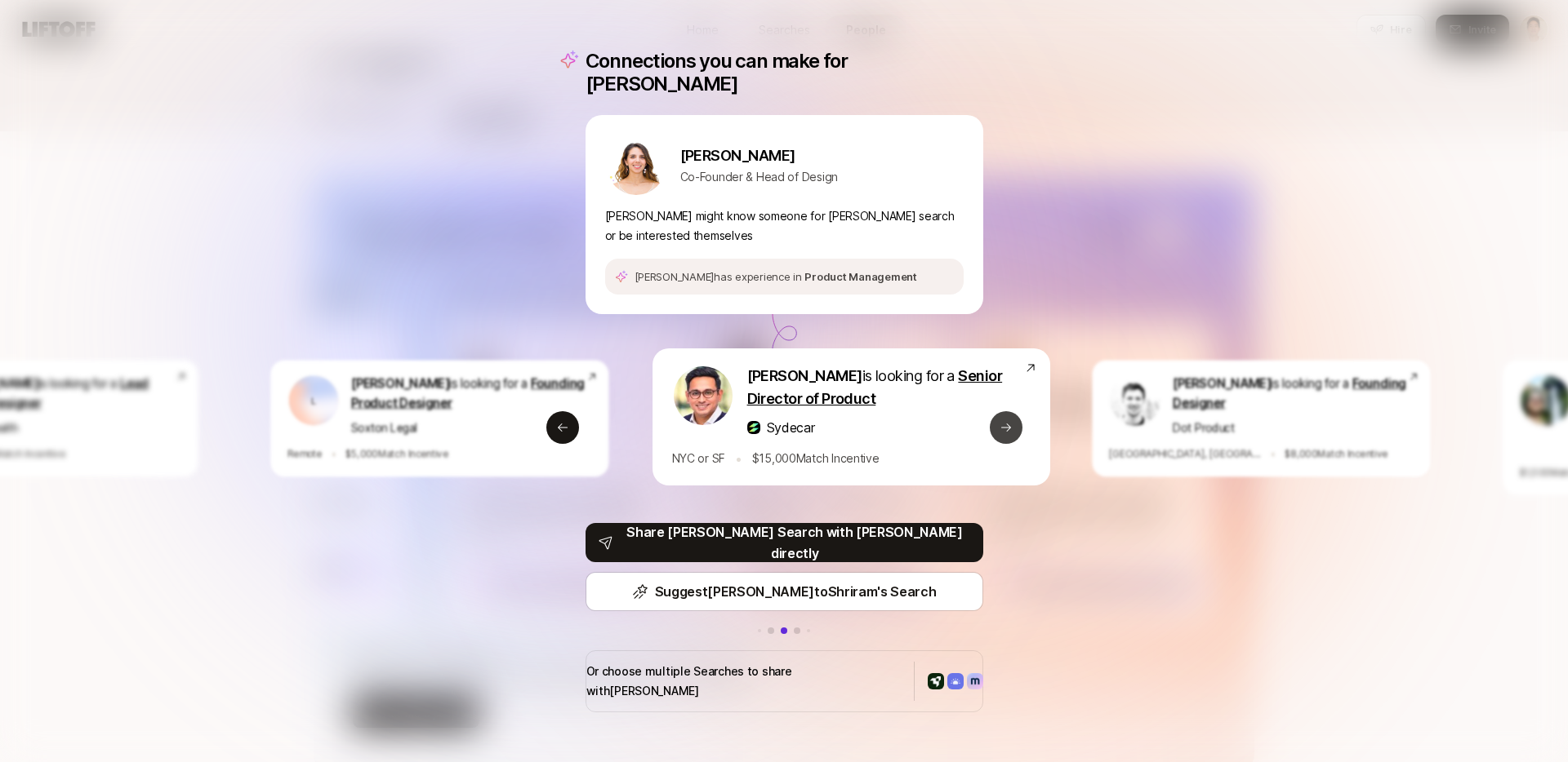
click at [1007, 423] on icon at bounding box center [1006, 427] width 10 height 8
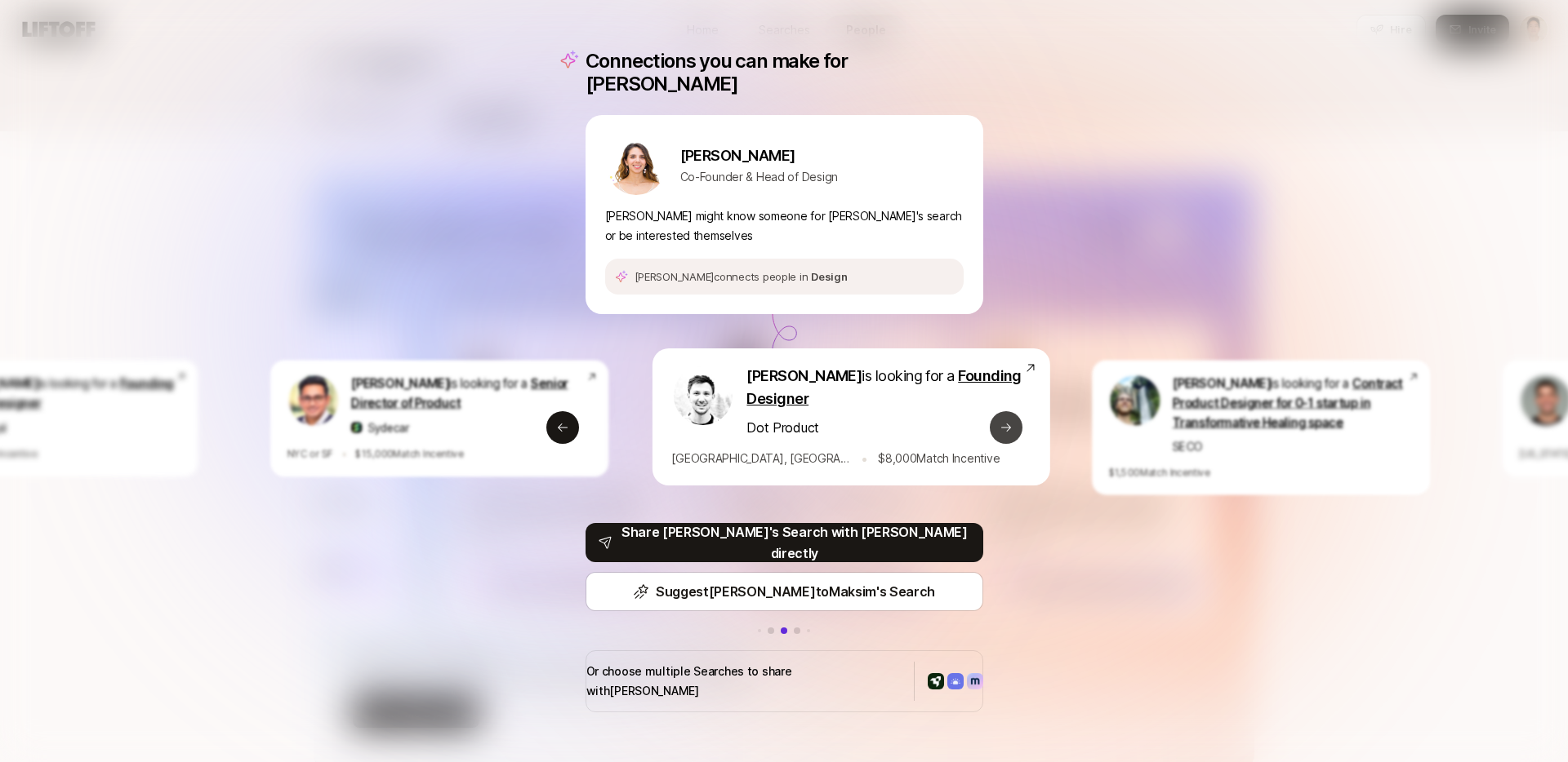
click at [1007, 423] on icon at bounding box center [1006, 427] width 10 height 8
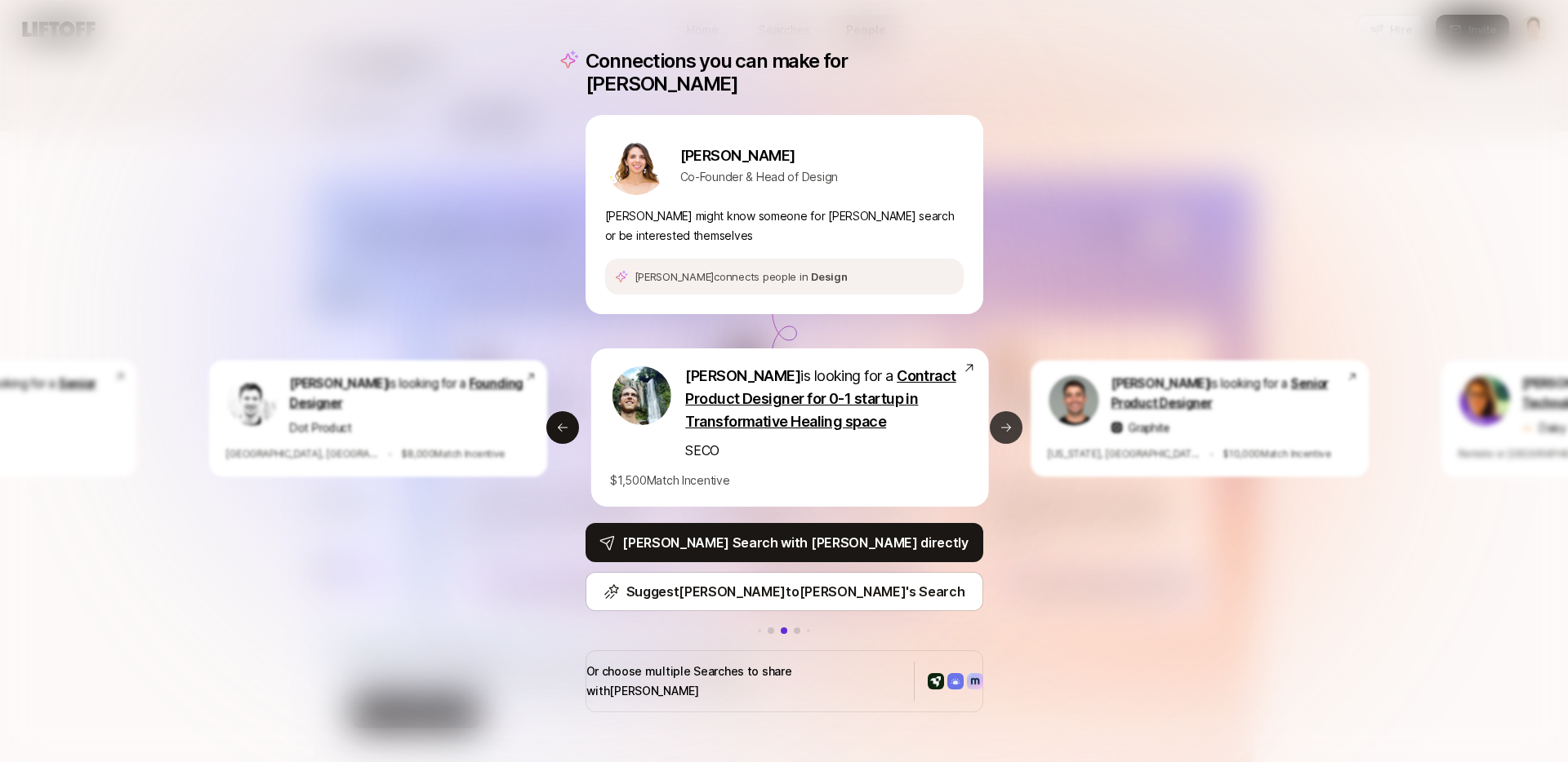
click at [1007, 423] on icon at bounding box center [1006, 427] width 10 height 8
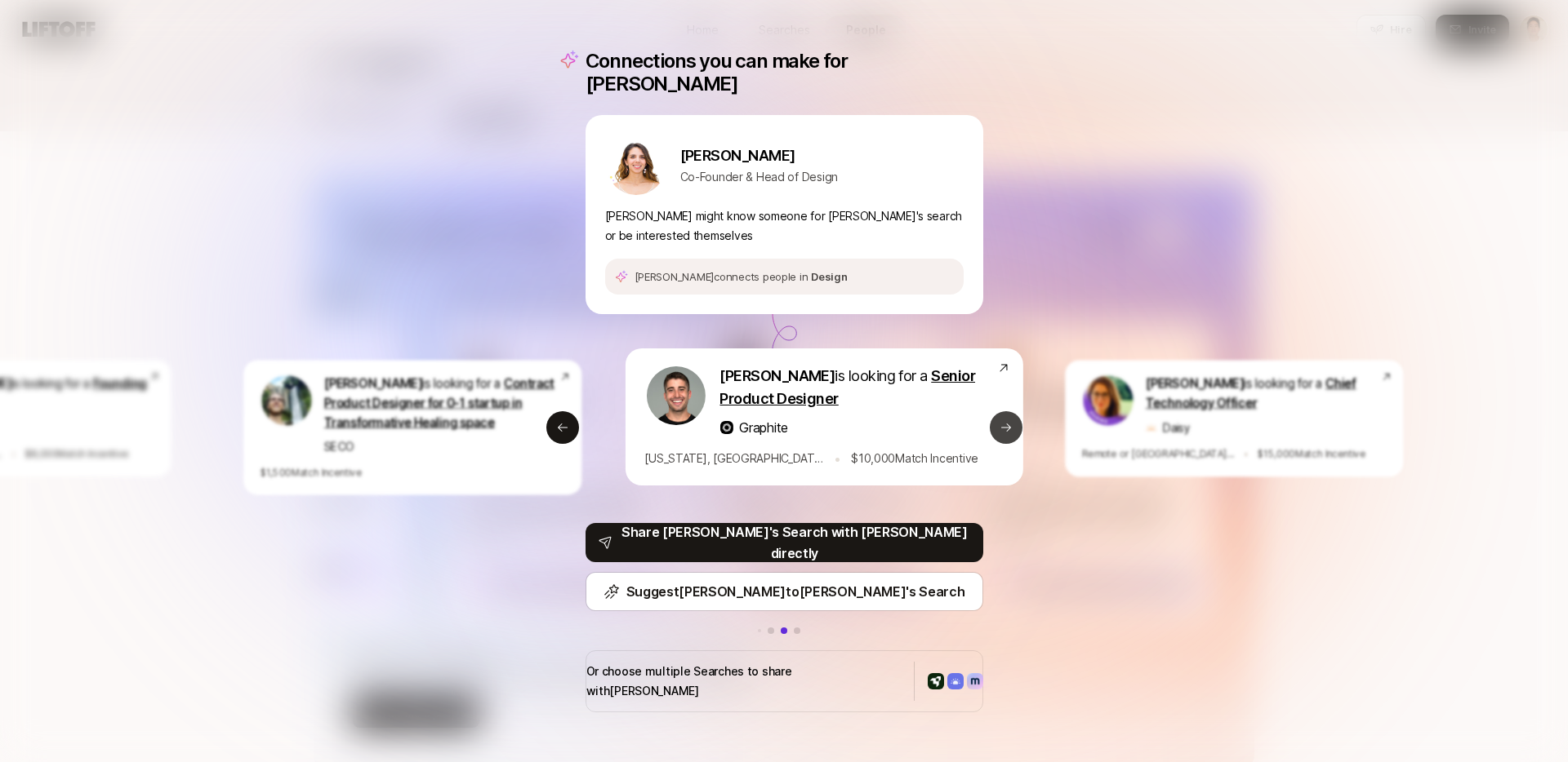
click at [1007, 423] on icon at bounding box center [1006, 427] width 10 height 8
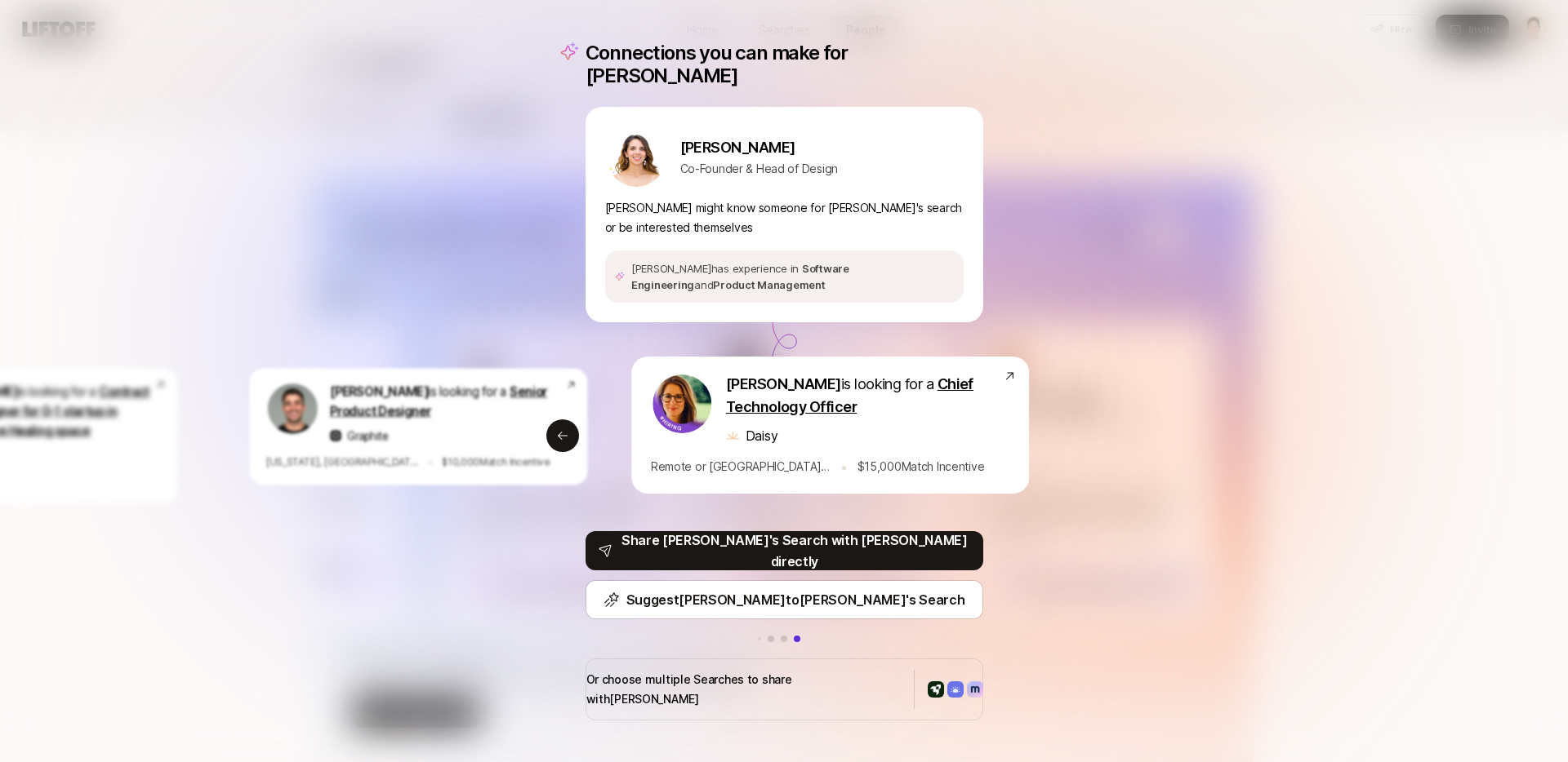
click at [1150, 559] on div "Connections you can make for Analía Analía Ibargoyen Co-Founder & Head of Desig…" at bounding box center [784, 381] width 1568 height 762
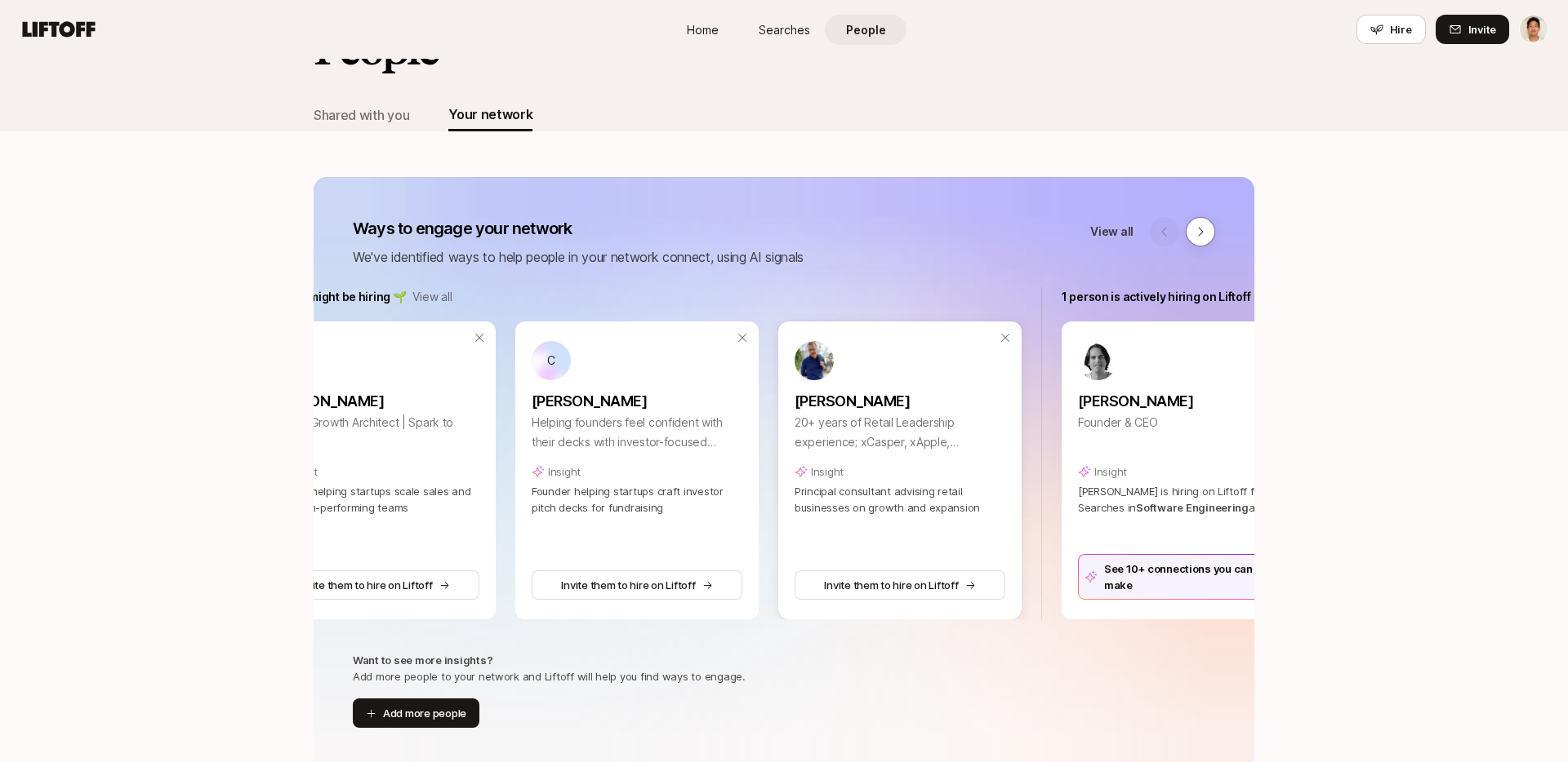
scroll to position [0, 230]
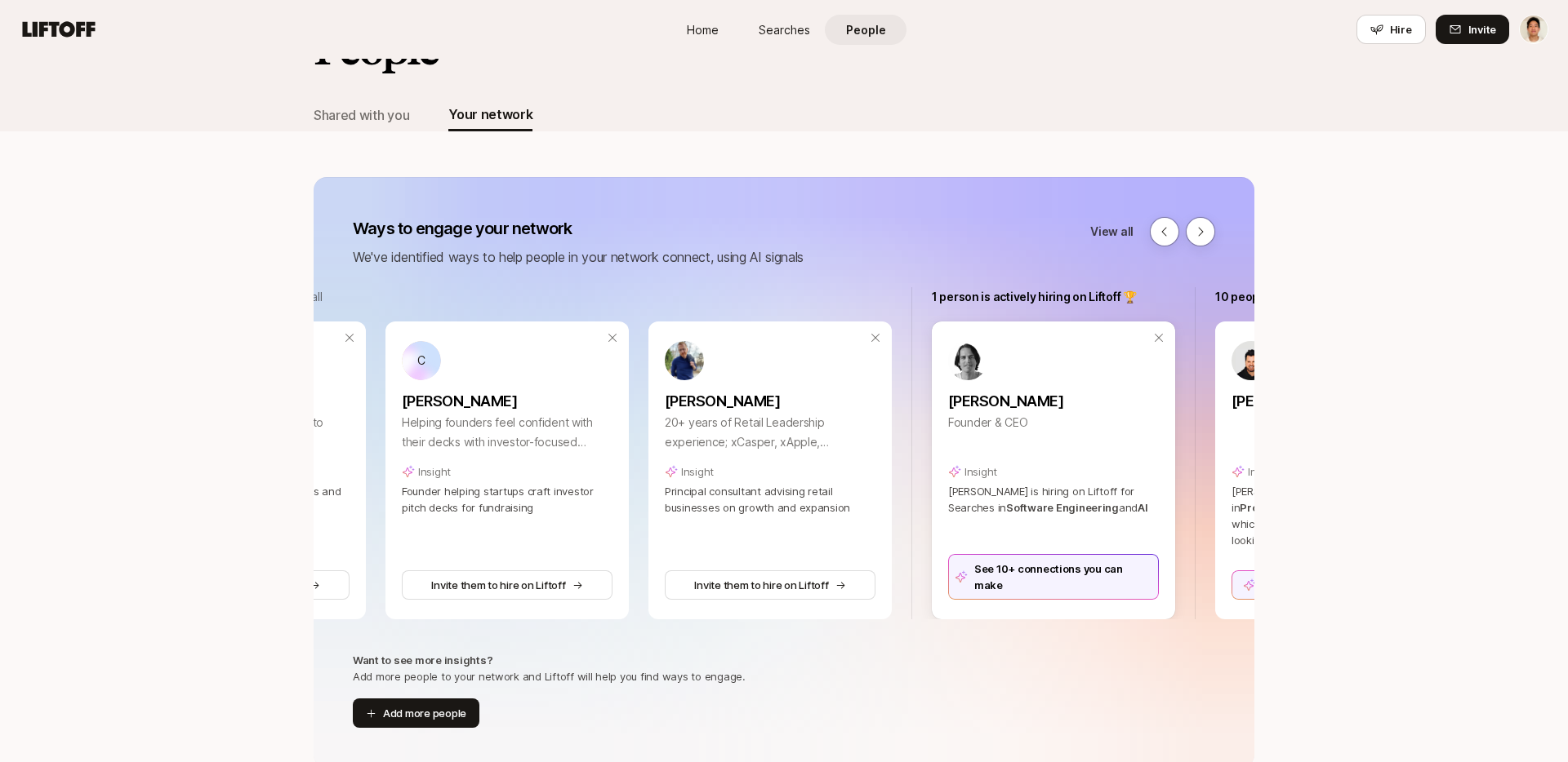
click at [1014, 585] on div "See 10+ connections you can make" at bounding box center [1053, 577] width 211 height 46
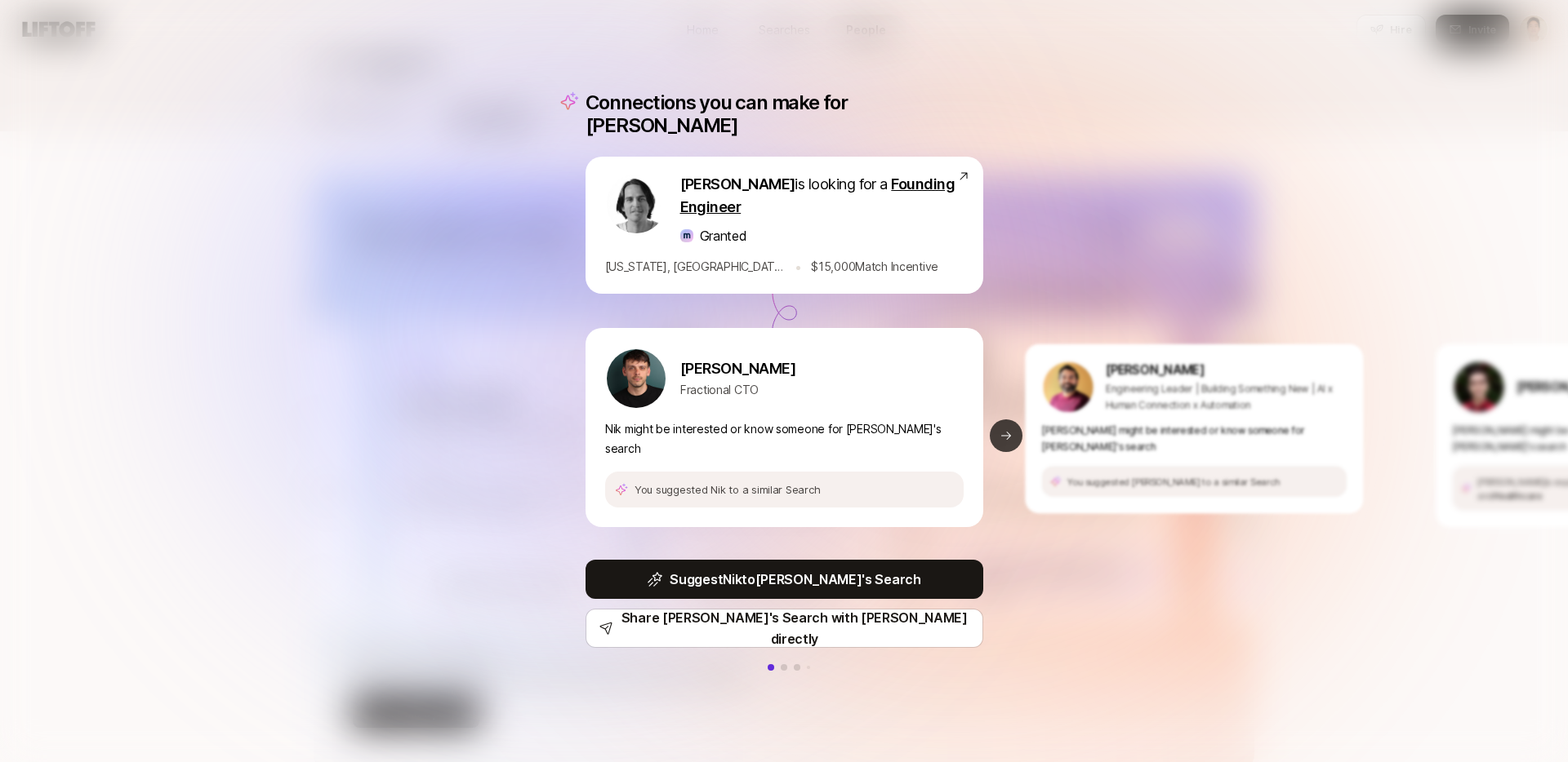
click at [1004, 419] on button "Next slide" at bounding box center [1006, 436] width 33 height 33
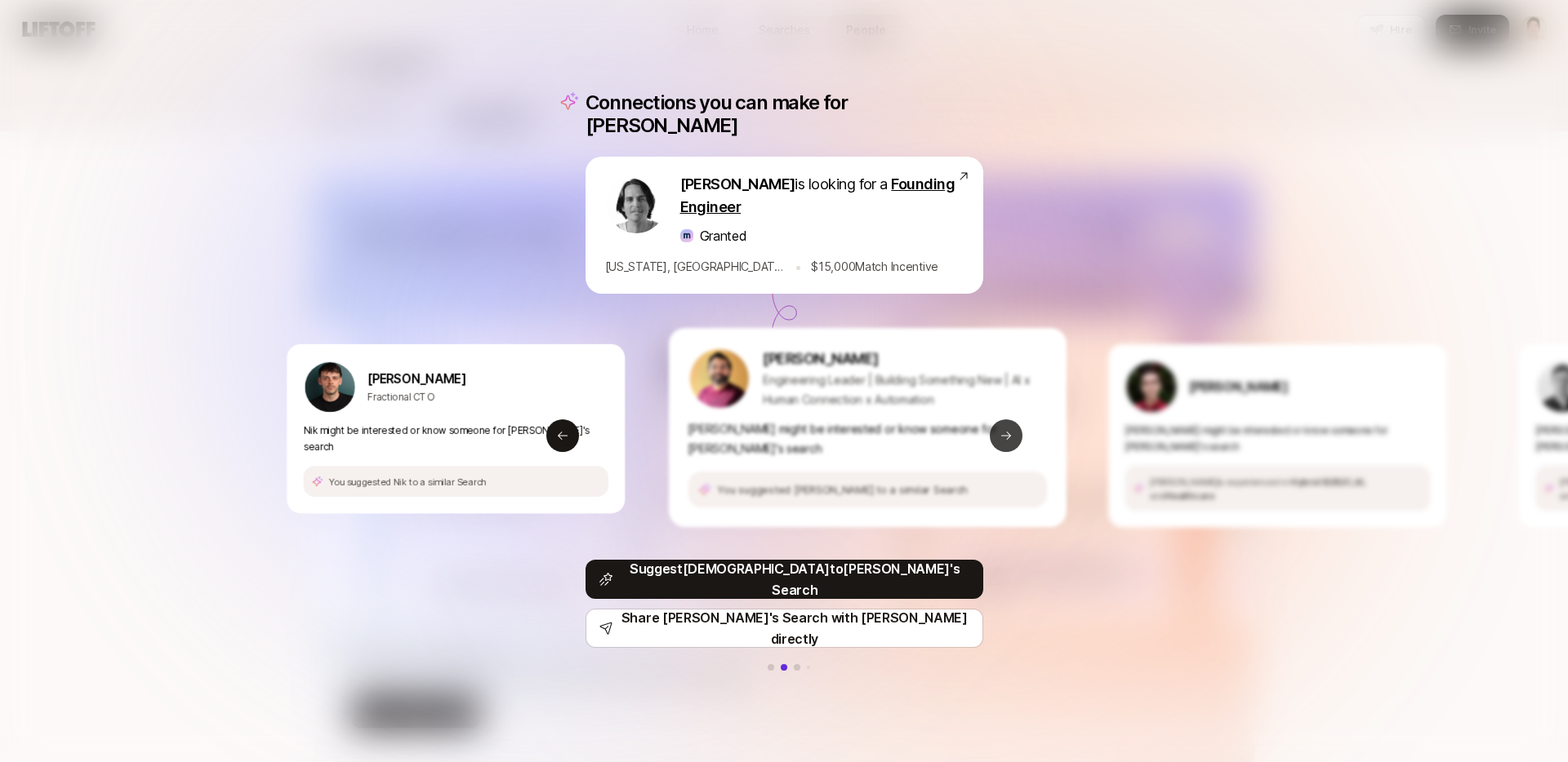
click at [1004, 419] on button "Next slide" at bounding box center [1006, 436] width 33 height 33
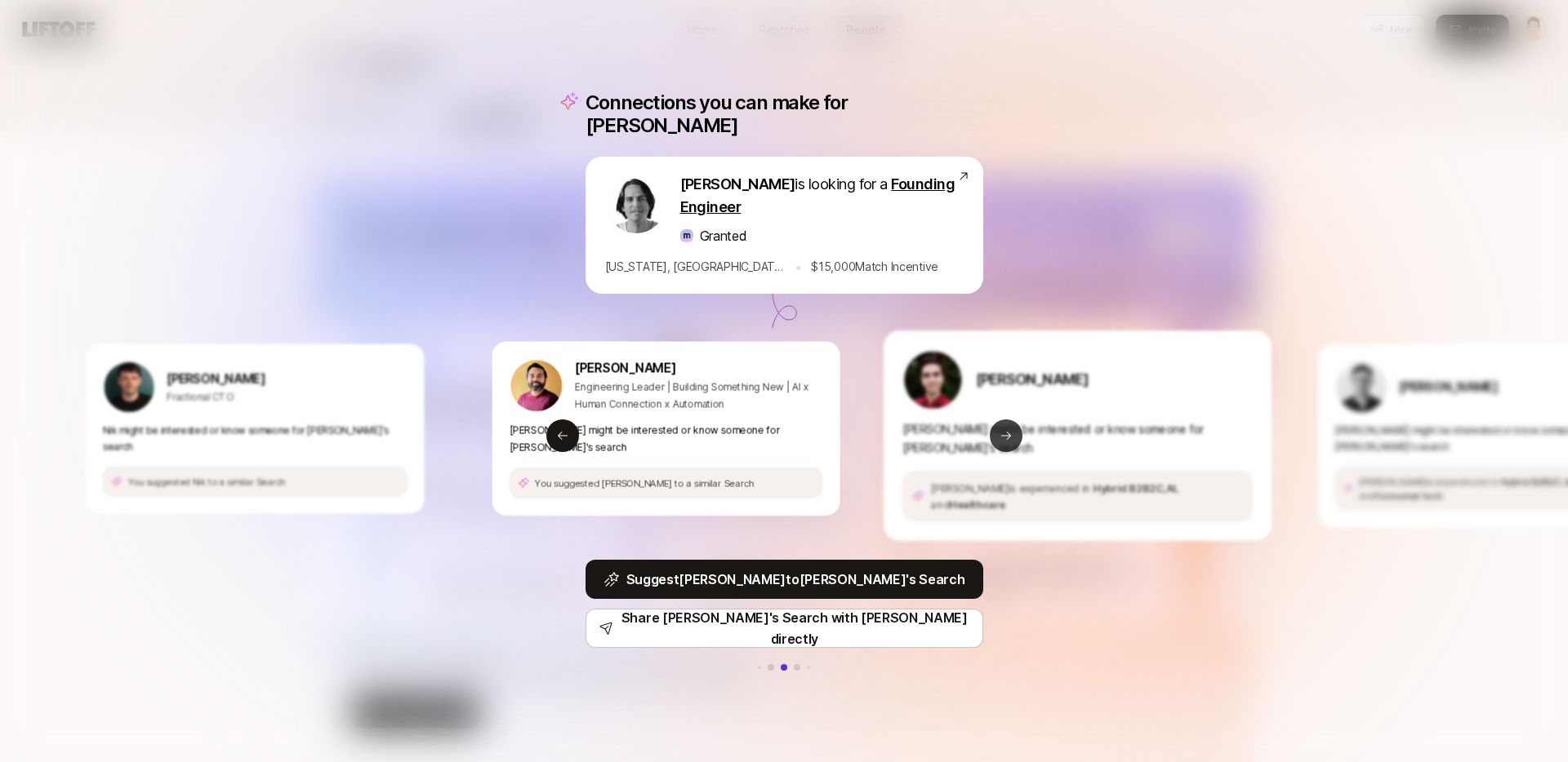
click at [1004, 419] on button "Next slide" at bounding box center [1006, 436] width 33 height 33
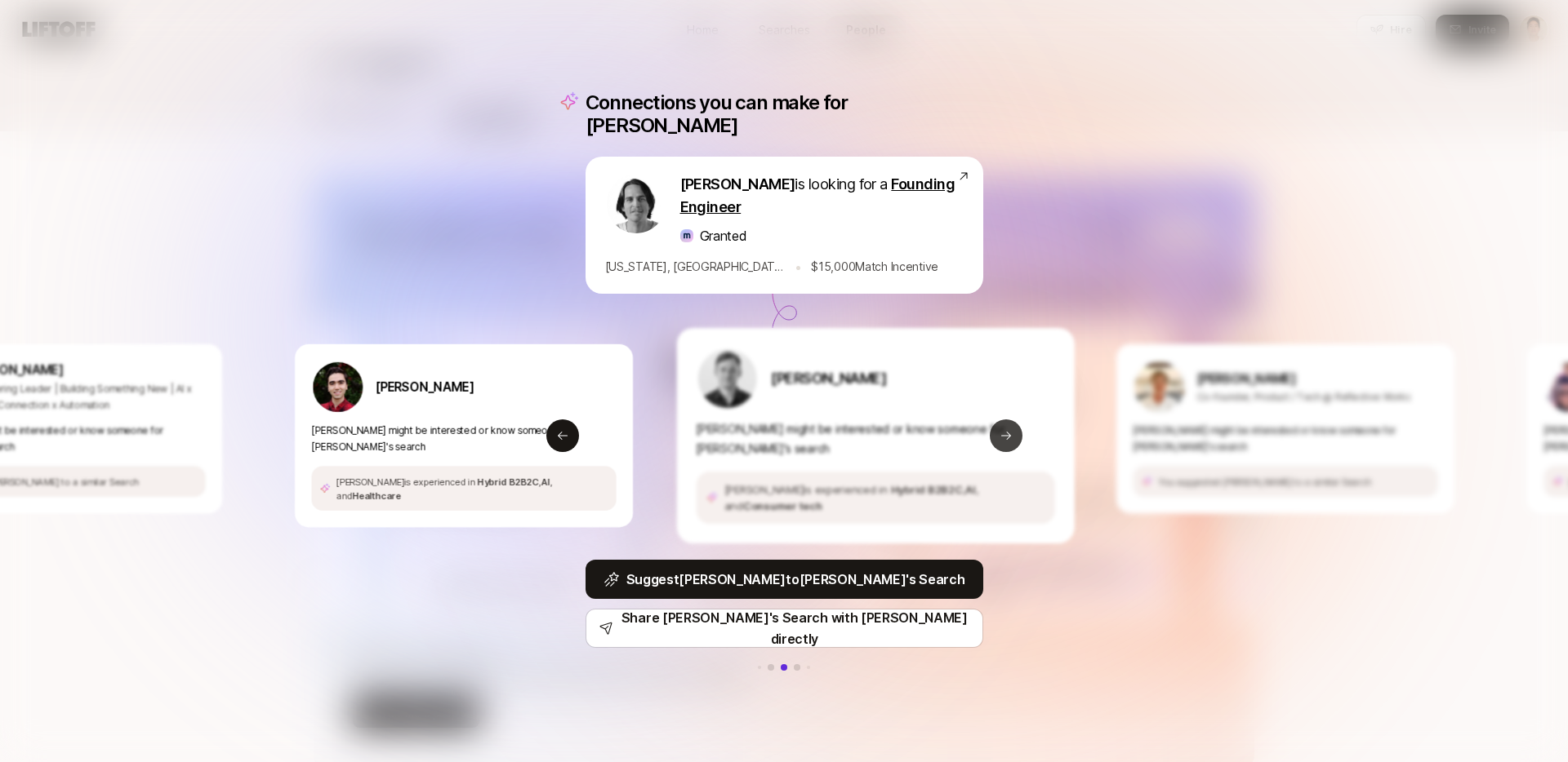
click at [1004, 419] on button "Next slide" at bounding box center [1006, 436] width 33 height 33
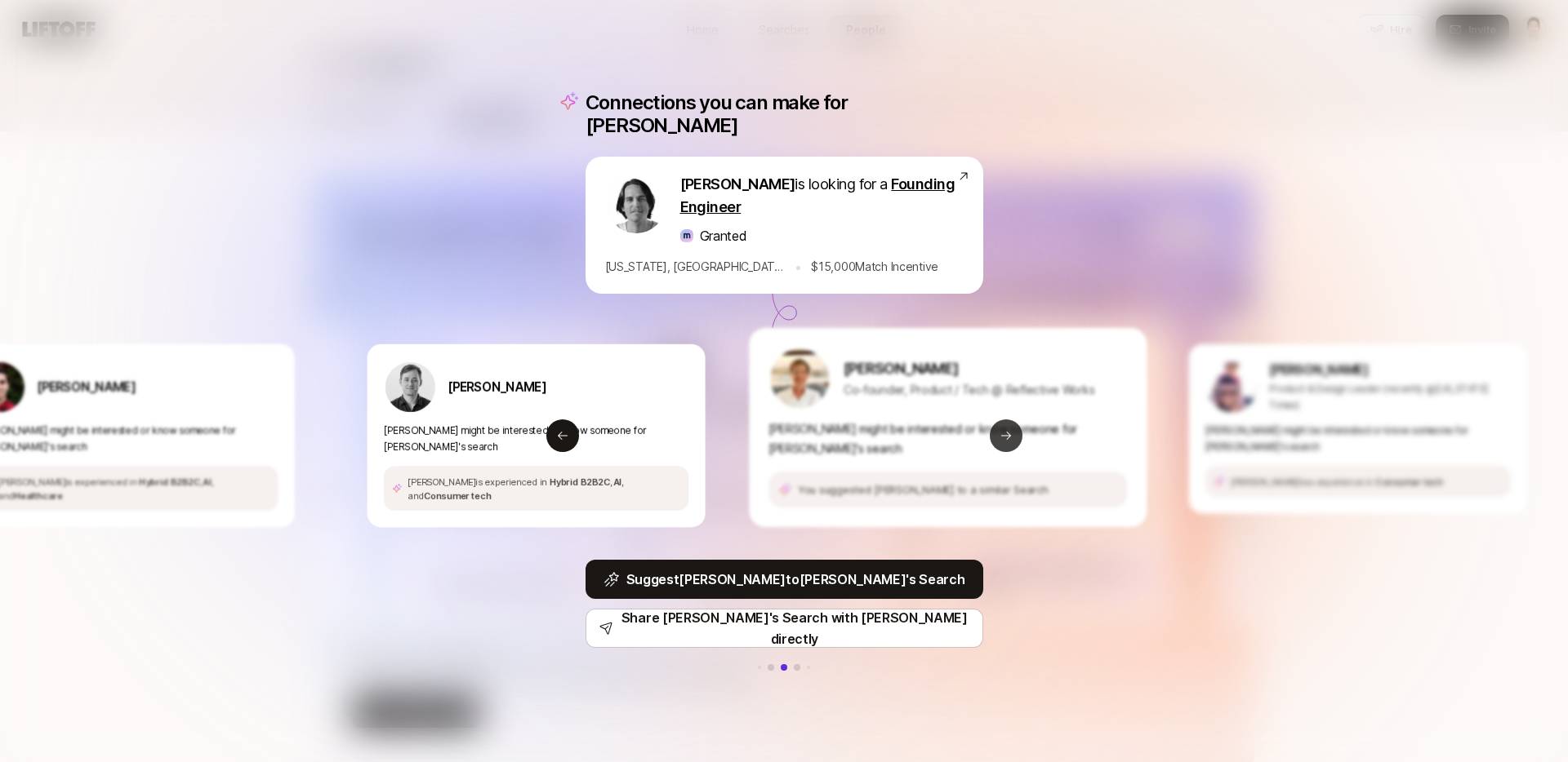
click at [1004, 419] on button "Next slide" at bounding box center [1006, 436] width 33 height 33
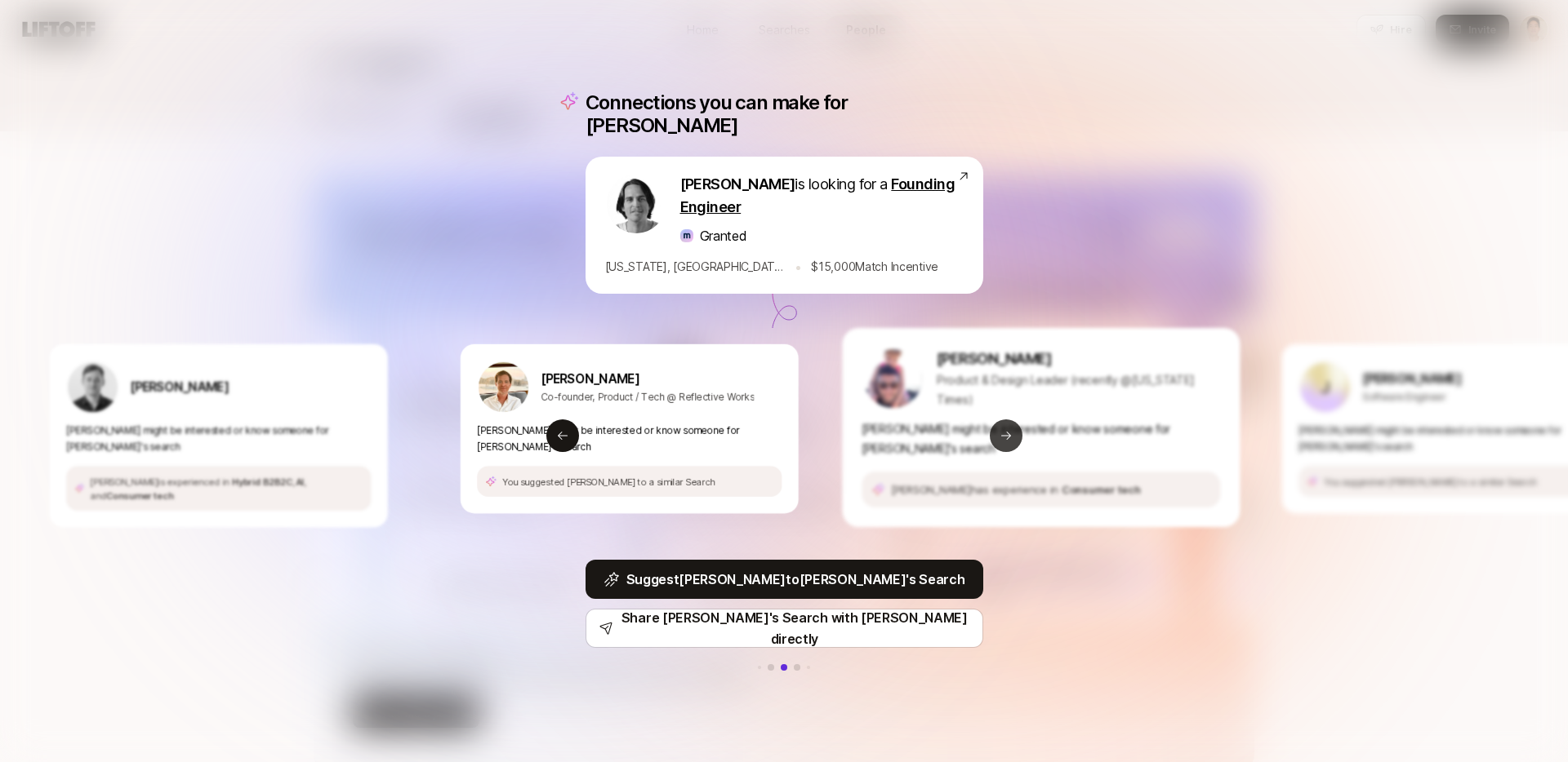
click at [1004, 419] on button "Next slide" at bounding box center [1006, 436] width 33 height 33
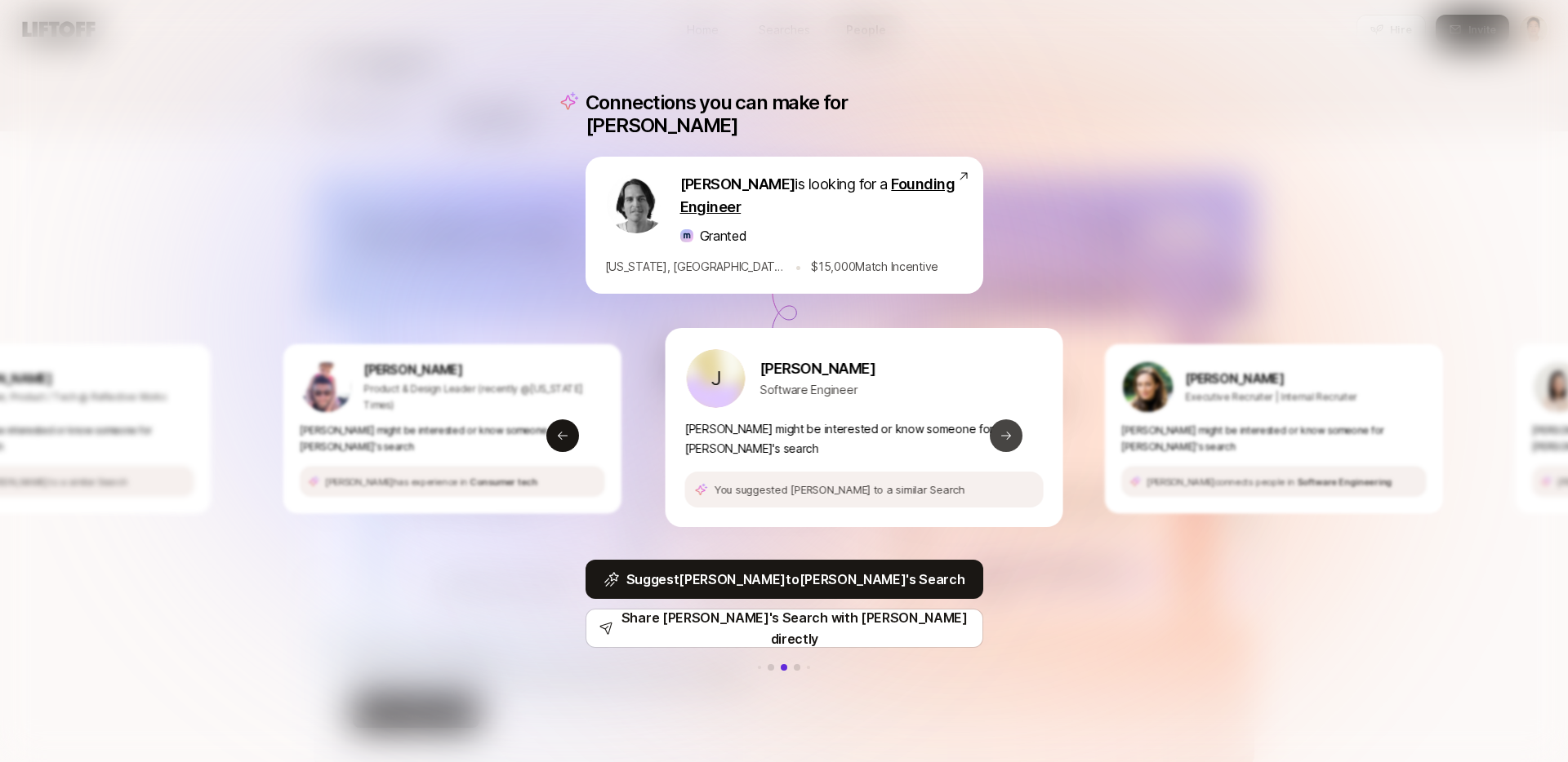
click at [1004, 419] on button "Next slide" at bounding box center [1006, 436] width 33 height 33
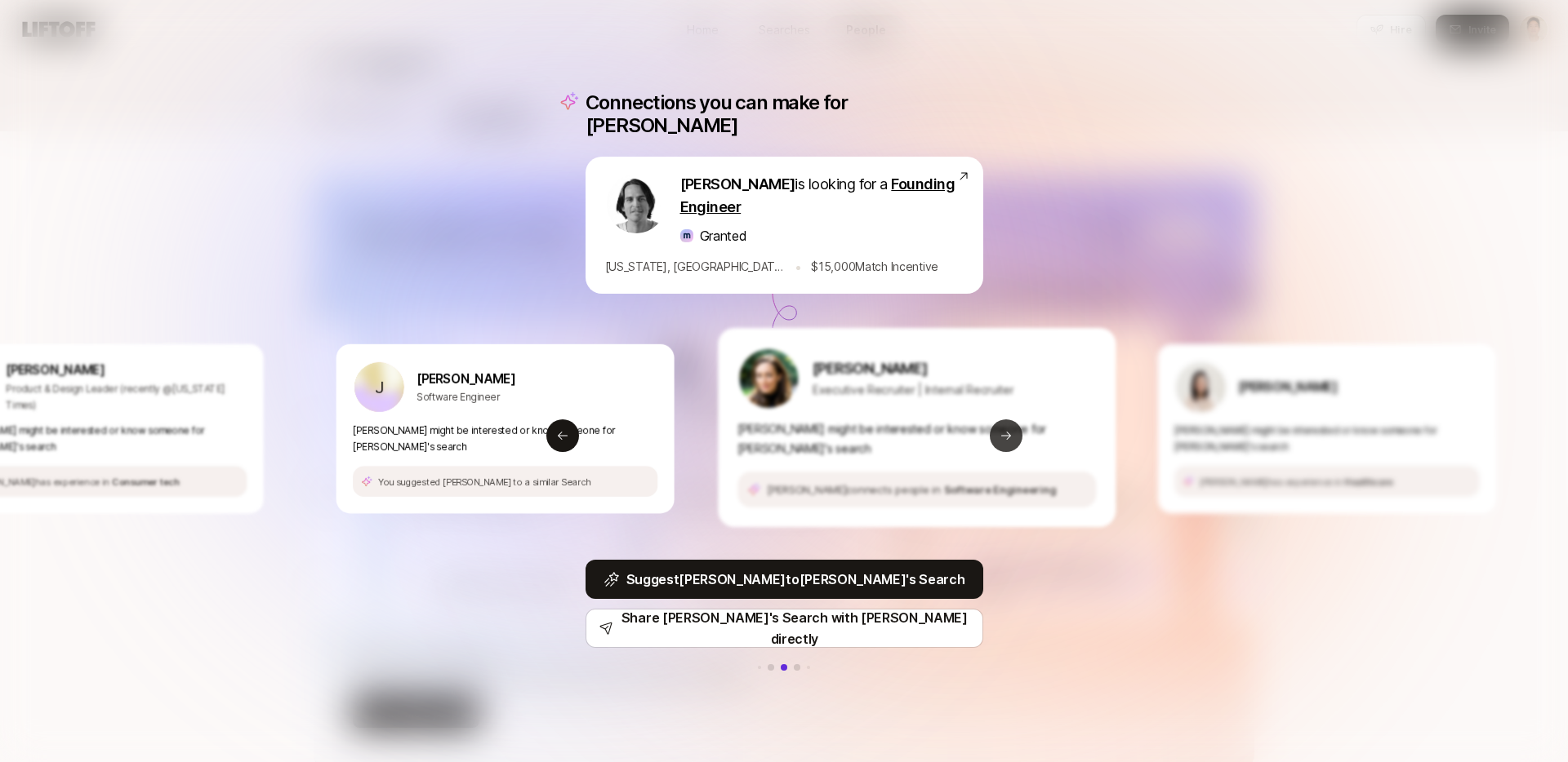
click at [1004, 419] on button "Next slide" at bounding box center [1006, 436] width 33 height 33
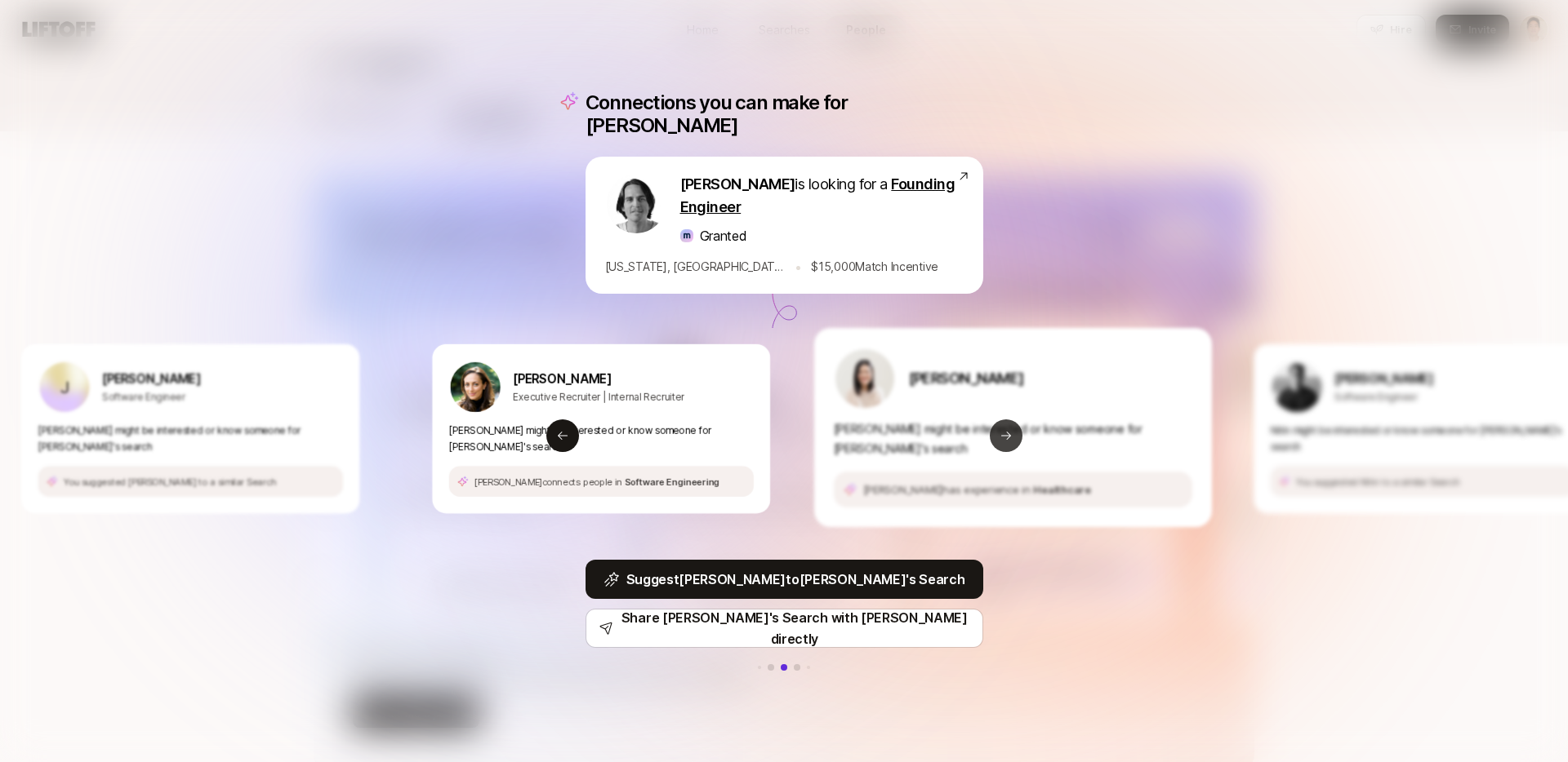
click at [1004, 419] on button "Next slide" at bounding box center [1006, 436] width 33 height 33
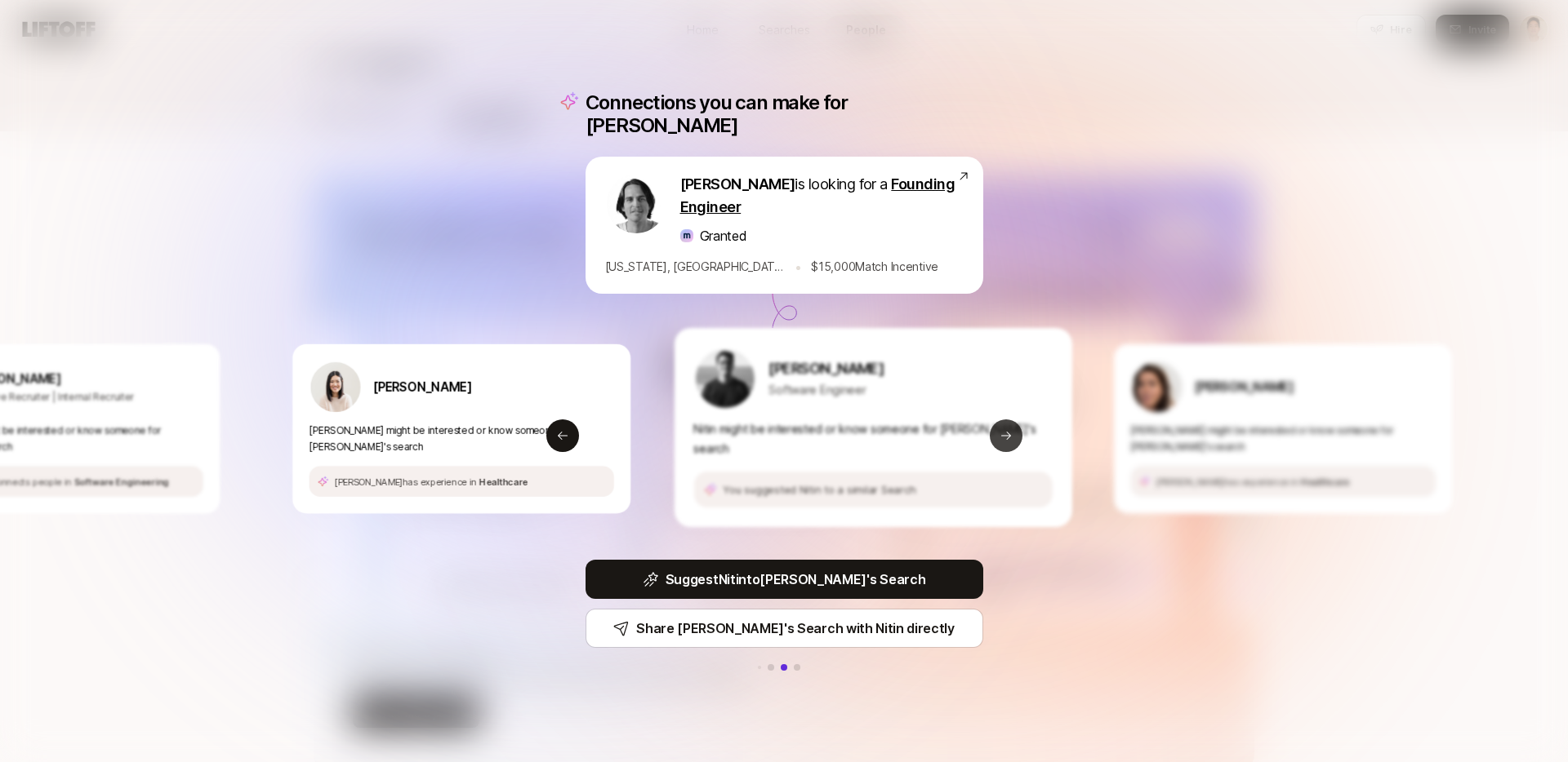
click at [1004, 419] on button "Next slide" at bounding box center [1006, 436] width 33 height 33
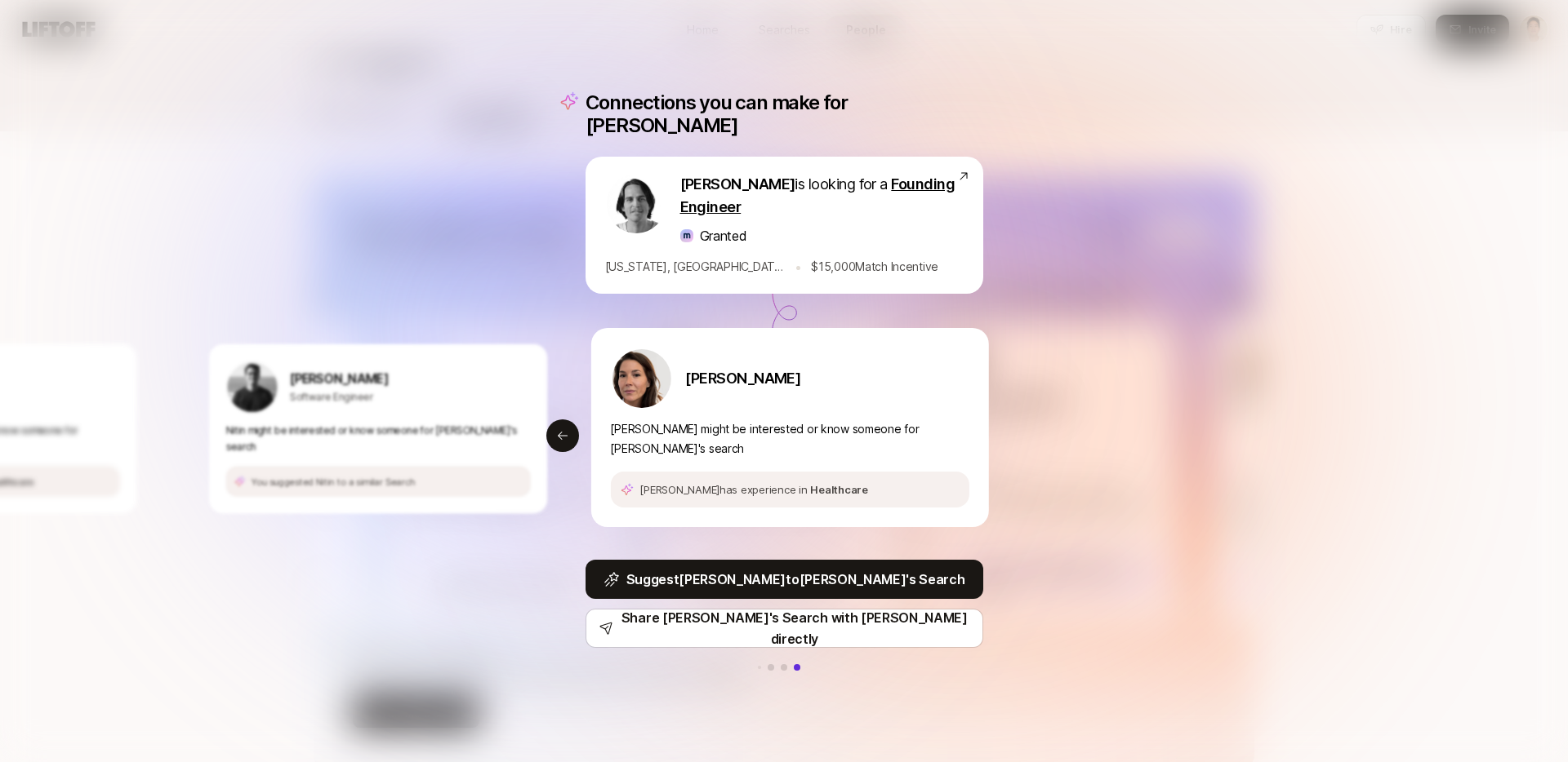
click at [1101, 506] on div "Connections you can make for Julien Julien Nakache is looking for a Founding En…" at bounding box center [784, 381] width 1568 height 762
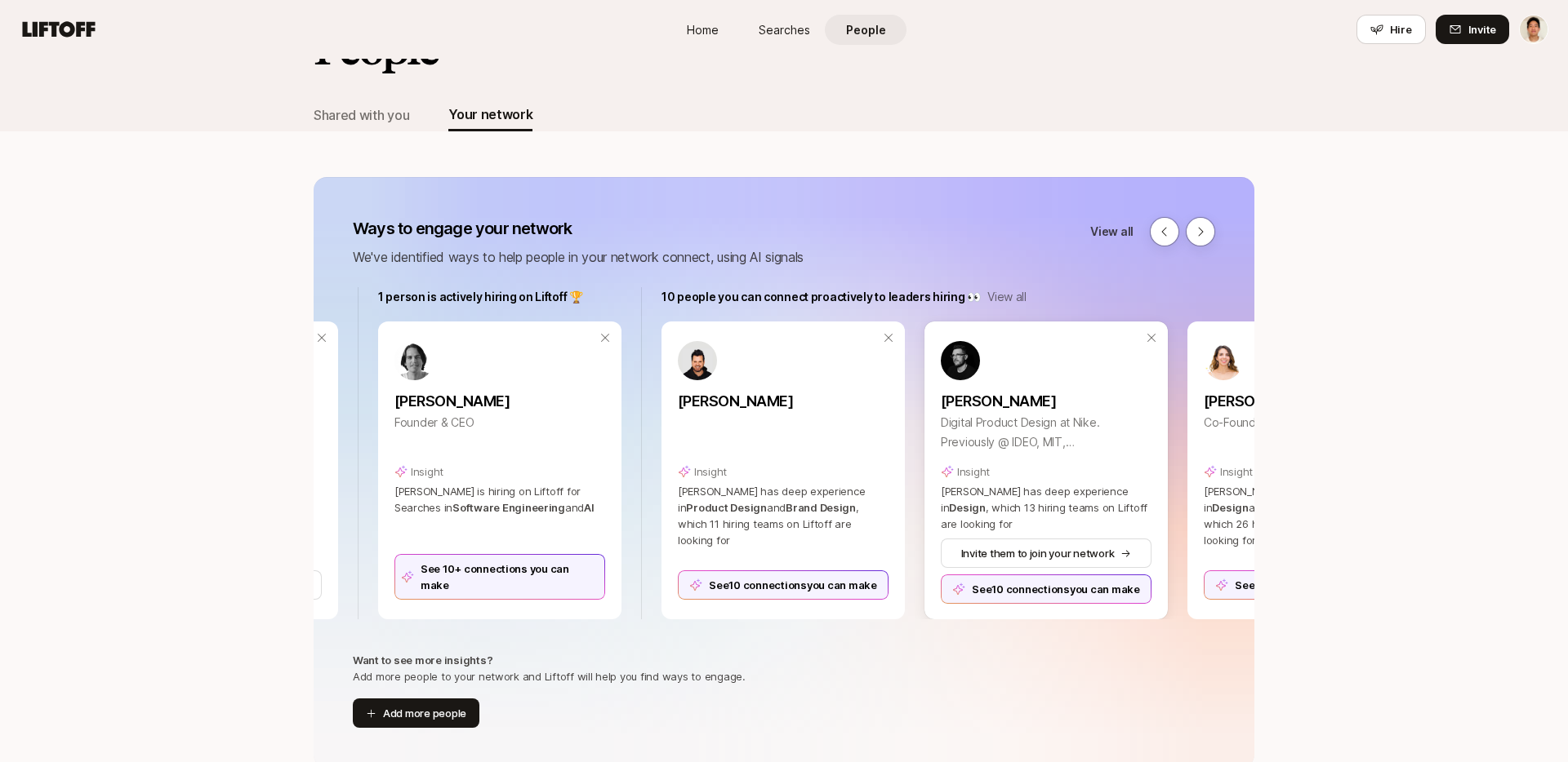
scroll to position [0, 796]
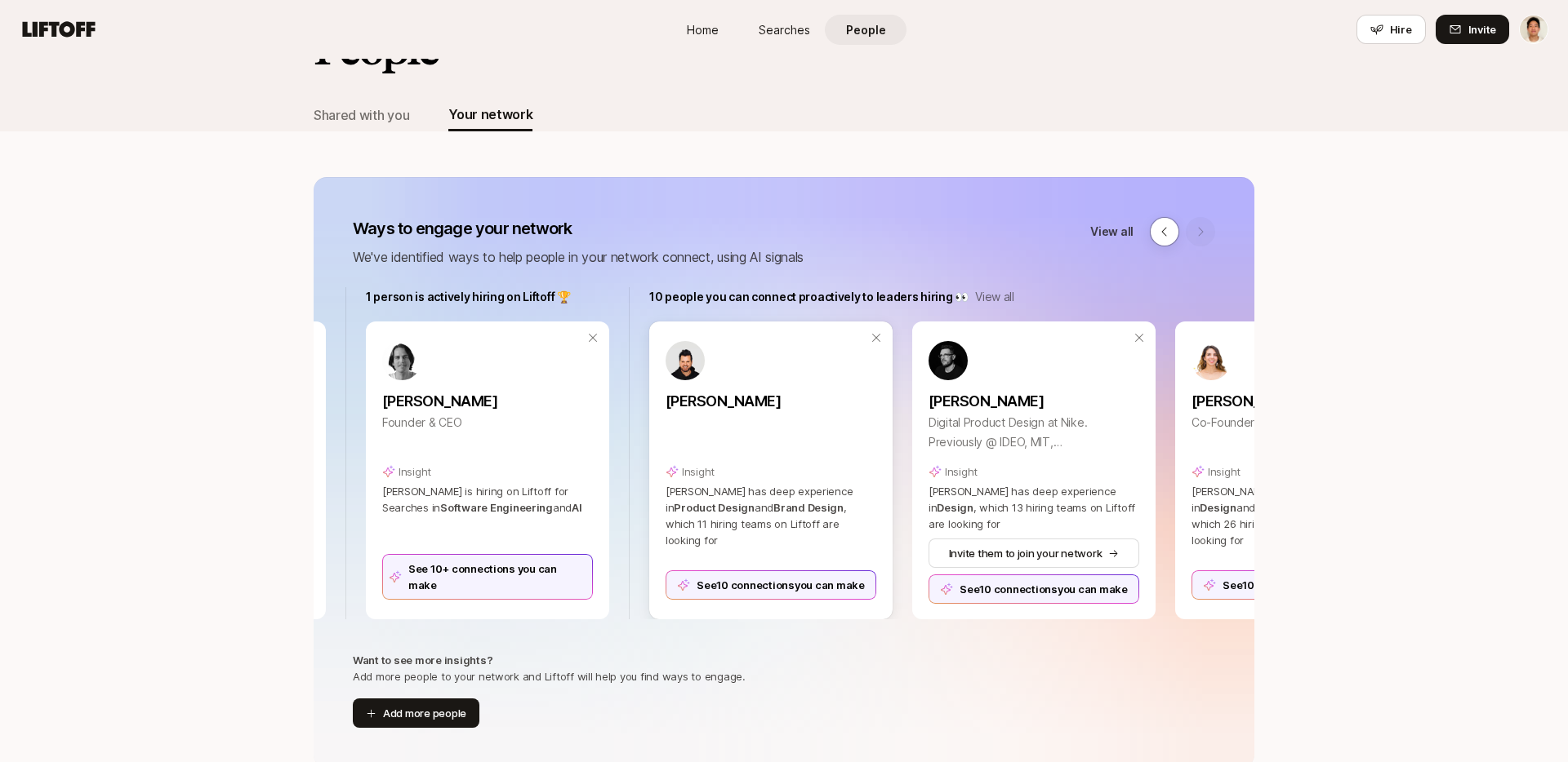
click at [813, 572] on div "See 10 connections you can make" at bounding box center [771, 585] width 211 height 30
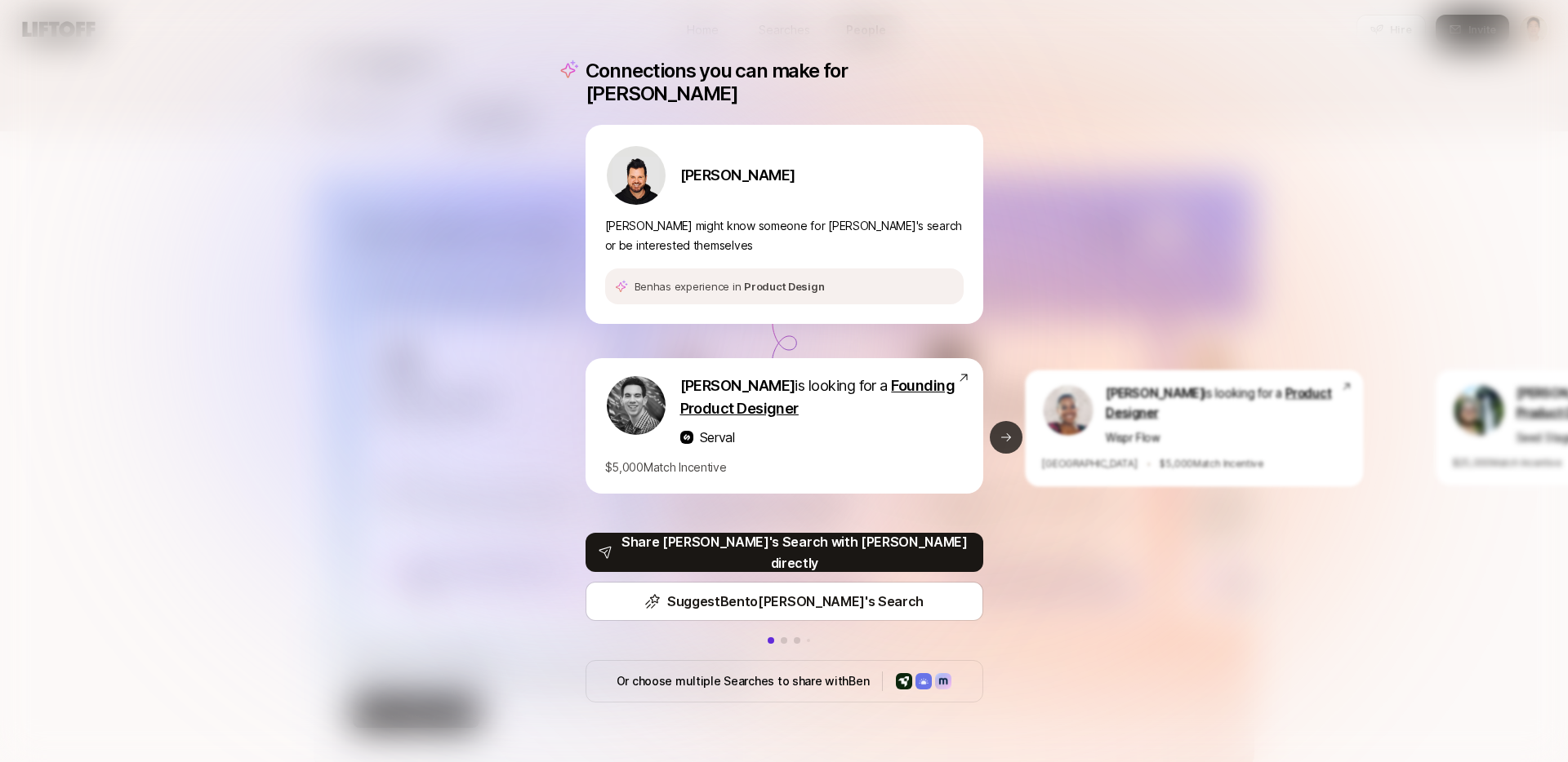
click at [991, 424] on button "Next slide" at bounding box center [1006, 438] width 33 height 33
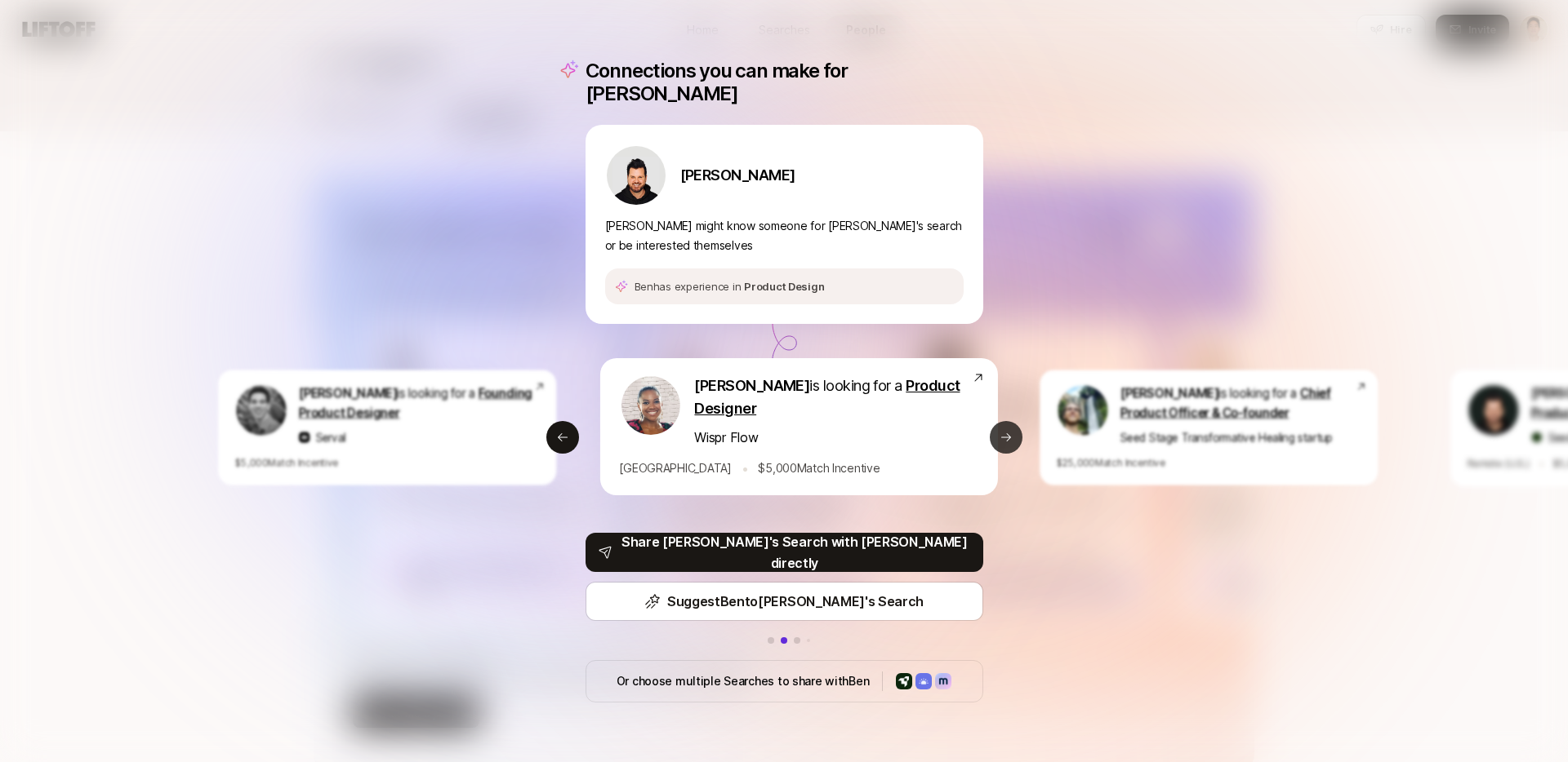
click at [1001, 431] on icon at bounding box center [1007, 438] width 13 height 13
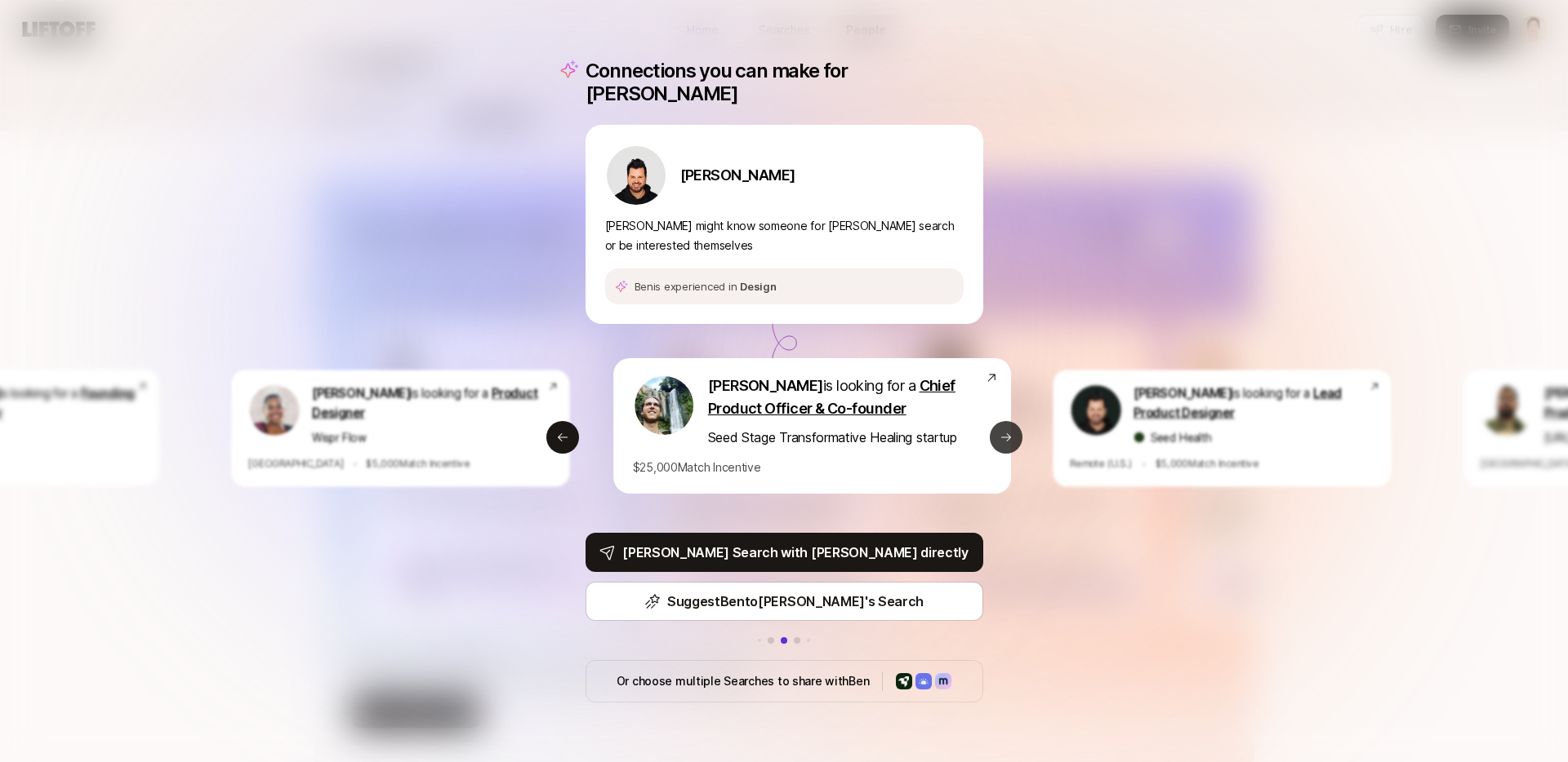
click at [1001, 431] on icon at bounding box center [1007, 438] width 13 height 13
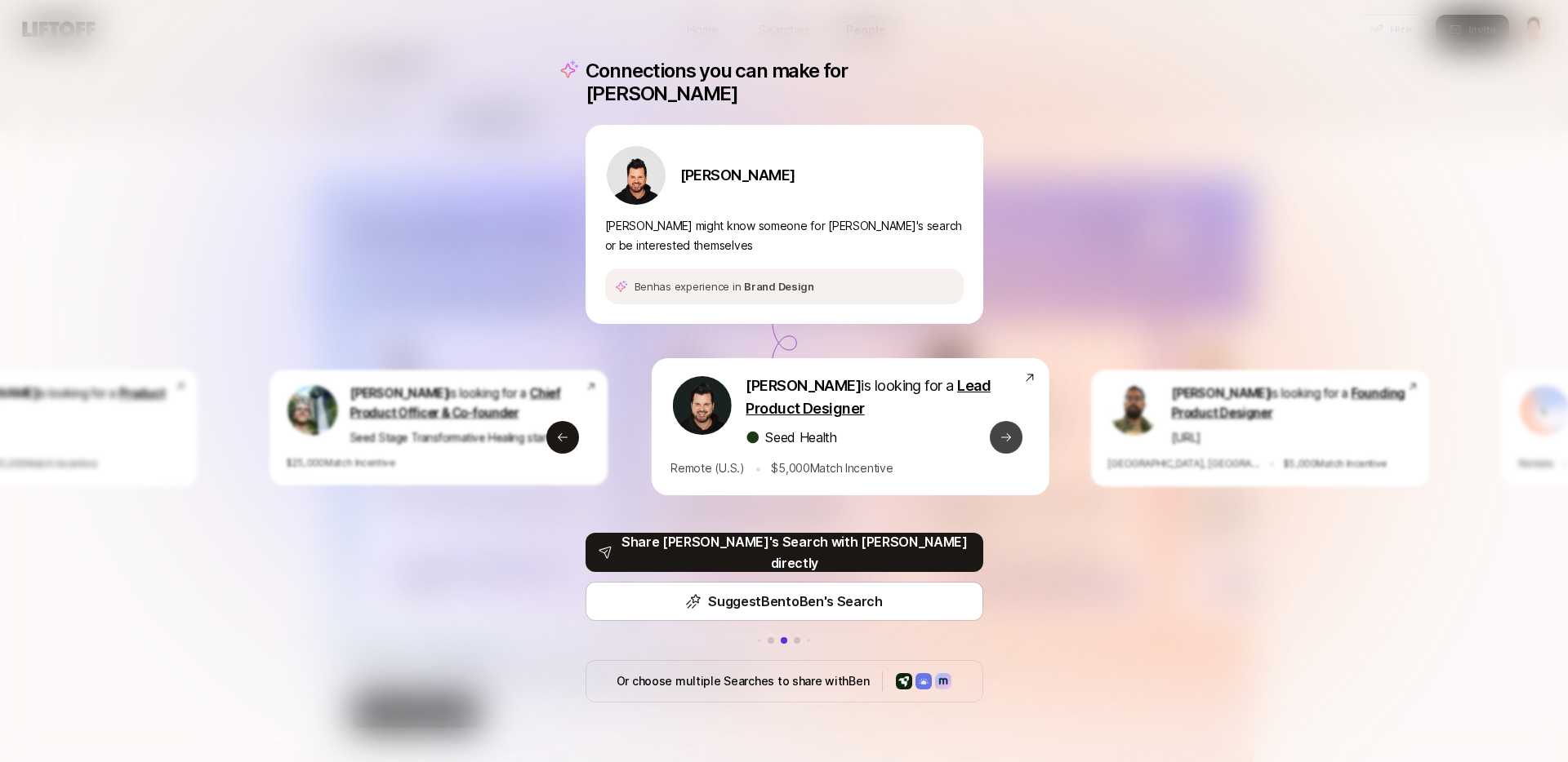
click at [1001, 431] on icon at bounding box center [1007, 438] width 13 height 13
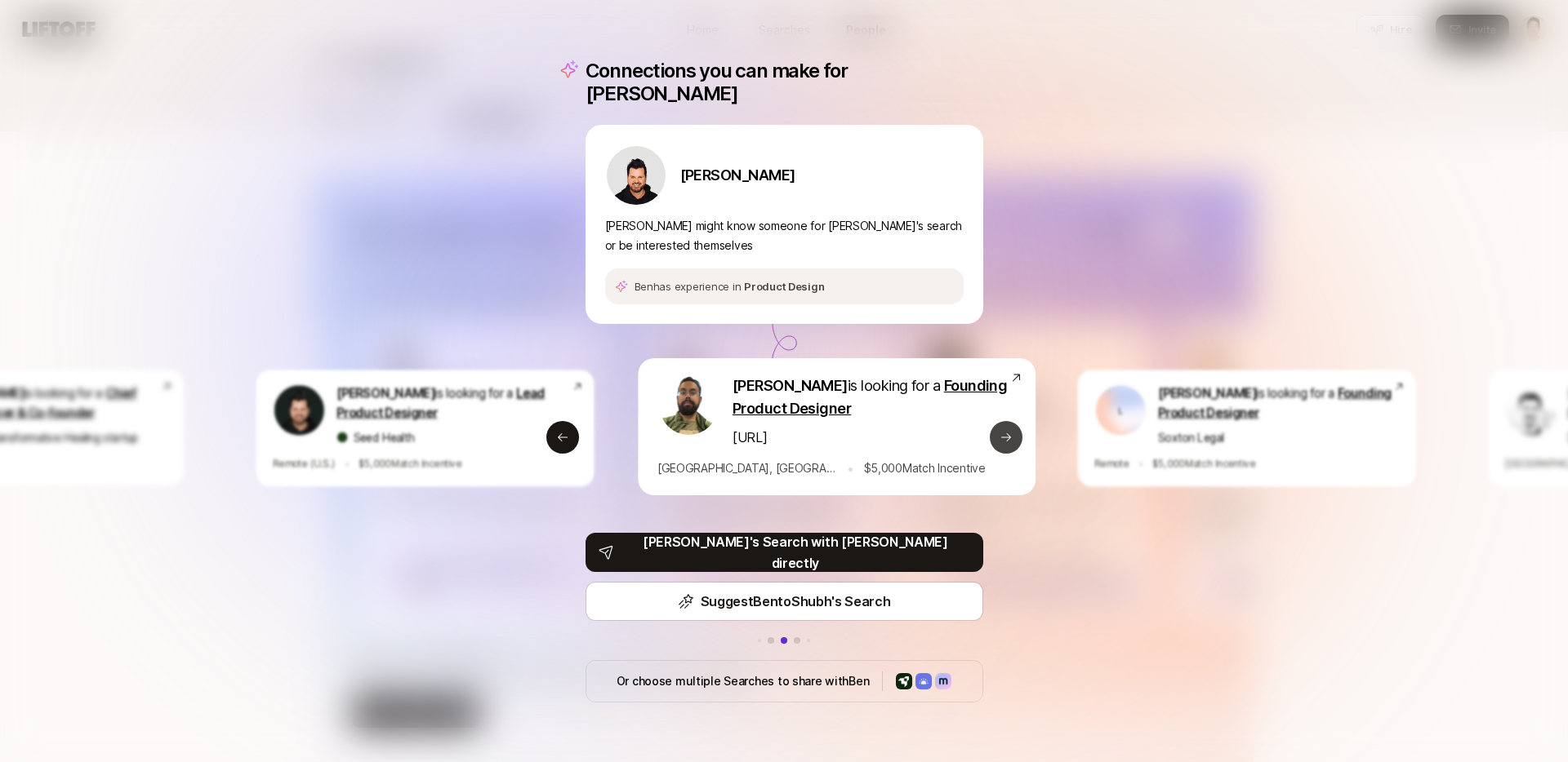
click at [1001, 431] on icon at bounding box center [1007, 438] width 13 height 13
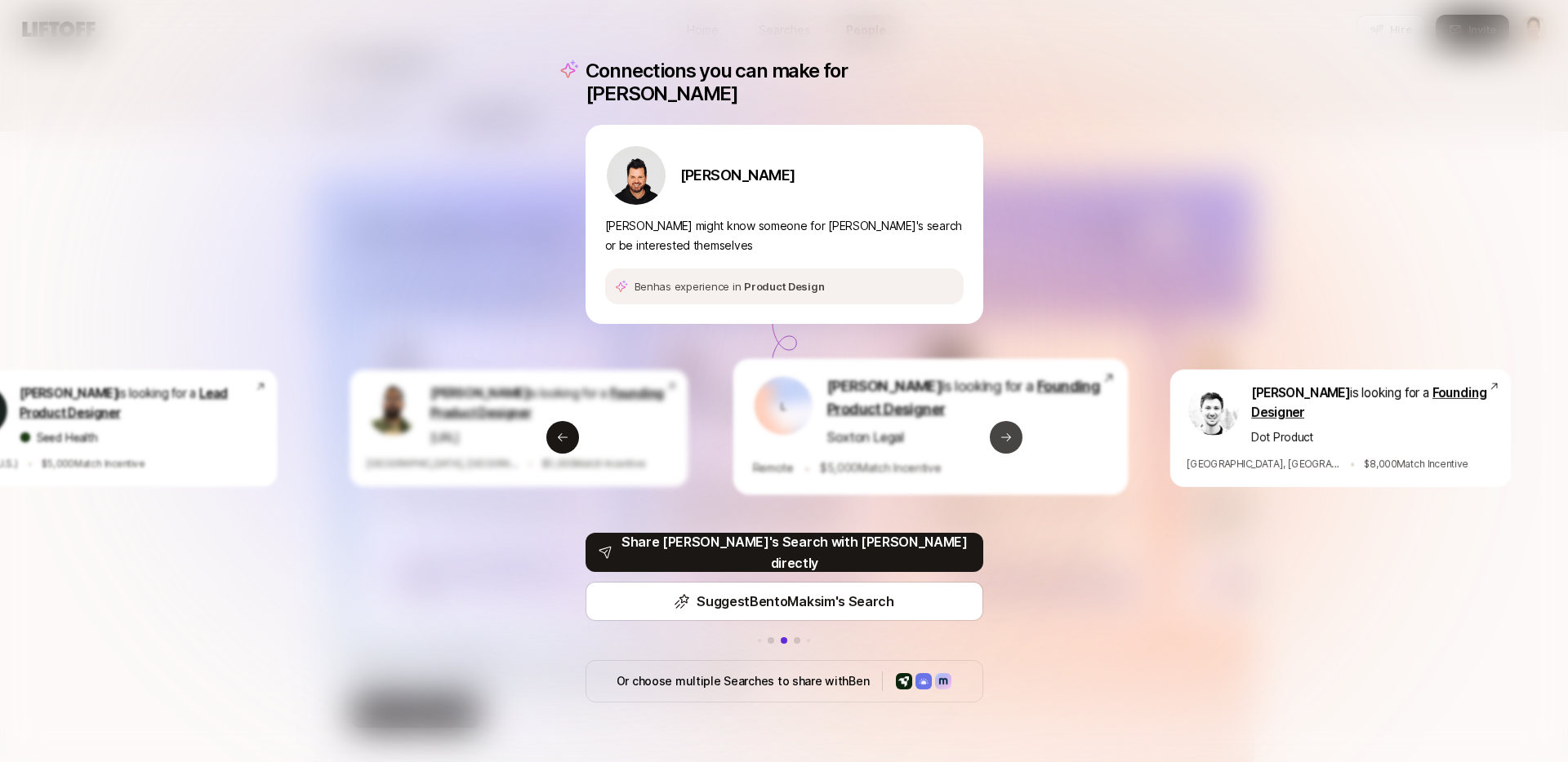
click at [1001, 431] on icon at bounding box center [1007, 438] width 13 height 13
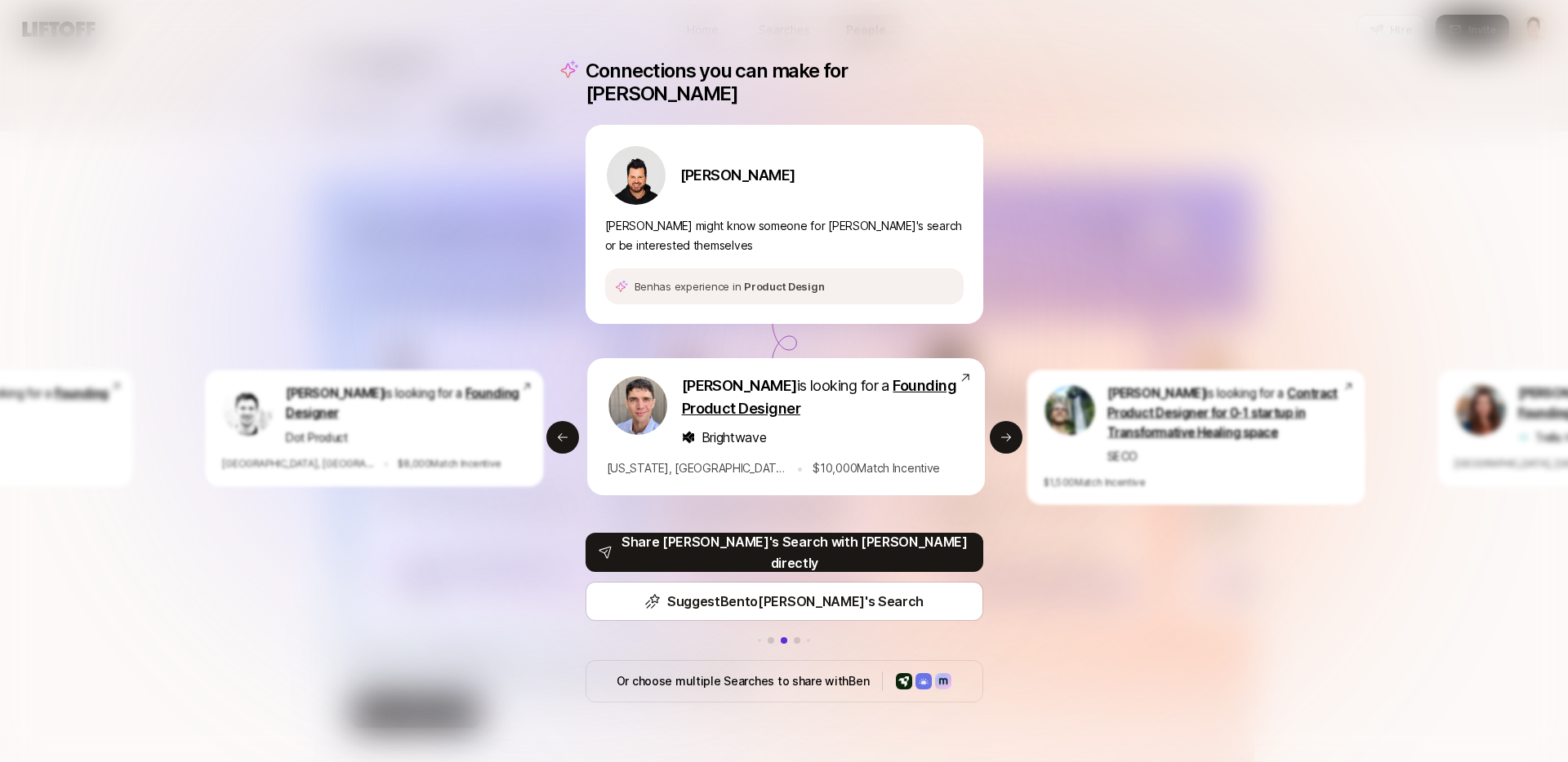
click at [1156, 542] on div "Connections you can make for Ben Ben Grove Ben might know someone for Mike's se…" at bounding box center [784, 381] width 1568 height 762
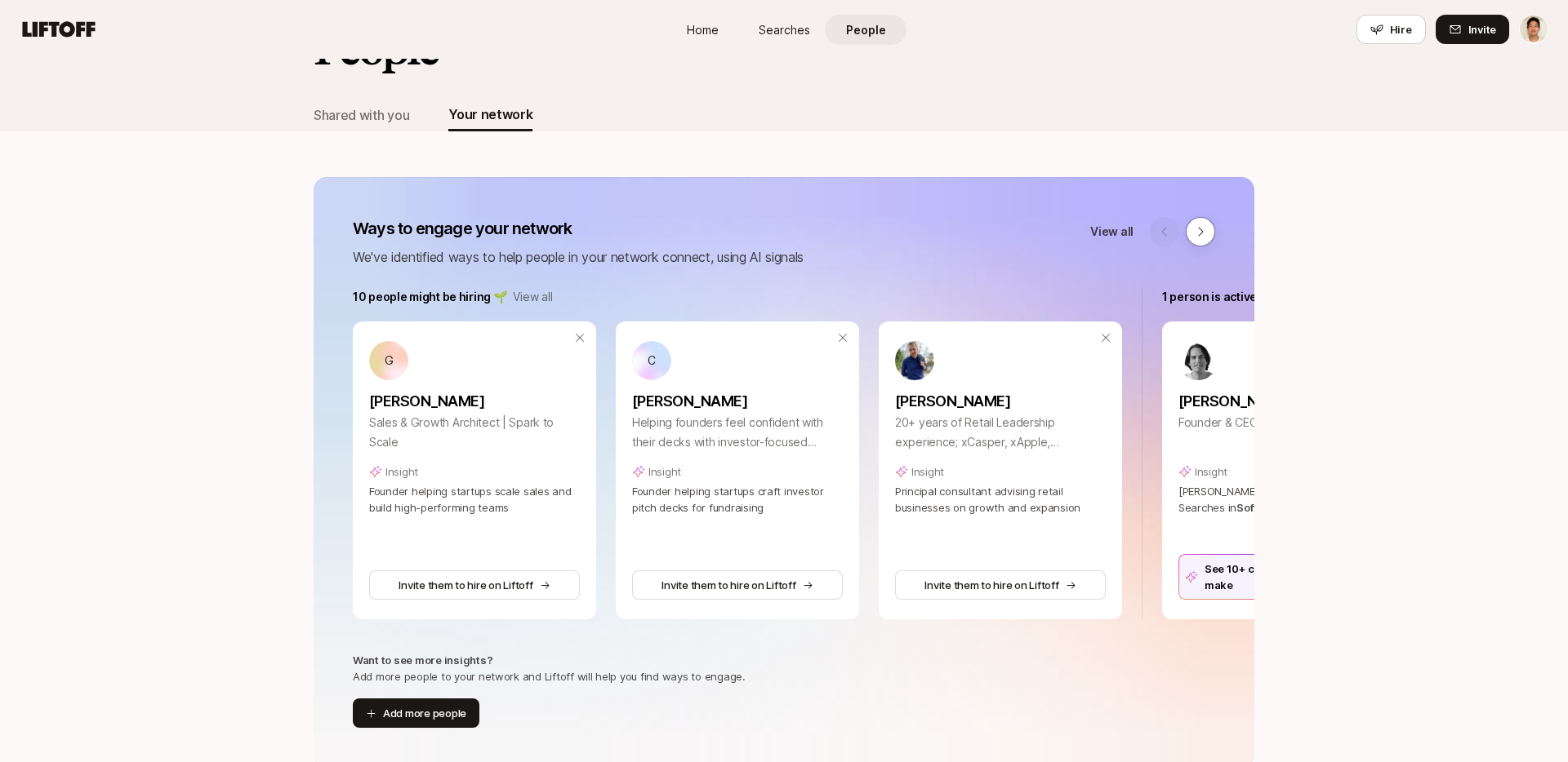
click at [779, 94] on div "People" at bounding box center [784, 62] width 940 height 75
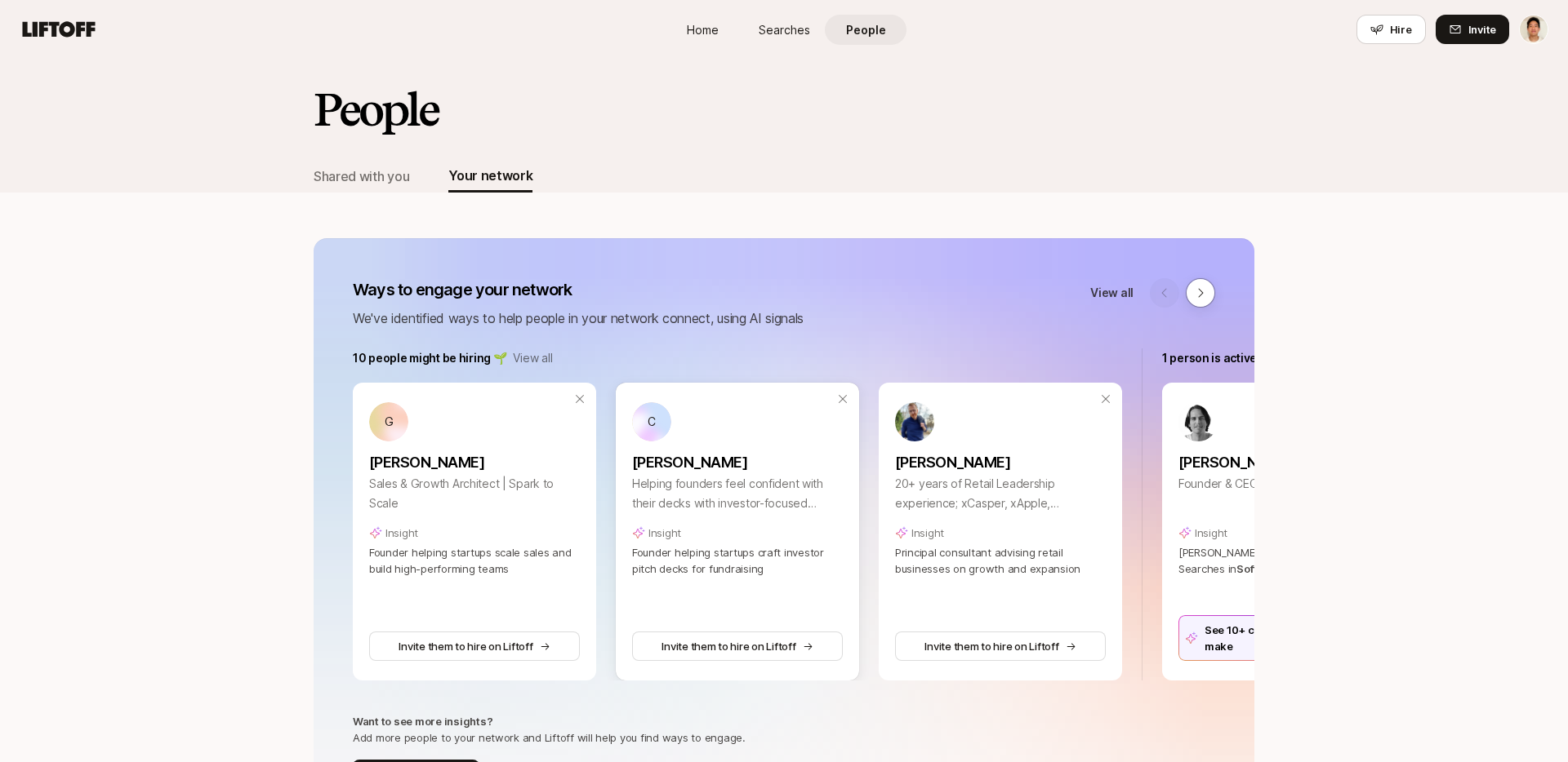
scroll to position [0, 23]
